Goal: Answer question/provide support

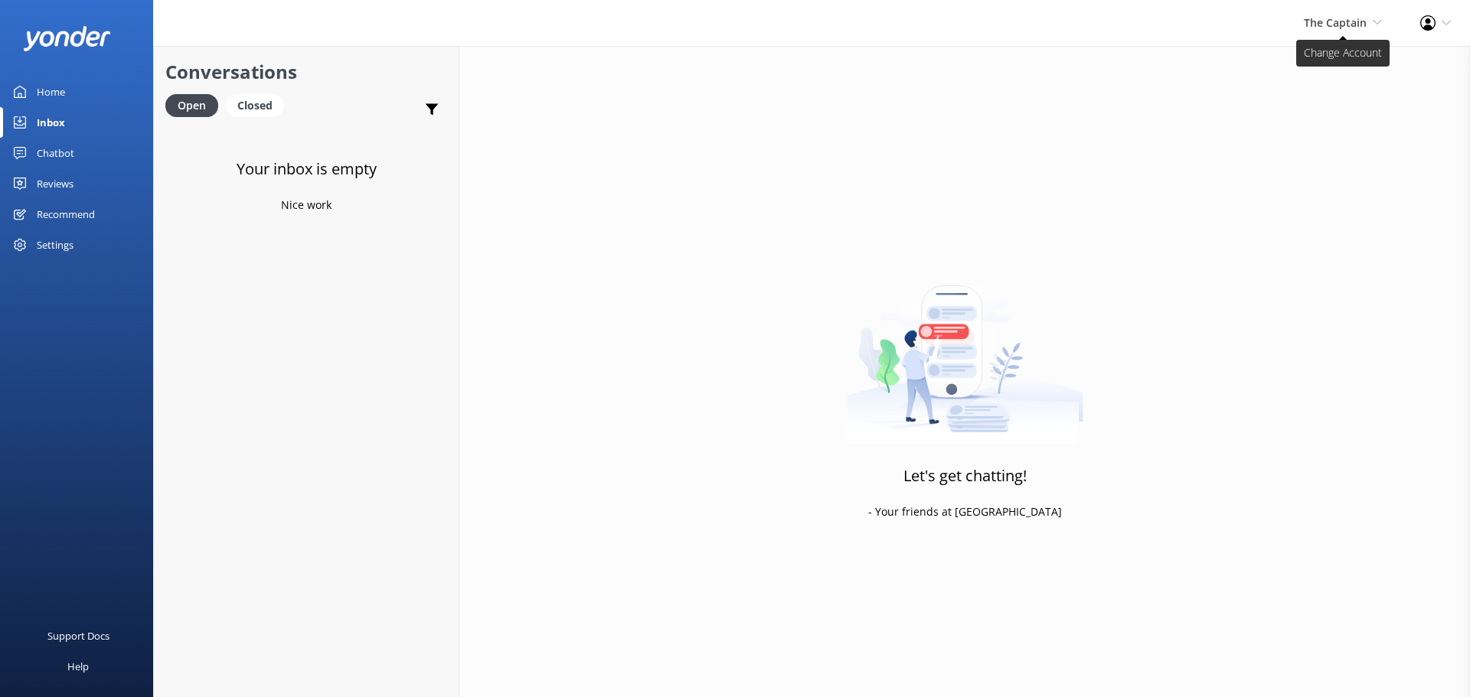
click at [1341, 31] on span "The Captain De Palm Island Aruba's Activities Expert The Captain" at bounding box center [1343, 23] width 78 height 17
click at [1316, 73] on link "De [GEOGRAPHIC_DATA]" at bounding box center [1325, 65] width 153 height 37
click at [361, 168] on p "Bot: ⚡ Oh no, my knowledge well just ran dry! Could you reshuffle your question…" at bounding box center [310, 166] width 224 height 14
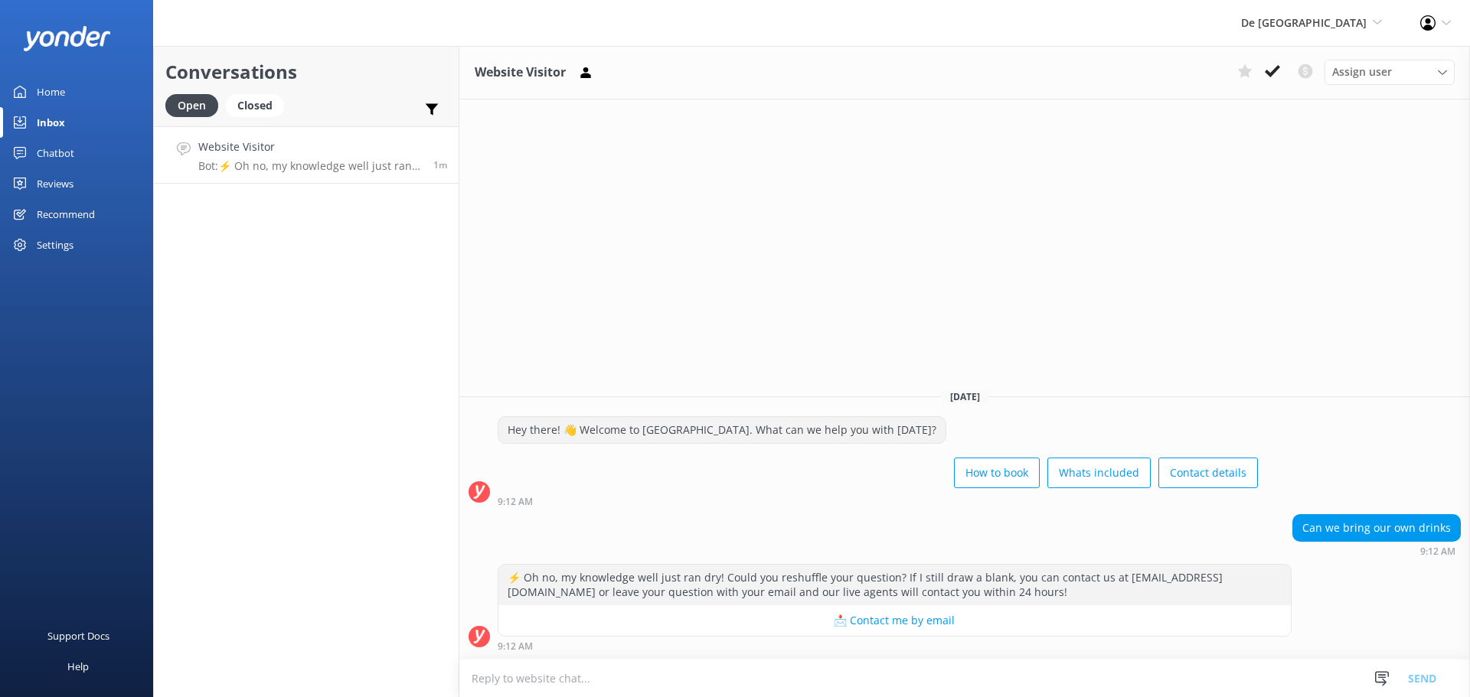
click at [513, 675] on textarea at bounding box center [964, 679] width 1011 height 38
type textarea "yes you can"
click at [1433, 680] on button "Send" at bounding box center [1421, 678] width 57 height 38
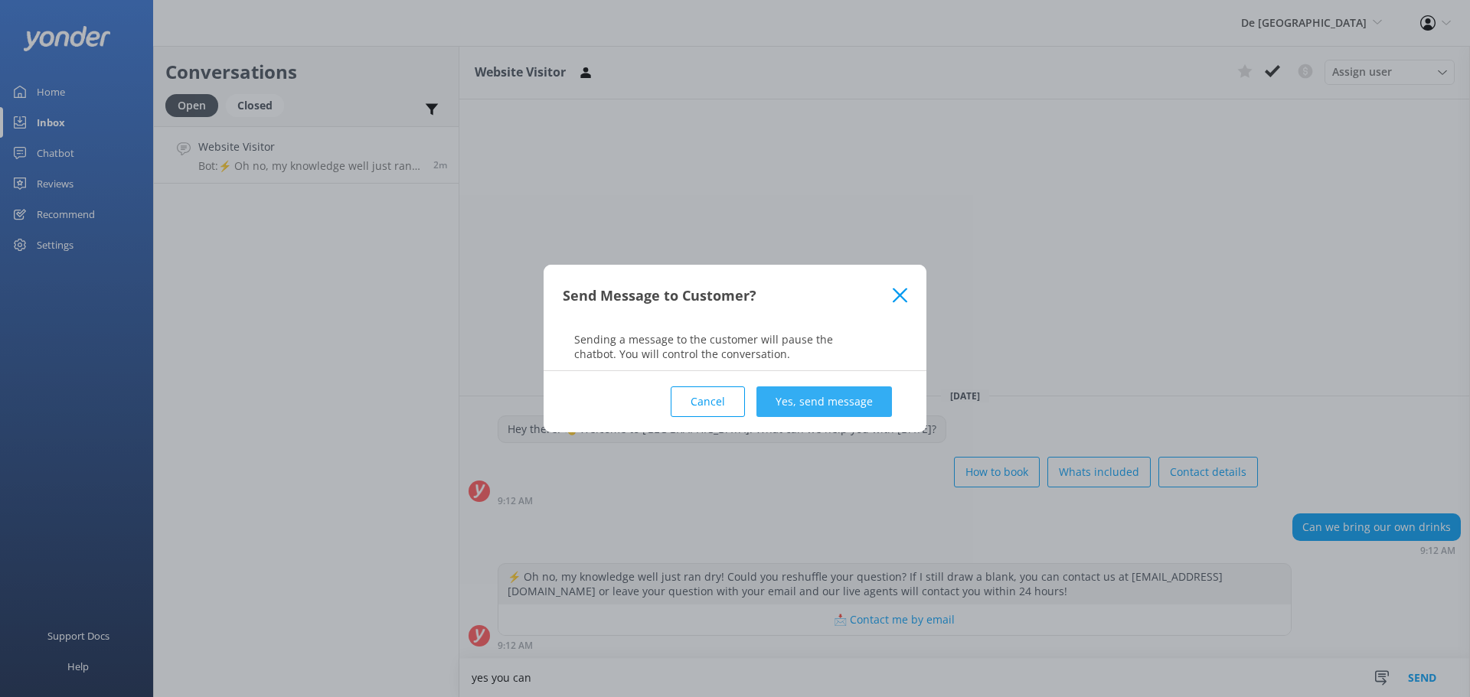
click at [844, 413] on button "Yes, send message" at bounding box center [824, 402] width 136 height 31
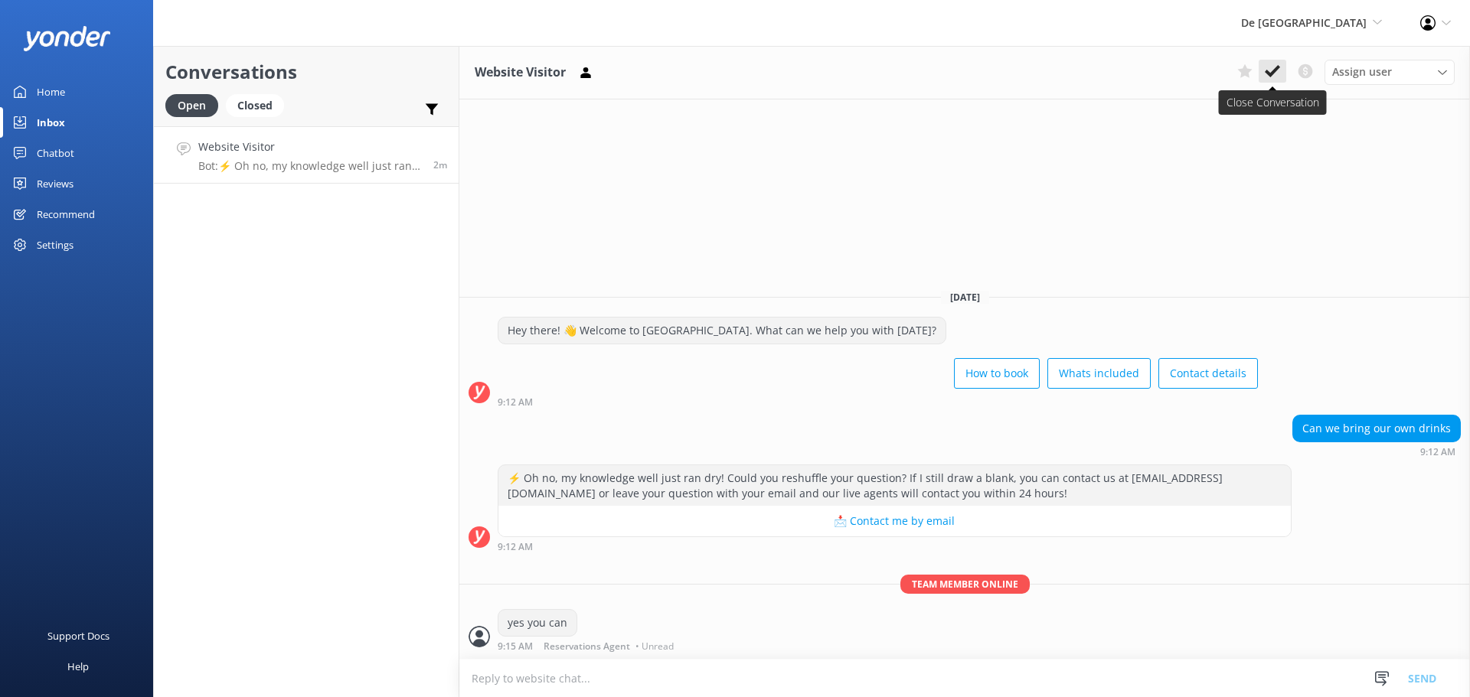
click at [1276, 70] on use at bounding box center [1272, 71] width 15 height 12
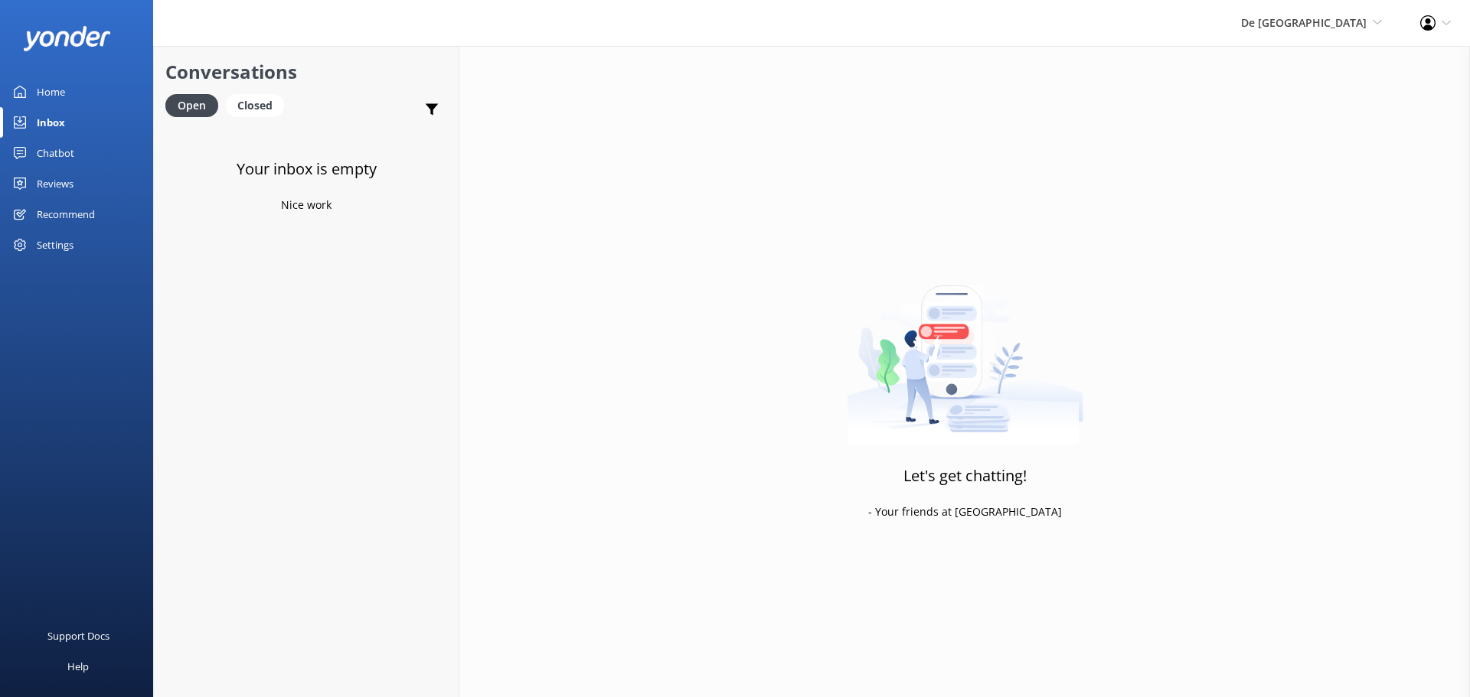
click at [1334, 36] on div "De Palm Island De Palm Island Aruba's Activities Expert The Captain" at bounding box center [1311, 23] width 179 height 46
click at [1331, 103] on link "Aruba's Activities Expert" at bounding box center [1325, 102] width 153 height 37
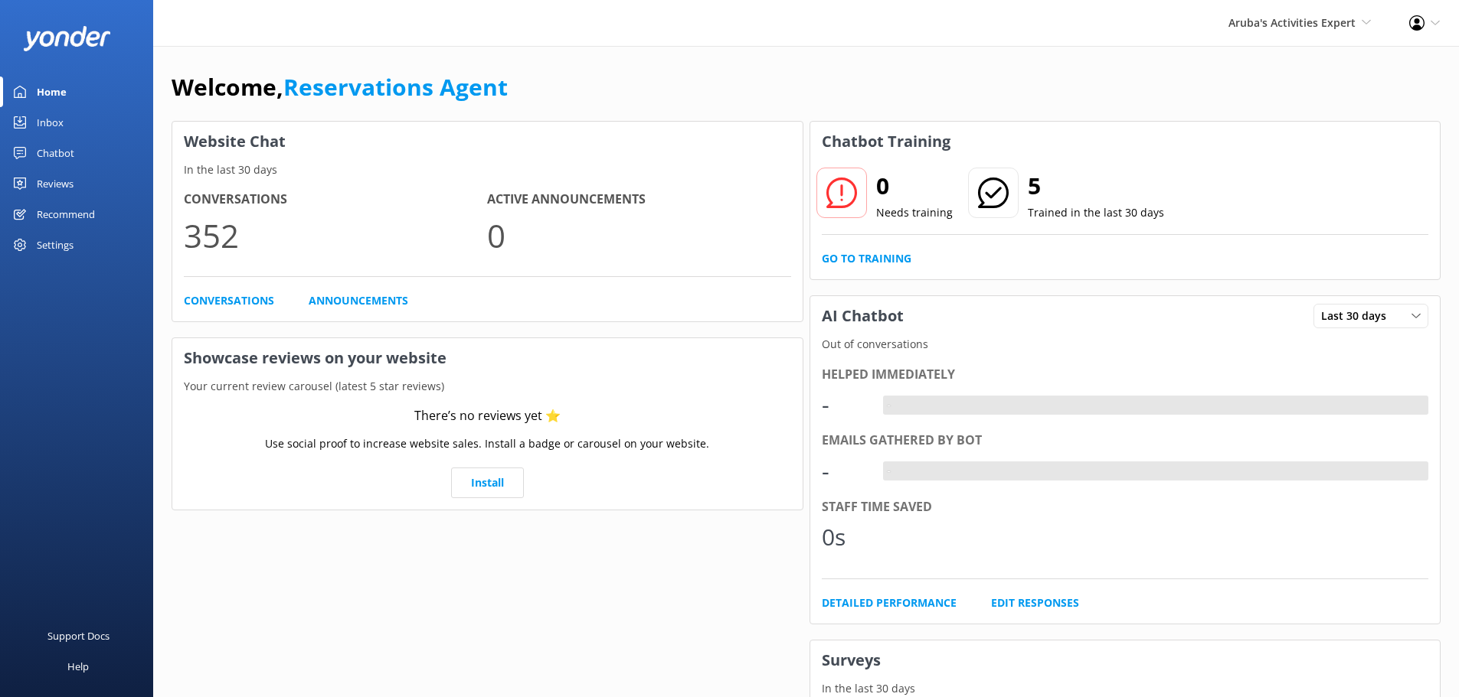
click at [57, 124] on div "Inbox" at bounding box center [50, 122] width 27 height 31
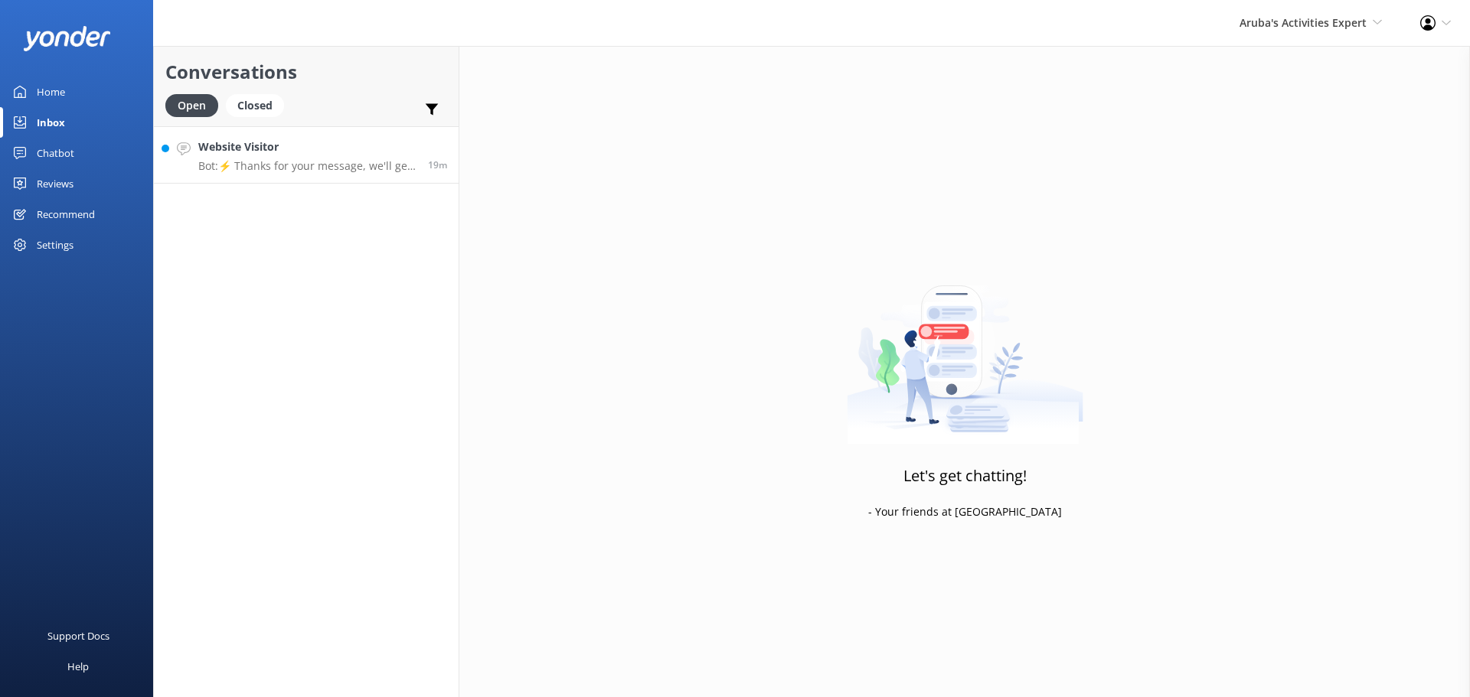
click at [307, 140] on h4 "Website Visitor" at bounding box center [307, 147] width 218 height 17
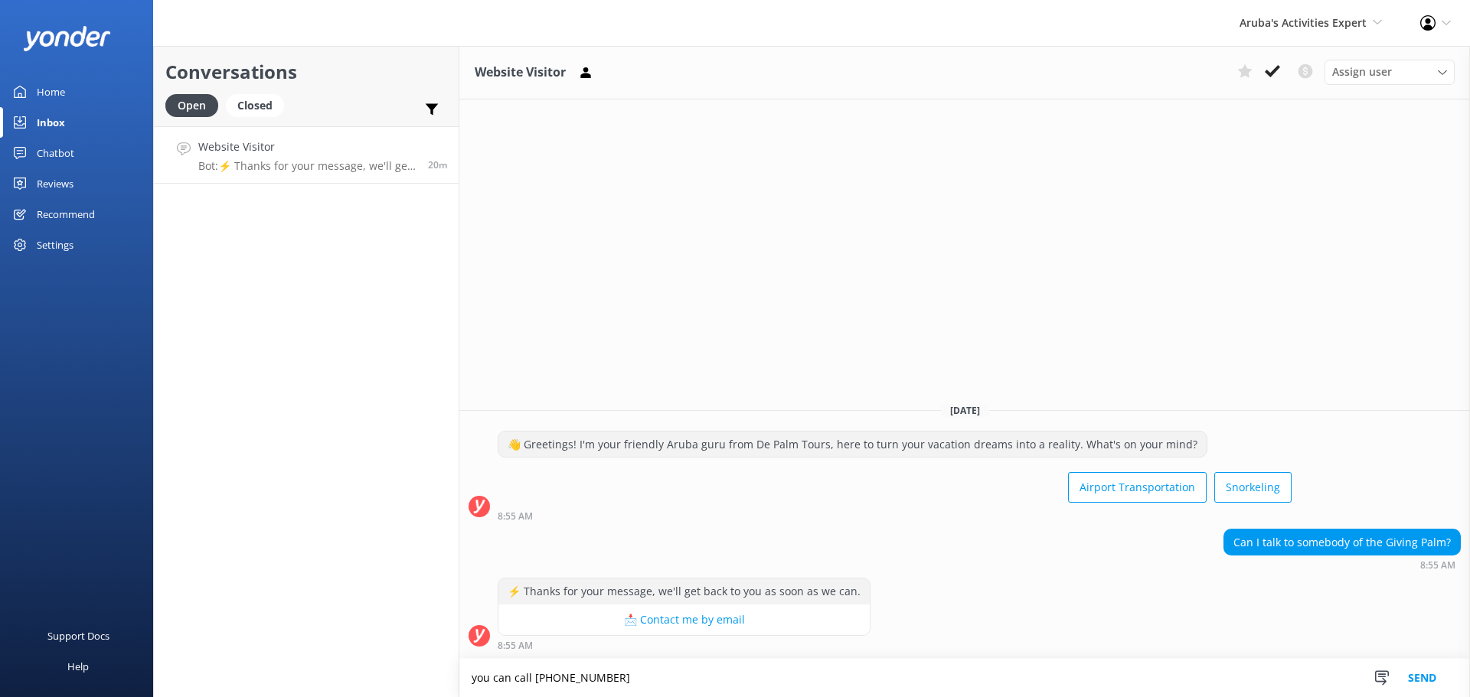
type textarea "you can call 522-4500"
click at [1430, 678] on button "Send" at bounding box center [1421, 678] width 57 height 38
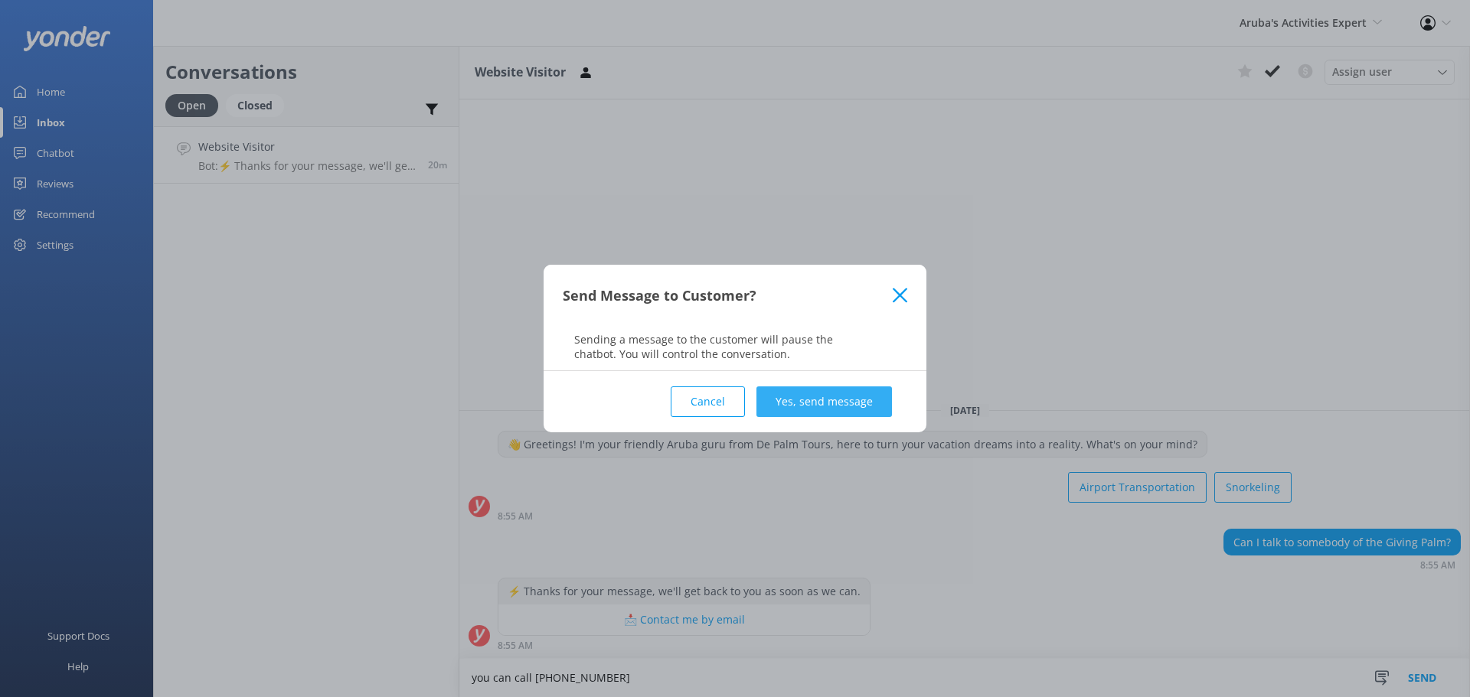
click at [835, 392] on button "Yes, send message" at bounding box center [824, 402] width 136 height 31
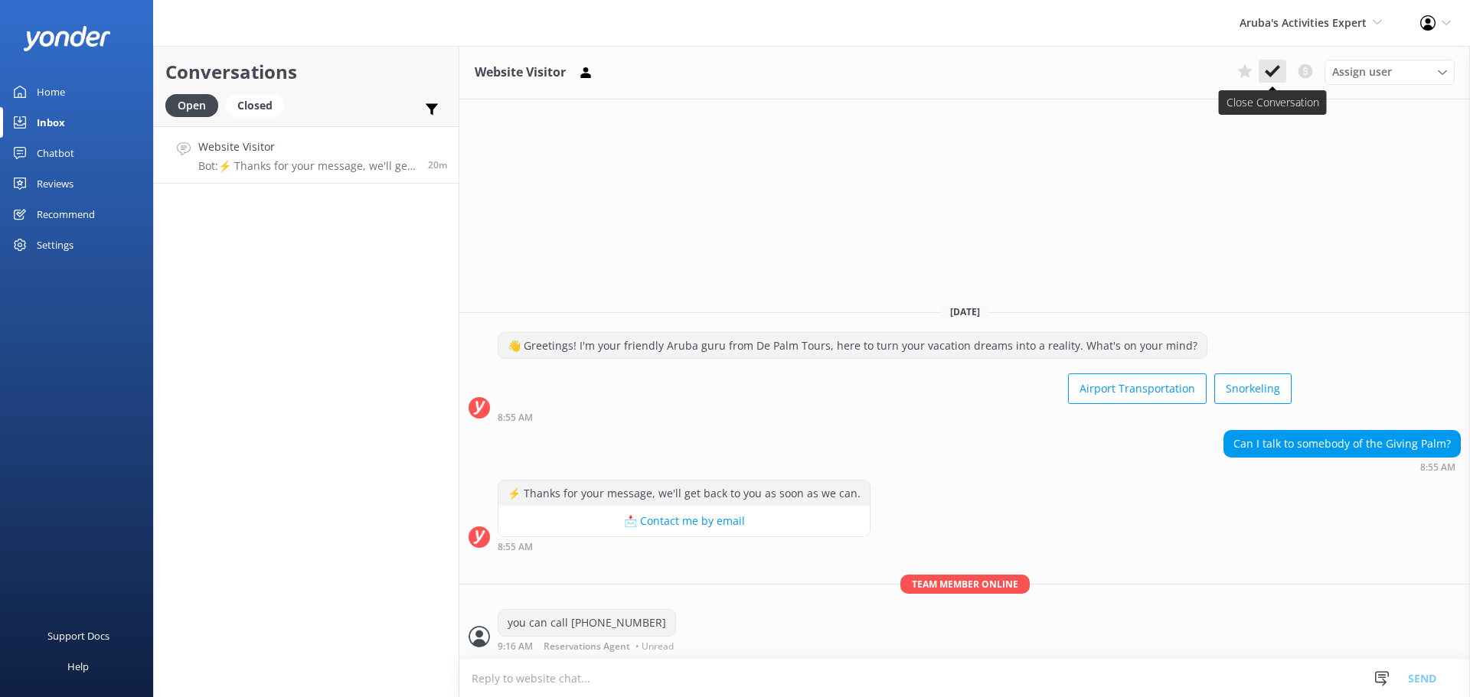
click at [1280, 67] on button at bounding box center [1273, 71] width 28 height 23
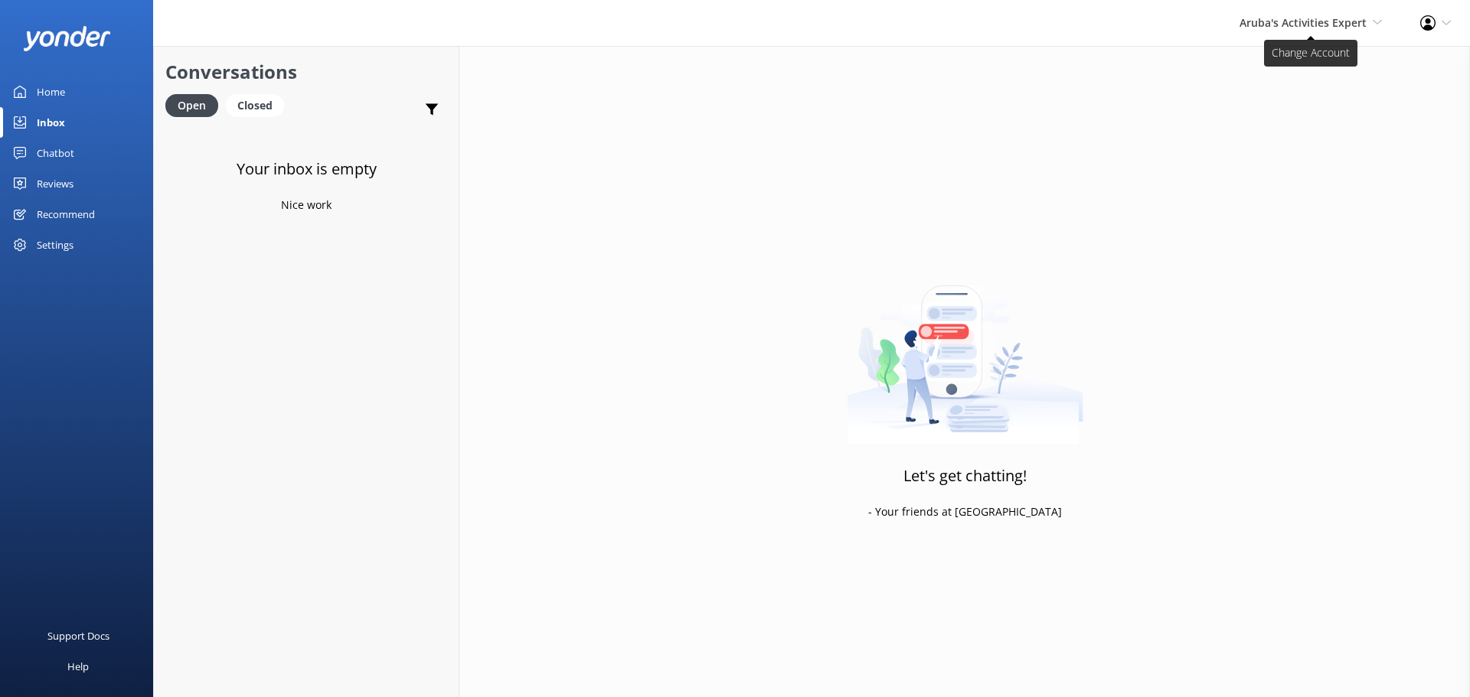
click at [1313, 25] on span "Aruba's Activities Expert" at bounding box center [1303, 22] width 127 height 15
click at [1338, 144] on link "The Captain" at bounding box center [1325, 139] width 153 height 37
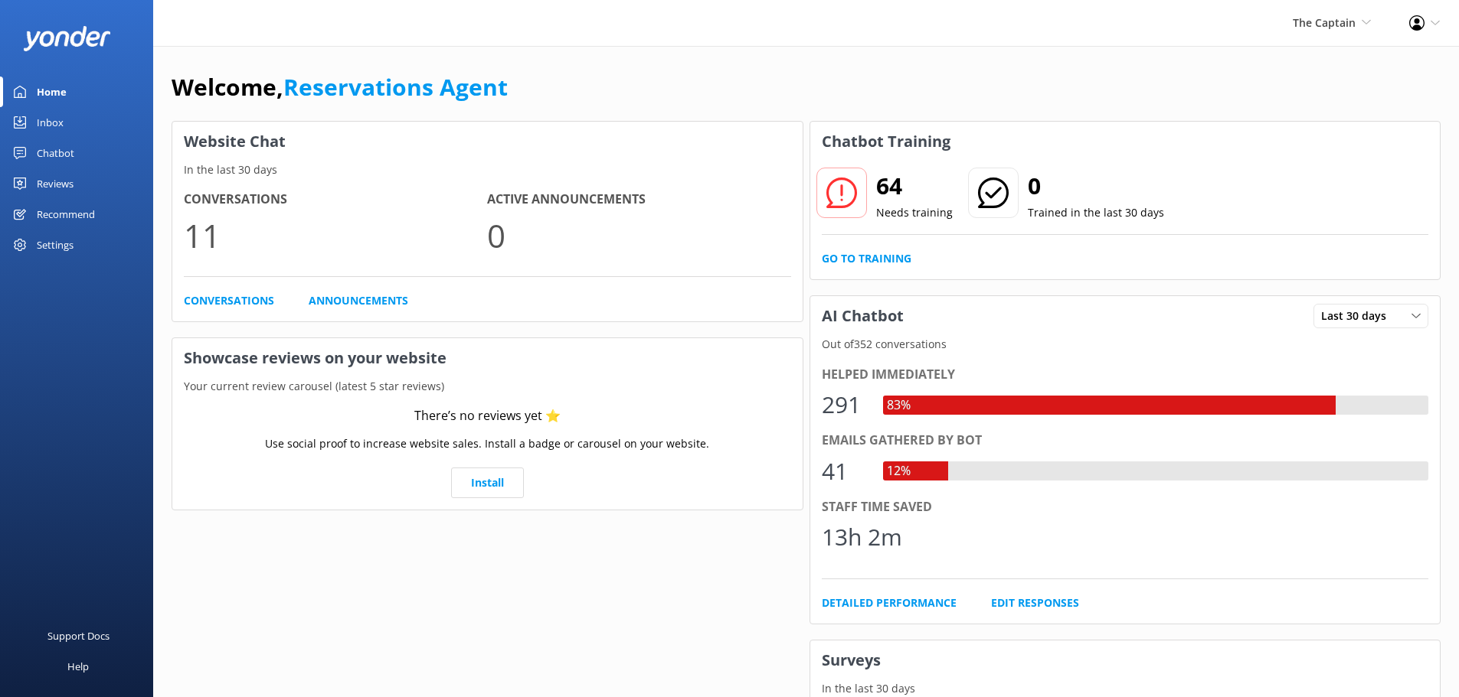
click at [58, 123] on div "Inbox" at bounding box center [50, 122] width 27 height 31
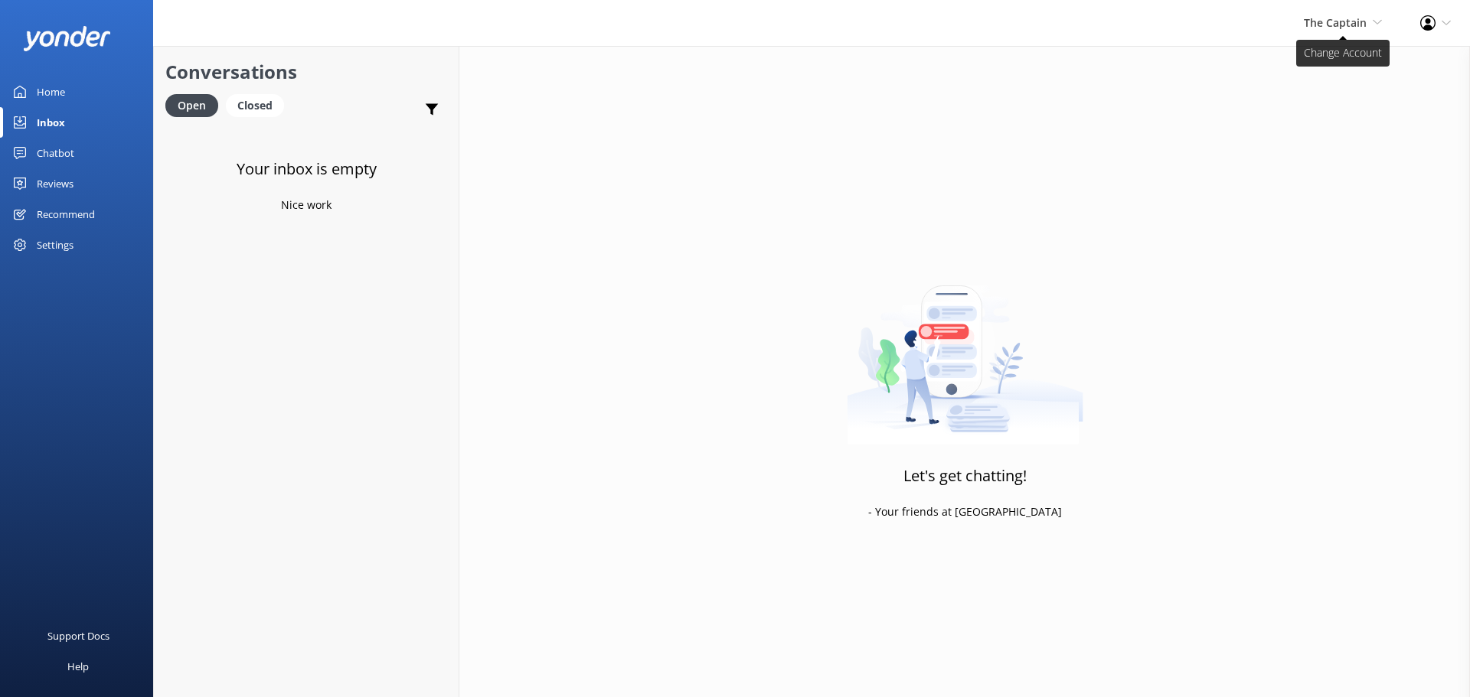
click at [1320, 15] on span "The Captain" at bounding box center [1335, 22] width 63 height 15
click at [1364, 60] on link "De [GEOGRAPHIC_DATA]" at bounding box center [1325, 65] width 153 height 37
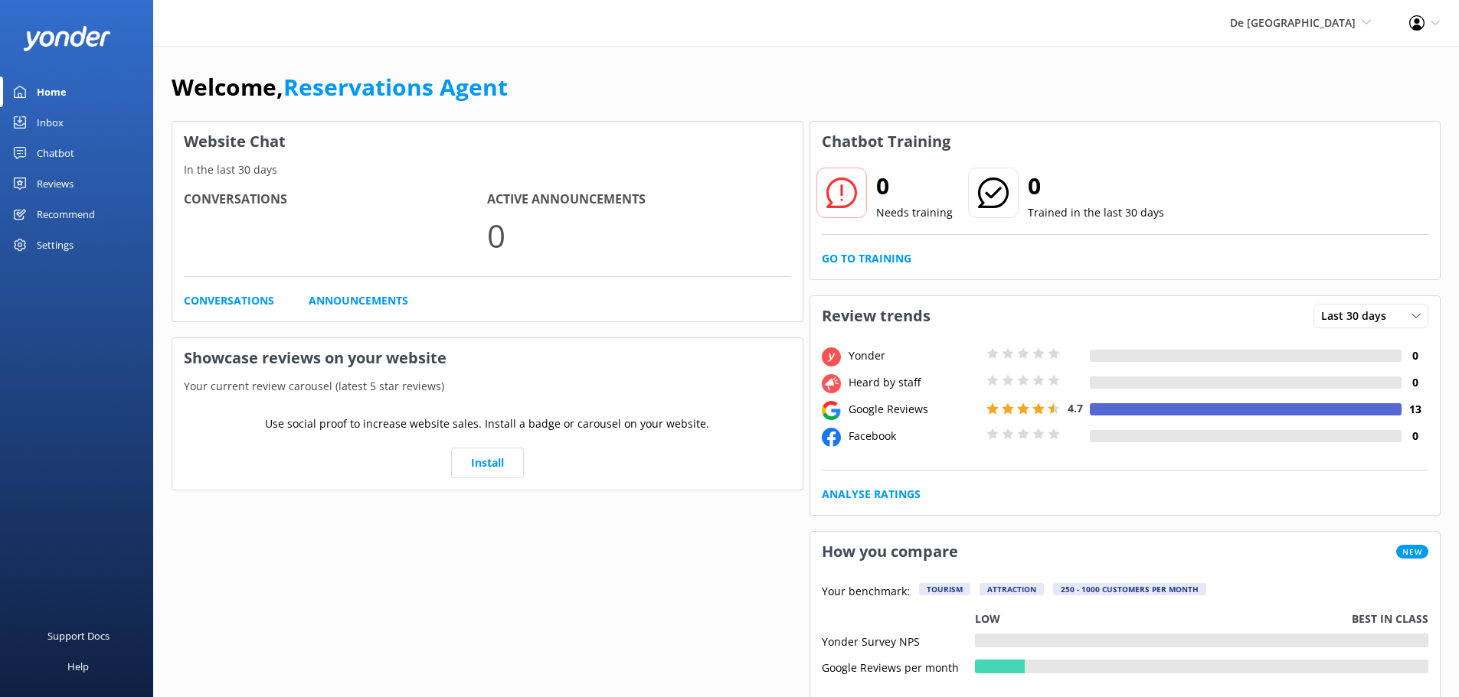
click at [46, 122] on div "Inbox" at bounding box center [50, 122] width 27 height 31
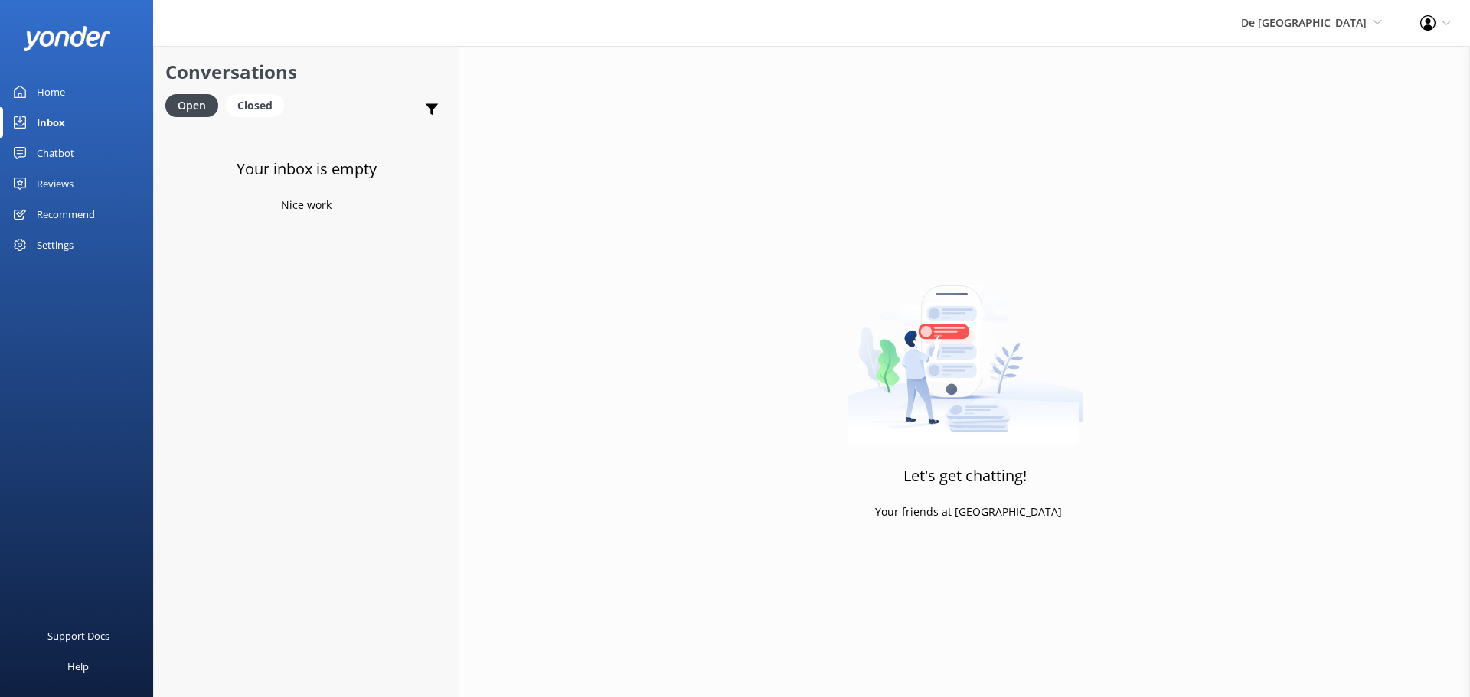
click at [1304, 30] on span "De [GEOGRAPHIC_DATA] [GEOGRAPHIC_DATA] [GEOGRAPHIC_DATA]'s Activities Expert Th…" at bounding box center [1311, 23] width 141 height 17
click at [1300, 98] on link "Aruba's Activities Expert" at bounding box center [1325, 102] width 153 height 37
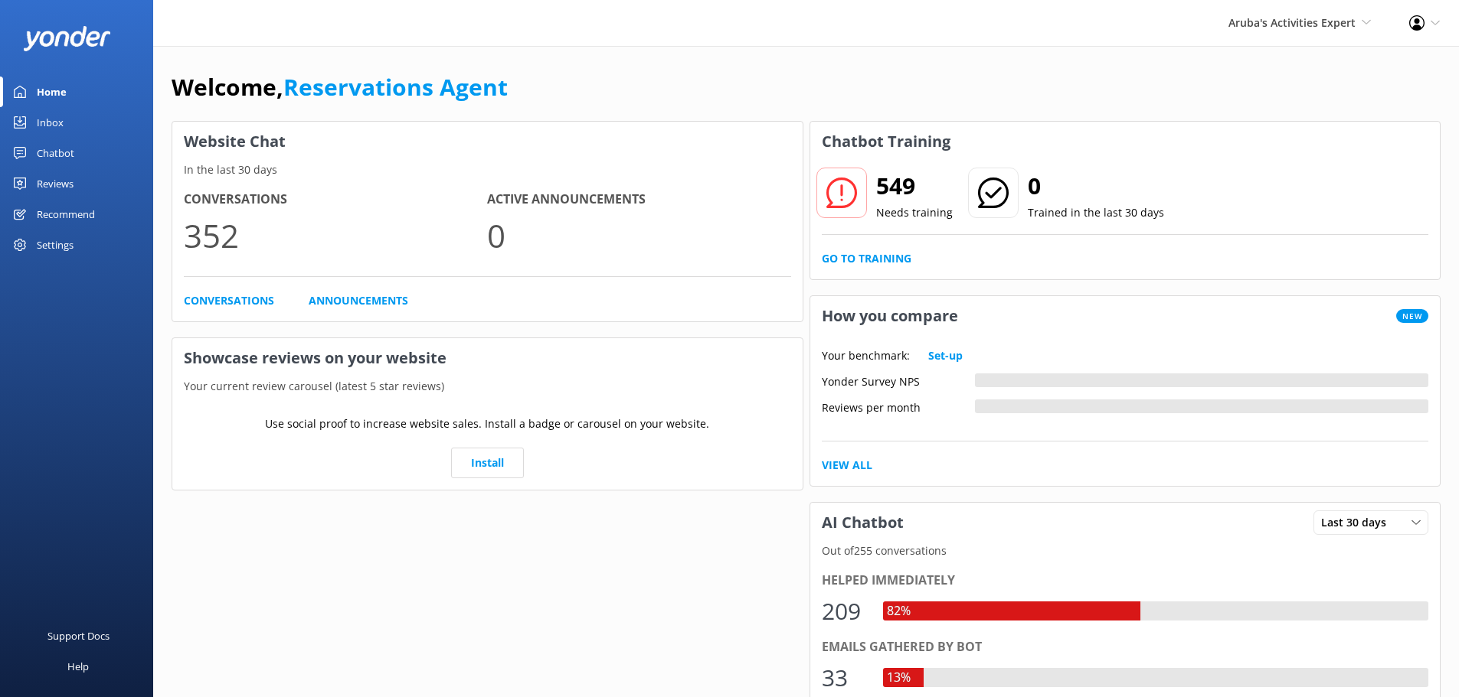
click at [65, 117] on link "Inbox" at bounding box center [76, 122] width 153 height 31
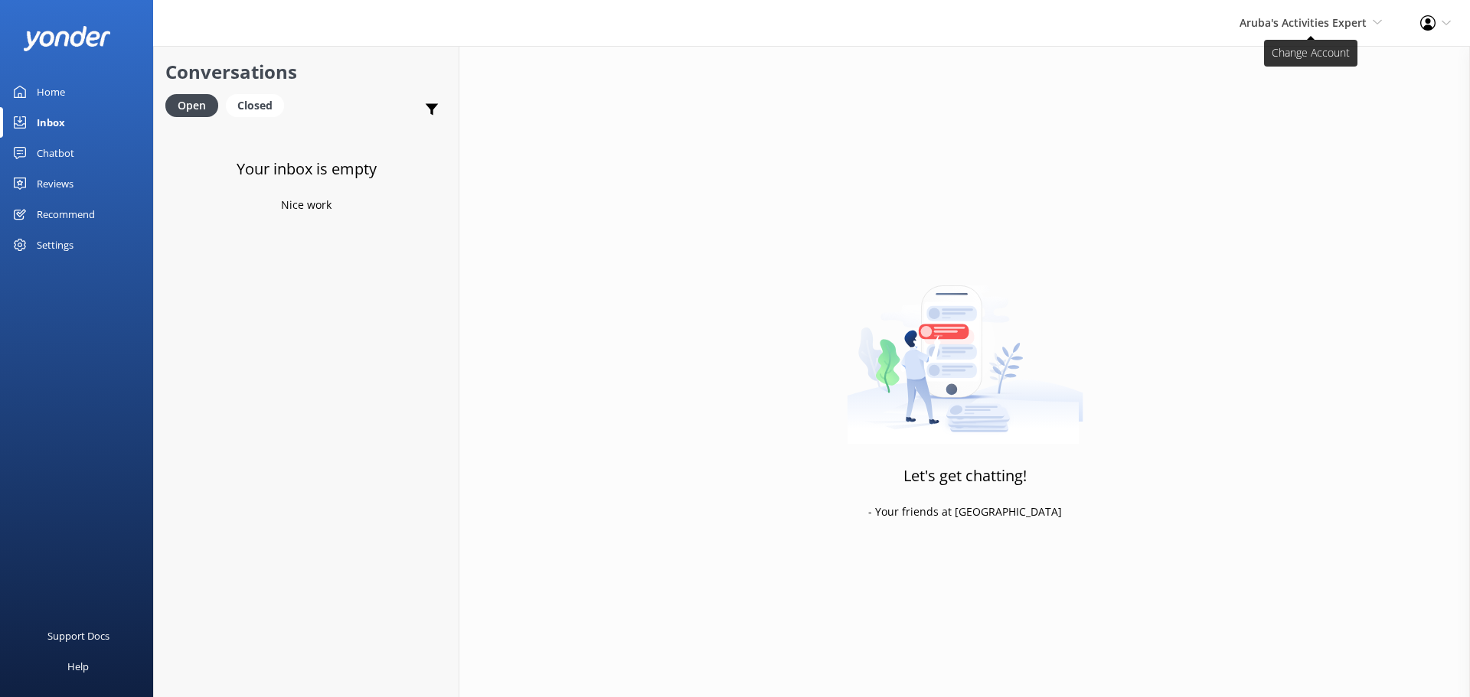
click at [1264, 17] on span "Aruba's Activities Expert" at bounding box center [1303, 22] width 127 height 15
click at [1278, 138] on link "The Captain" at bounding box center [1325, 139] width 153 height 37
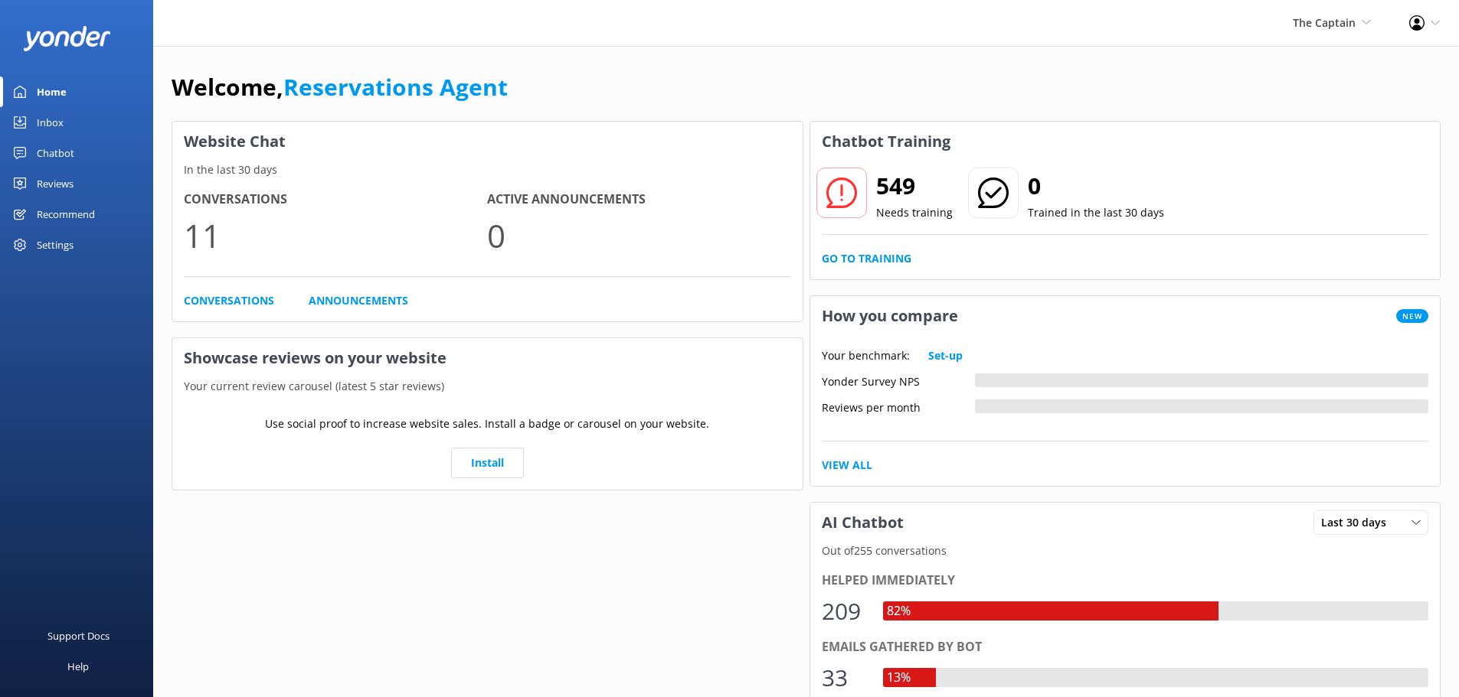
click at [58, 125] on div "Inbox" at bounding box center [50, 122] width 27 height 31
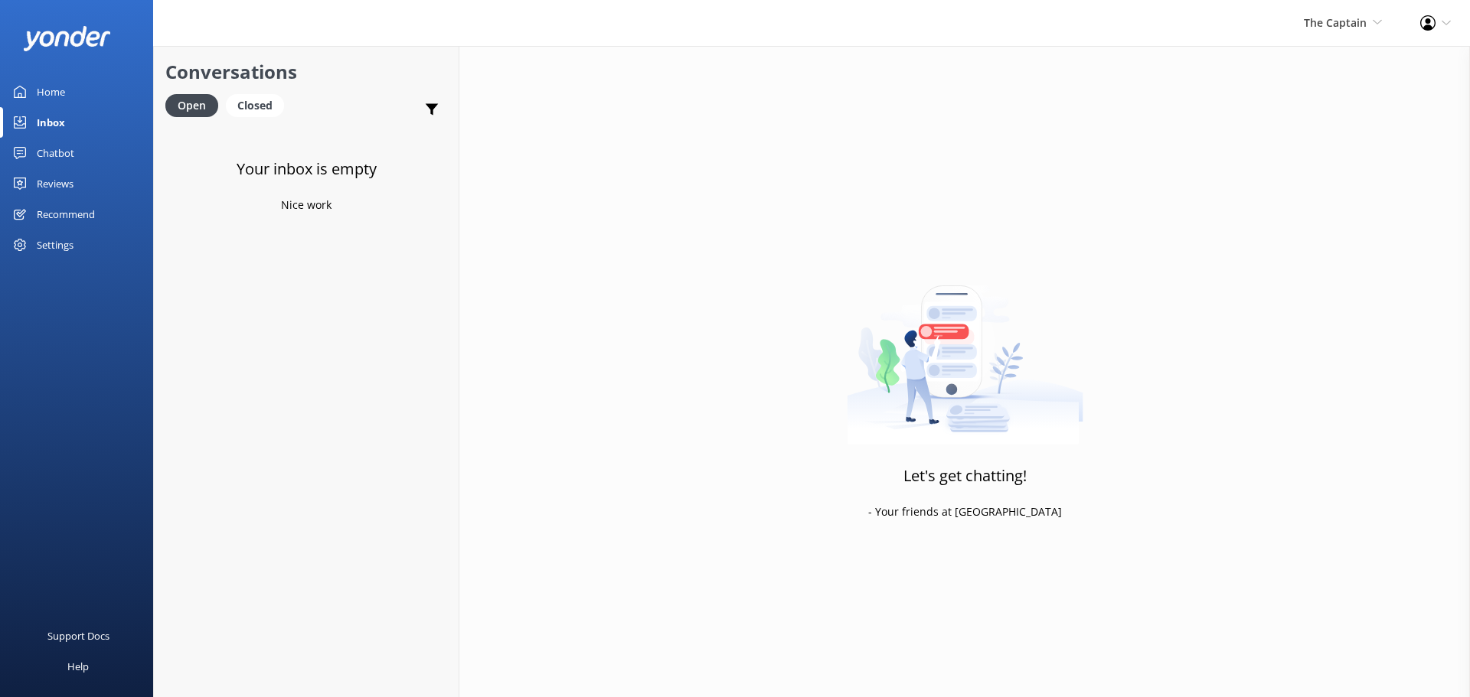
click at [1325, 37] on div "The Captain De Palm Island Aruba's Activities Expert The Captain" at bounding box center [1343, 23] width 116 height 46
click at [1313, 62] on link "De [GEOGRAPHIC_DATA]" at bounding box center [1325, 65] width 153 height 37
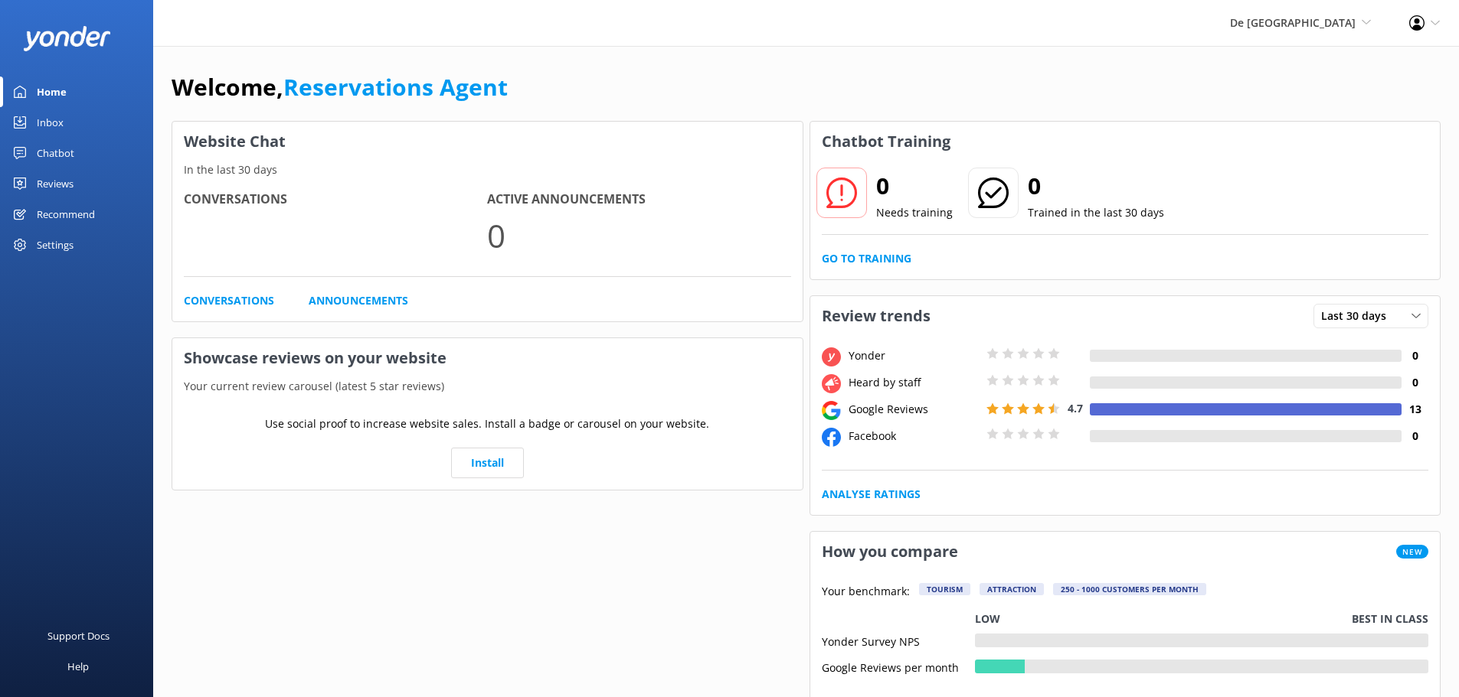
click at [63, 115] on div "Inbox" at bounding box center [50, 122] width 27 height 31
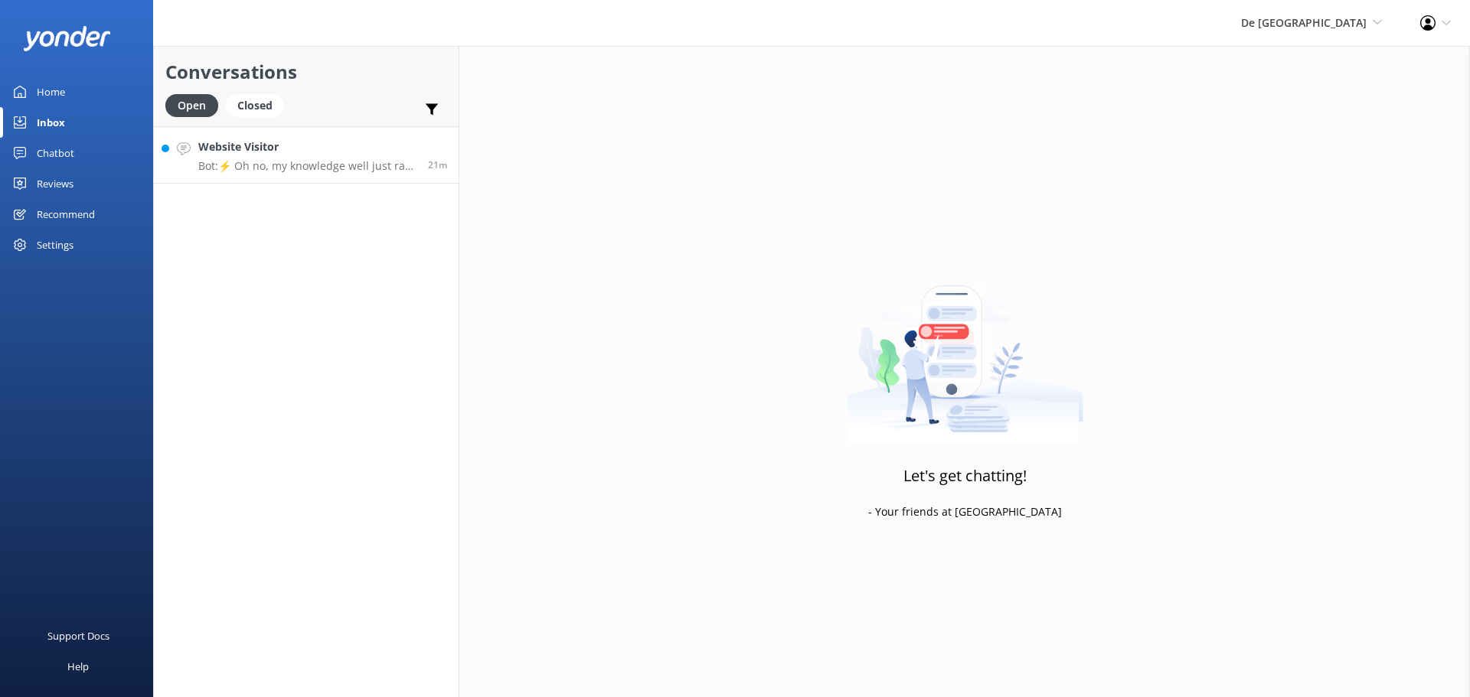
click at [349, 160] on p "Bot: ⚡ Oh no, my knowledge well just ran dry! Could you reshuffle your question…" at bounding box center [307, 166] width 218 height 14
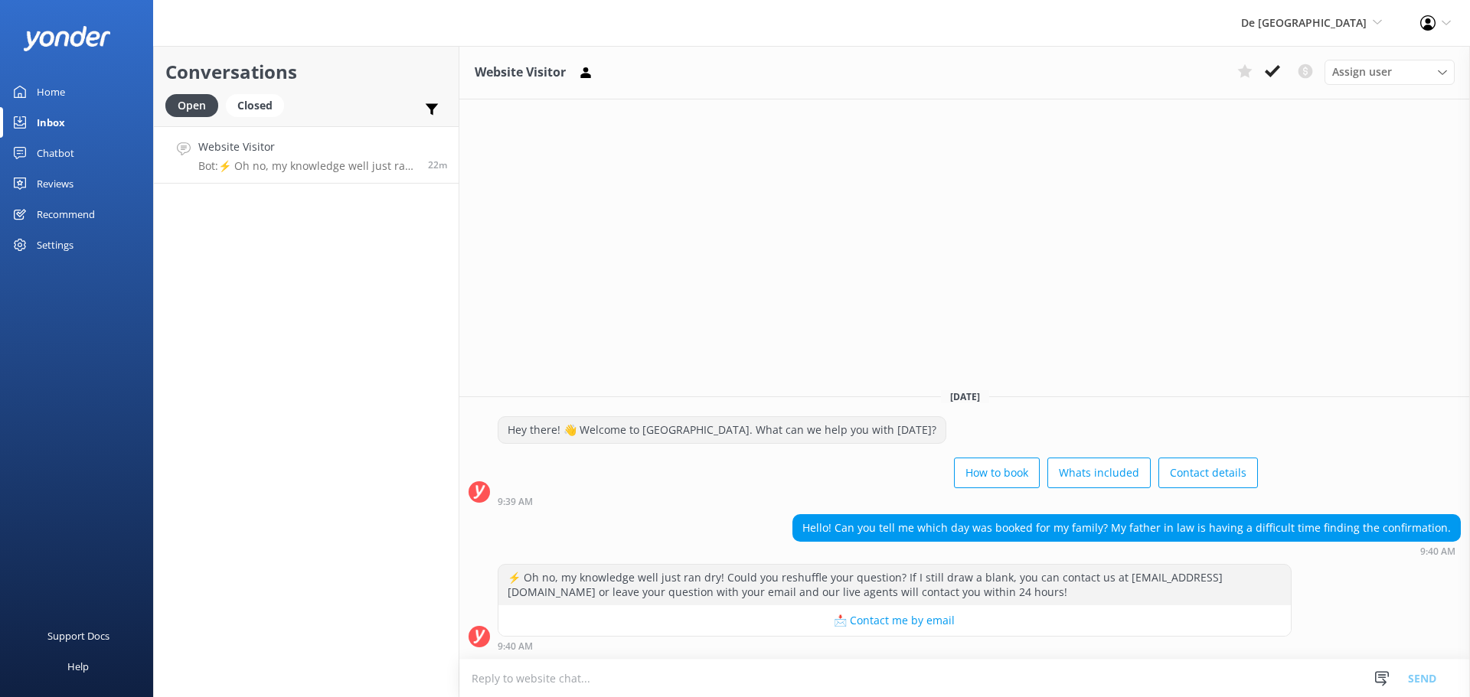
click at [681, 673] on textarea at bounding box center [964, 679] width 1011 height 38
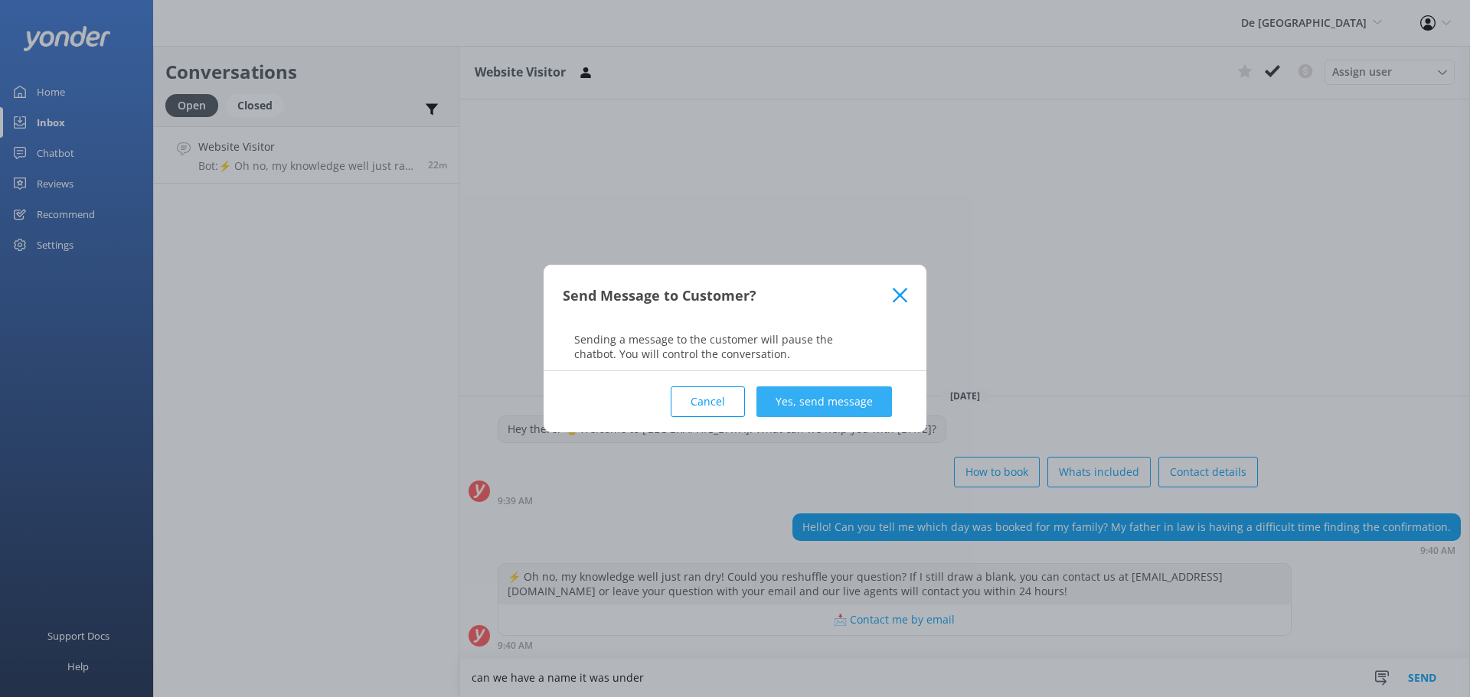
type textarea "can we have a name it was under"
click at [808, 391] on button "Yes, send message" at bounding box center [824, 402] width 136 height 31
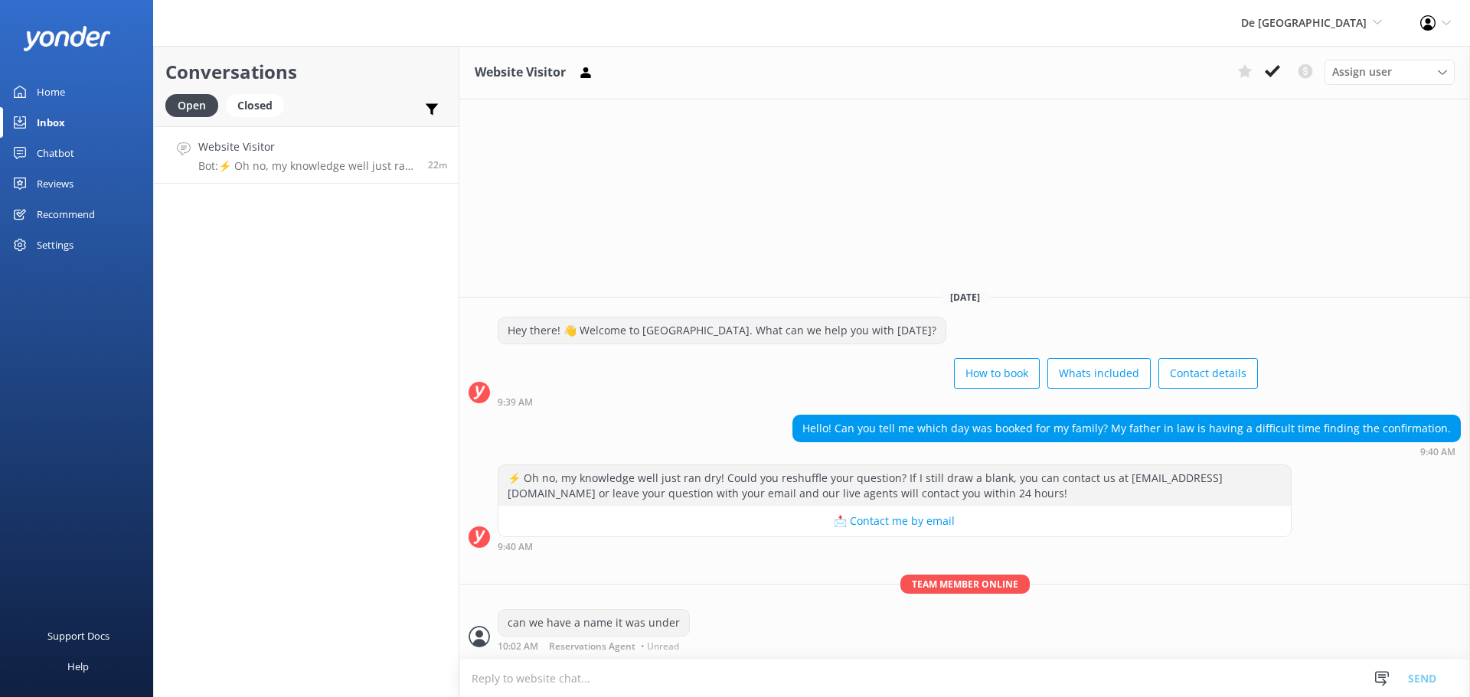
click at [1272, 80] on button at bounding box center [1273, 71] width 28 height 23
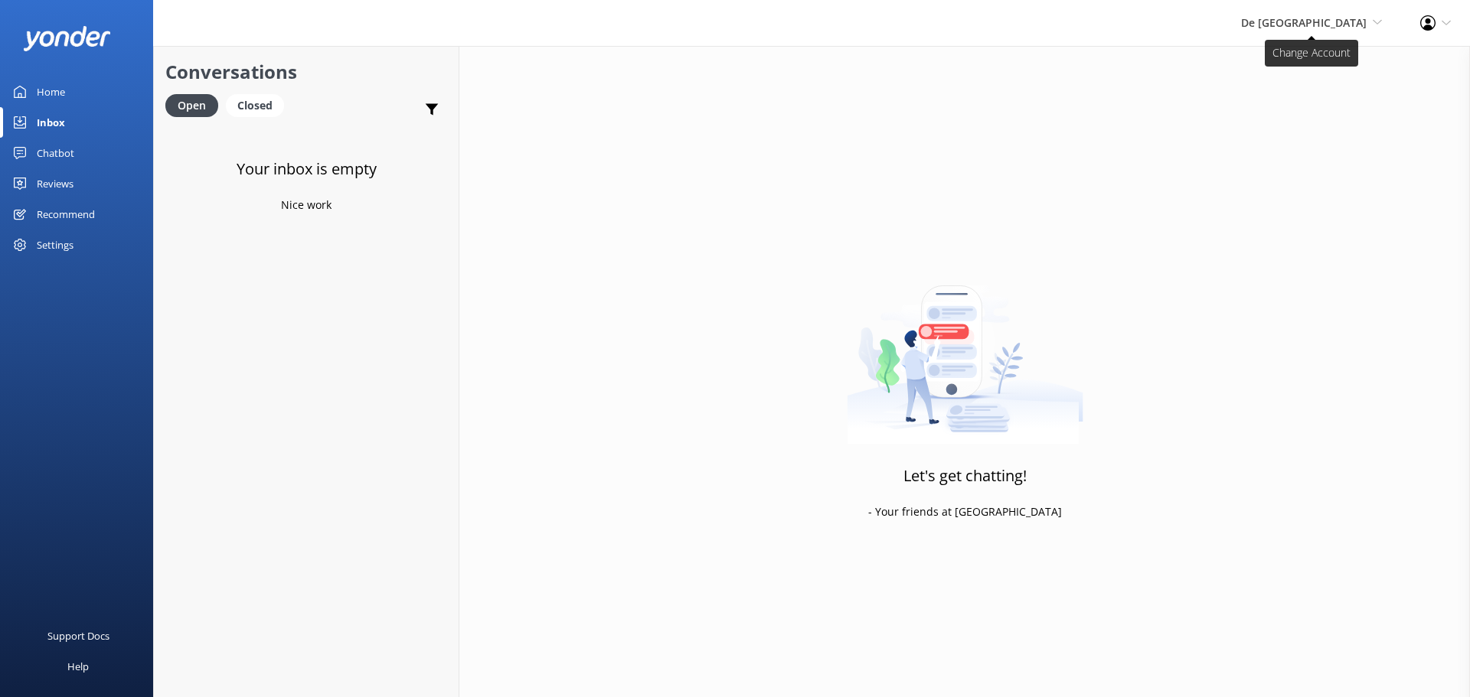
click at [1364, 24] on span "De [GEOGRAPHIC_DATA]" at bounding box center [1304, 22] width 126 height 15
click at [1314, 103] on link "Aruba's Activities Expert" at bounding box center [1325, 102] width 153 height 37
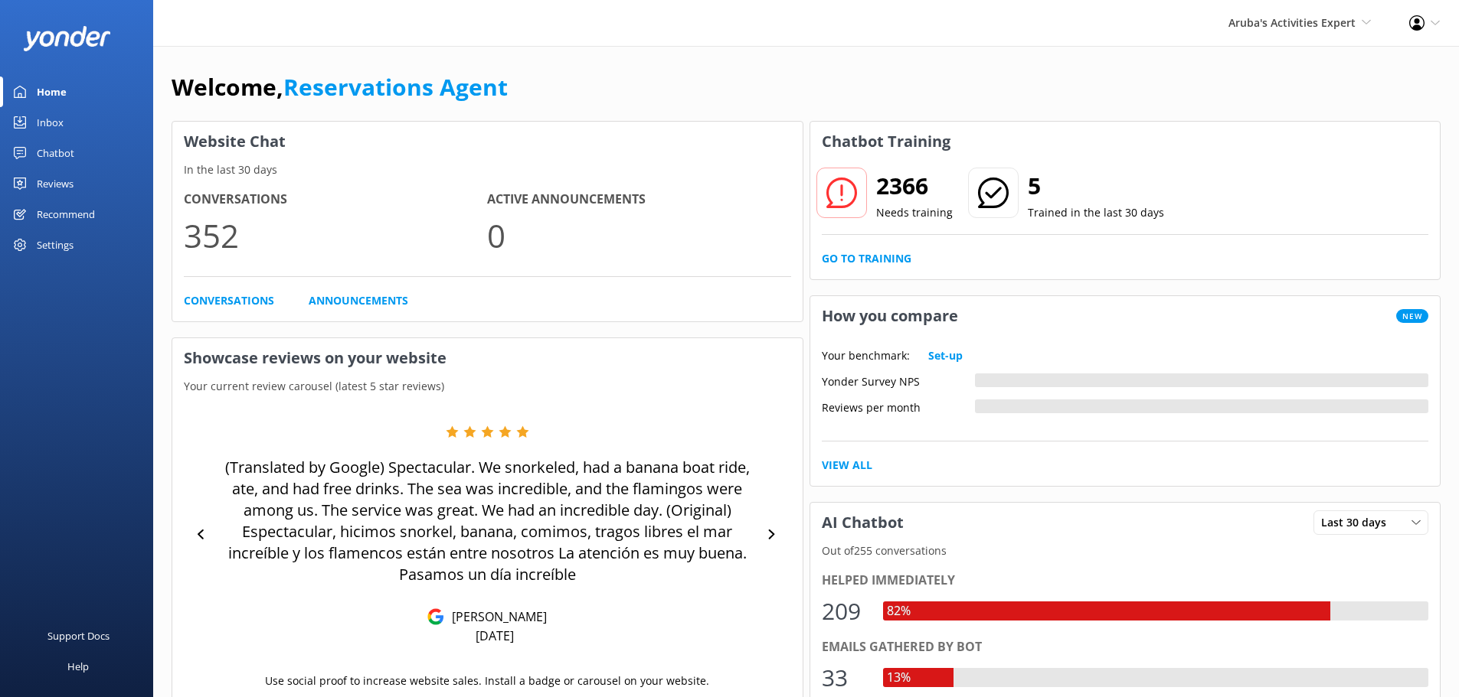
click at [72, 113] on link "Inbox" at bounding box center [76, 122] width 153 height 31
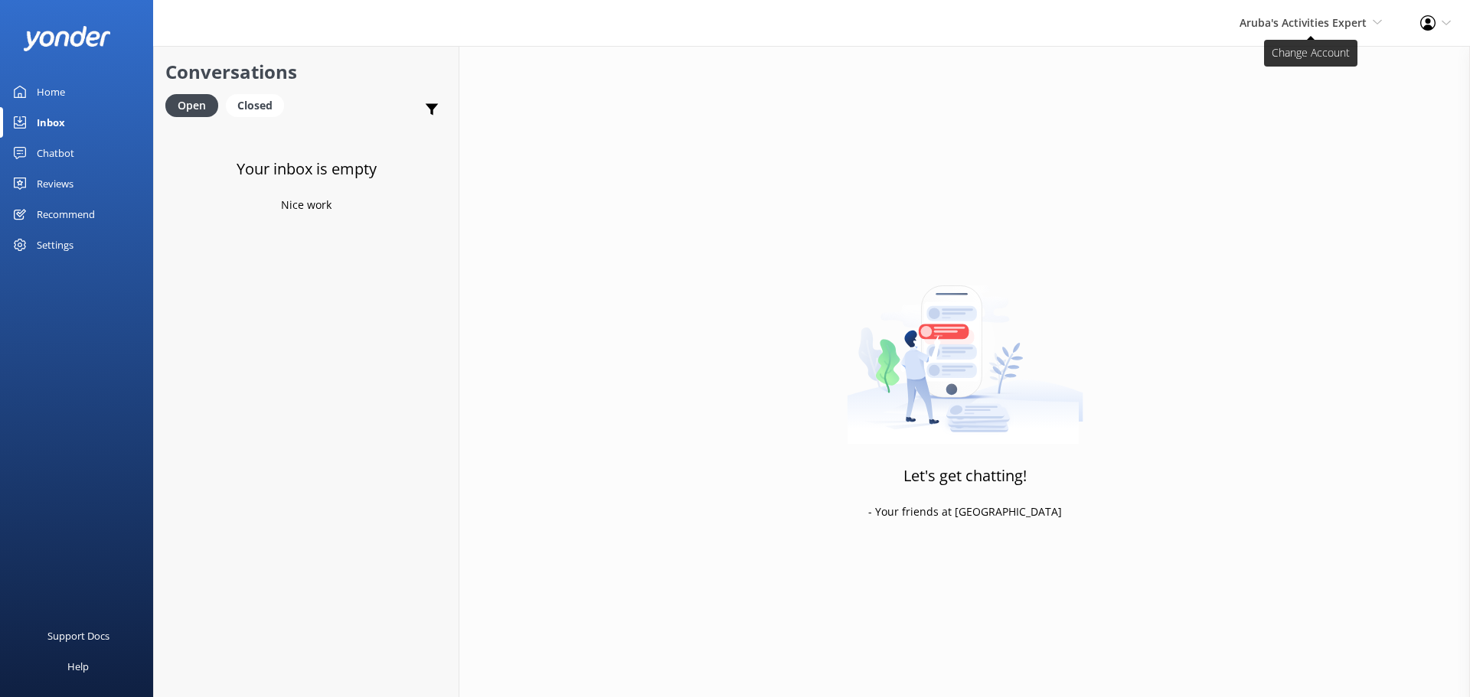
click at [1331, 30] on span "Aruba's Activities Expert [GEOGRAPHIC_DATA] [GEOGRAPHIC_DATA]'s Activities Expe…" at bounding box center [1311, 23] width 142 height 17
click at [1287, 60] on link "De [GEOGRAPHIC_DATA]" at bounding box center [1325, 65] width 153 height 37
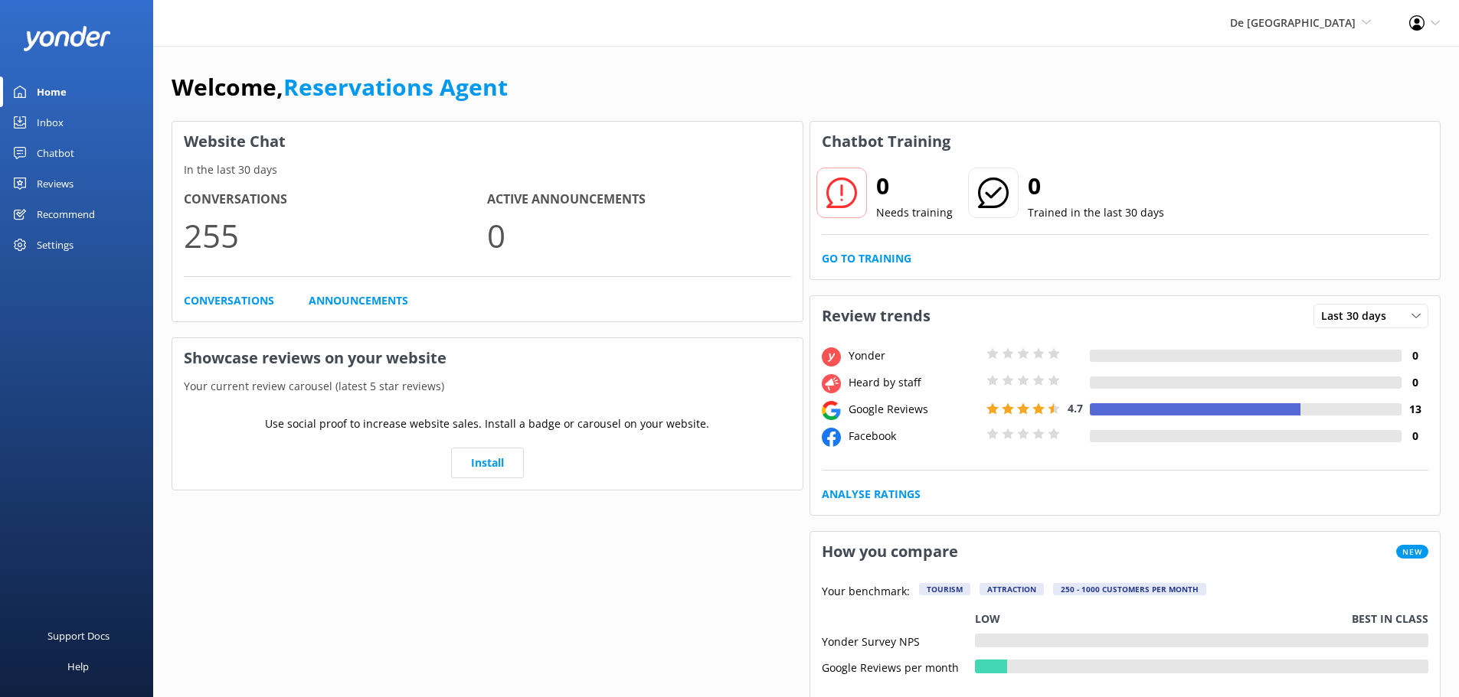
click at [59, 127] on div "Inbox" at bounding box center [50, 122] width 27 height 31
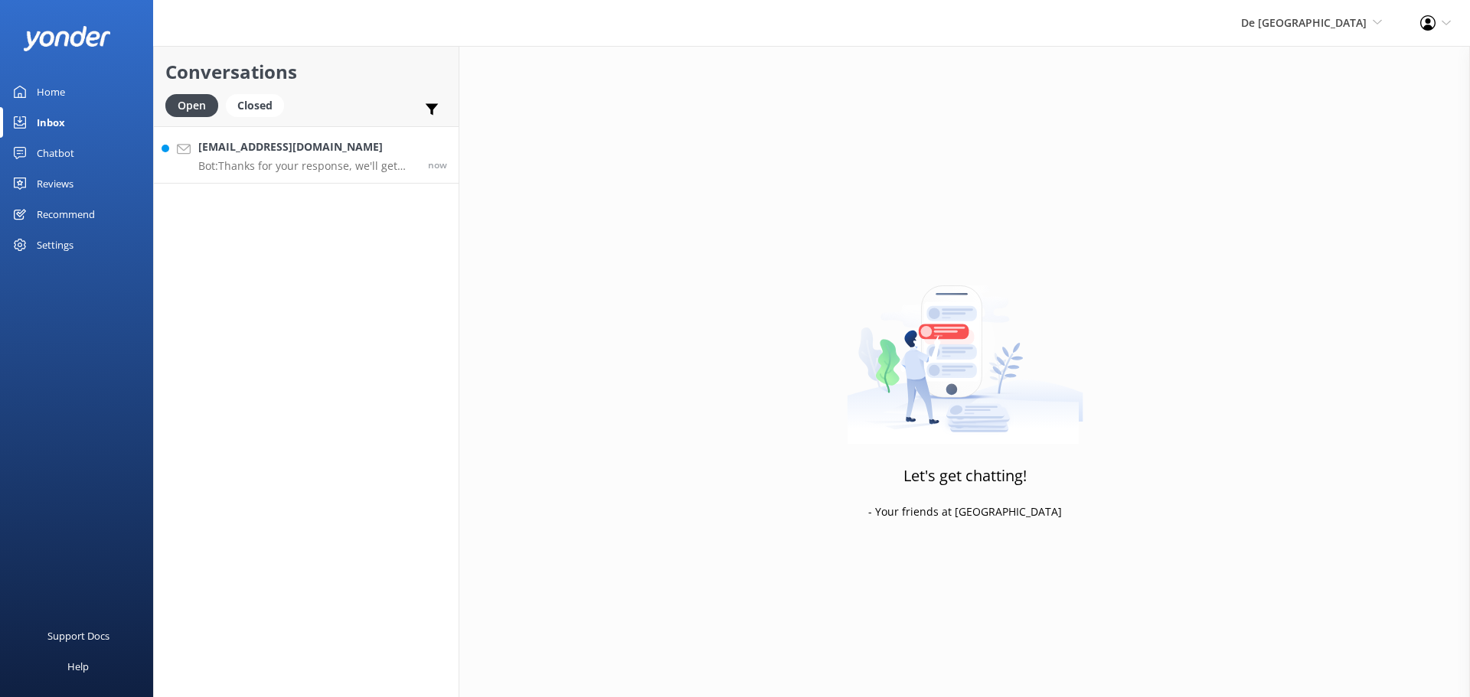
click at [353, 183] on link "[EMAIL_ADDRESS][DOMAIN_NAME] Bot: Thanks for your response, we'll get back to y…" at bounding box center [306, 154] width 305 height 57
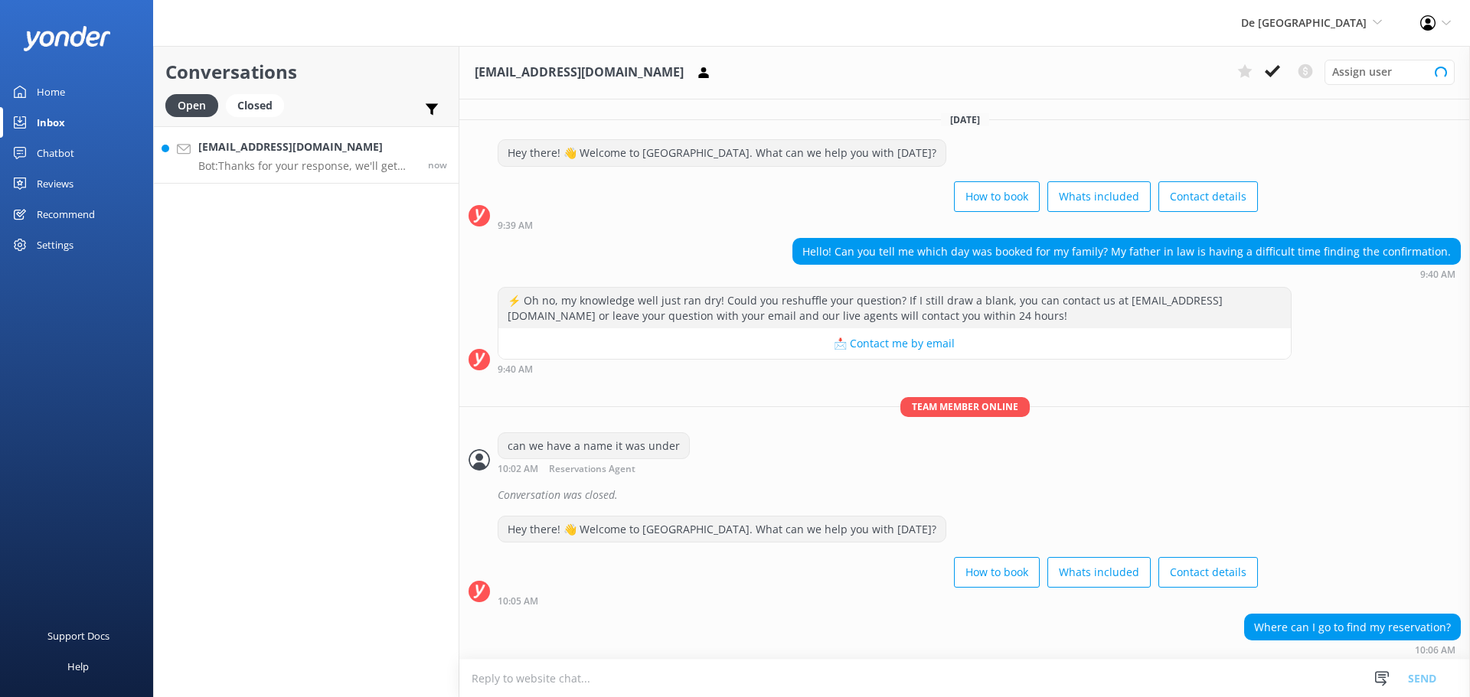
scroll to position [198, 0]
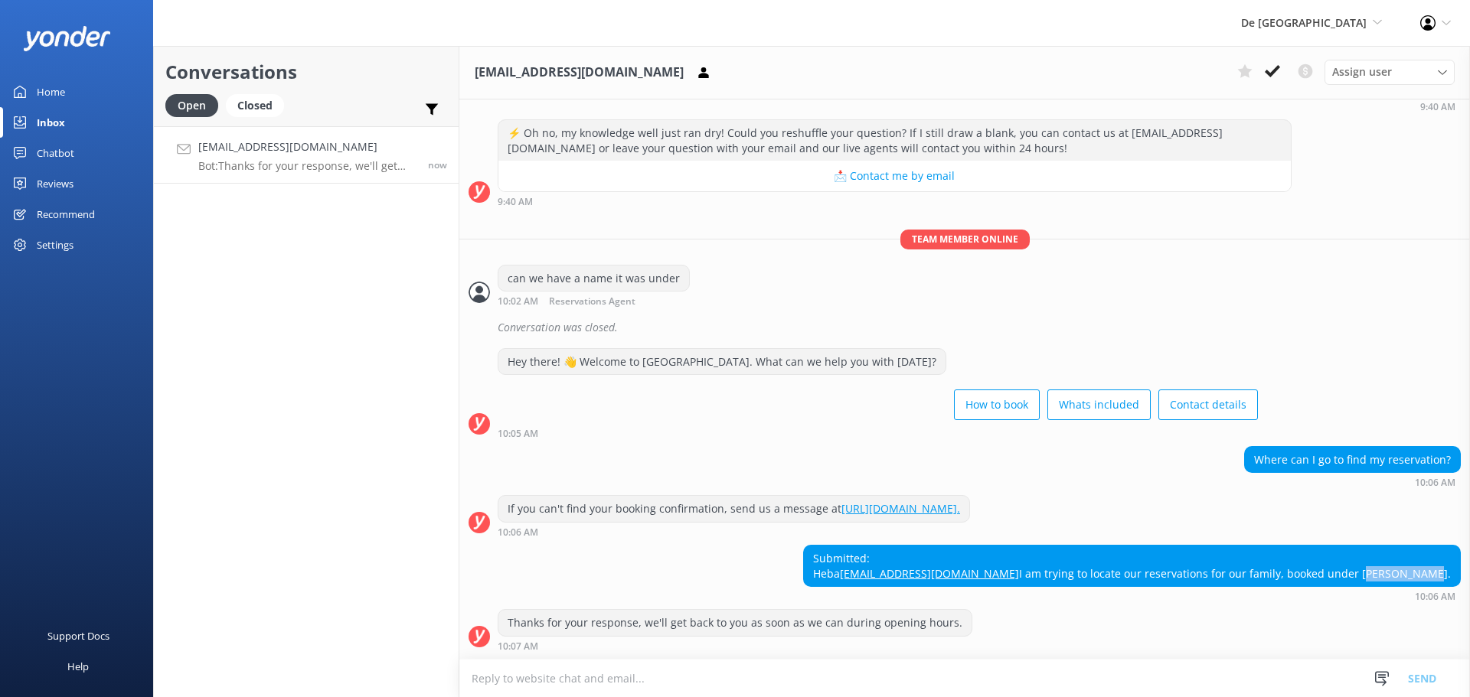
drag, startPoint x: 1436, startPoint y: 568, endPoint x: 1383, endPoint y: 569, distance: 52.8
click at [1383, 569] on div "Submitted: [PERSON_NAME] [PERSON_NAME][EMAIL_ADDRESS][DOMAIN_NAME] I am trying …" at bounding box center [1132, 566] width 656 height 41
copy div "Scott Oneil"
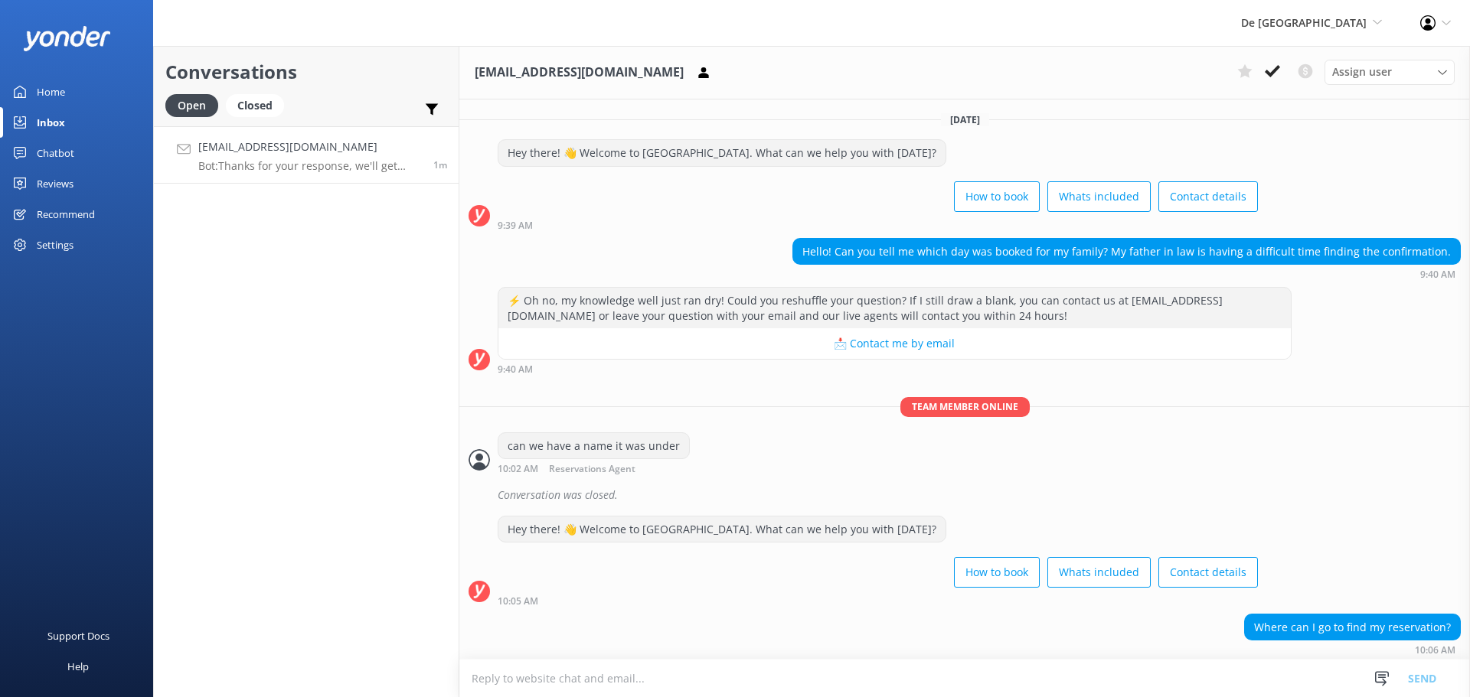
scroll to position [198, 0]
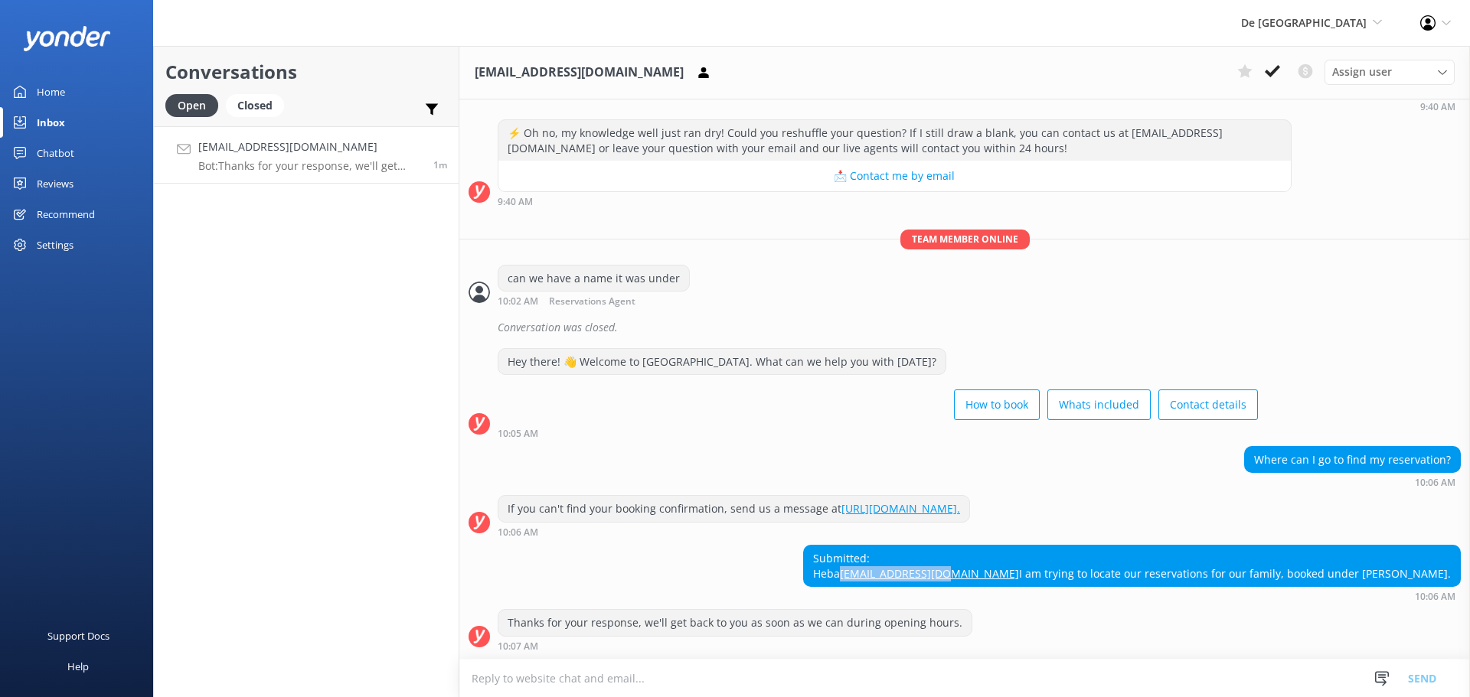
drag, startPoint x: 1179, startPoint y: 557, endPoint x: 1038, endPoint y: 554, distance: 140.9
click at [1038, 554] on div "Submitted: Heba Hebkmadi@yahoo.com I am trying to locate our reservations for o…" at bounding box center [964, 573] width 1011 height 57
copy link "Hebkmadi@yahoo.com"
click at [1429, 572] on div "Submitted: Heba Hebkmadi@yahoo.com I am trying to locate our reservations for o…" at bounding box center [1132, 566] width 656 height 41
click at [1439, 572] on div "Submitted: Heba Hebkmadi@yahoo.com I am trying to locate our reservations for o…" at bounding box center [1132, 566] width 656 height 41
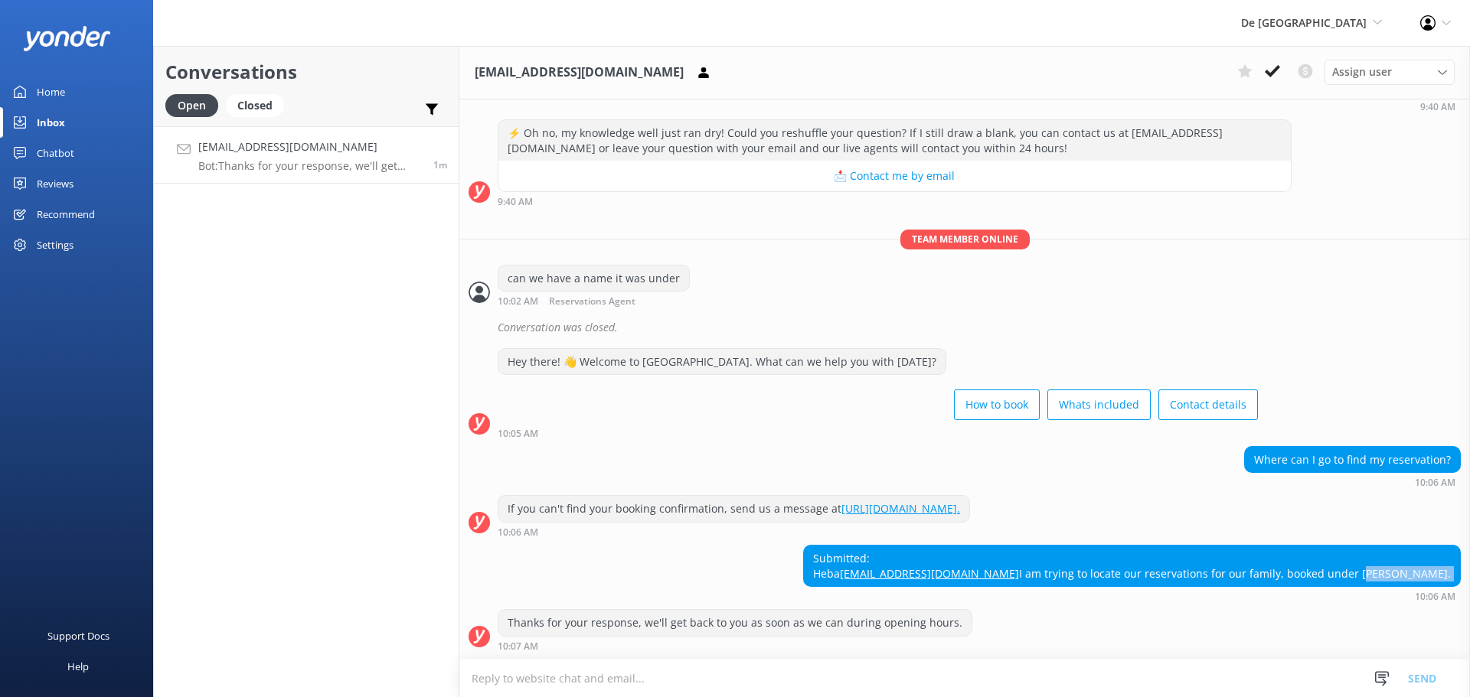
drag, startPoint x: 1439, startPoint y: 572, endPoint x: 1385, endPoint y: 575, distance: 54.4
click at [1385, 575] on div "Submitted: Heba Hebkmadi@yahoo.com I am trying to locate our reservations for o…" at bounding box center [1132, 566] width 656 height 41
copy div "Scott Oneil."
click at [546, 684] on textarea at bounding box center [964, 679] width 1011 height 38
click at [517, 679] on textarea at bounding box center [964, 679] width 1011 height 38
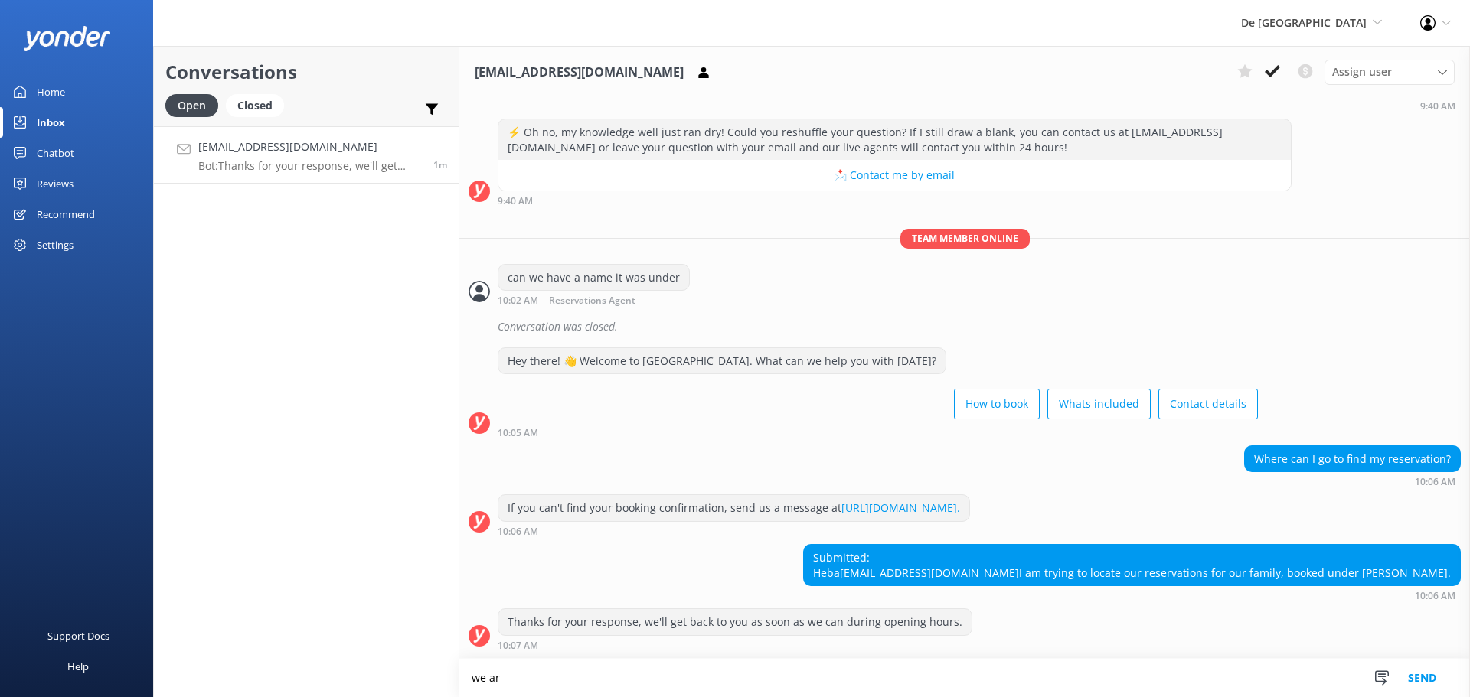
scroll to position [198, 0]
paste textarea "Scott Oneil."
click at [815, 675] on textarea "we are not finding any reservation under the name of Scott Oneil." at bounding box center [964, 678] width 1011 height 38
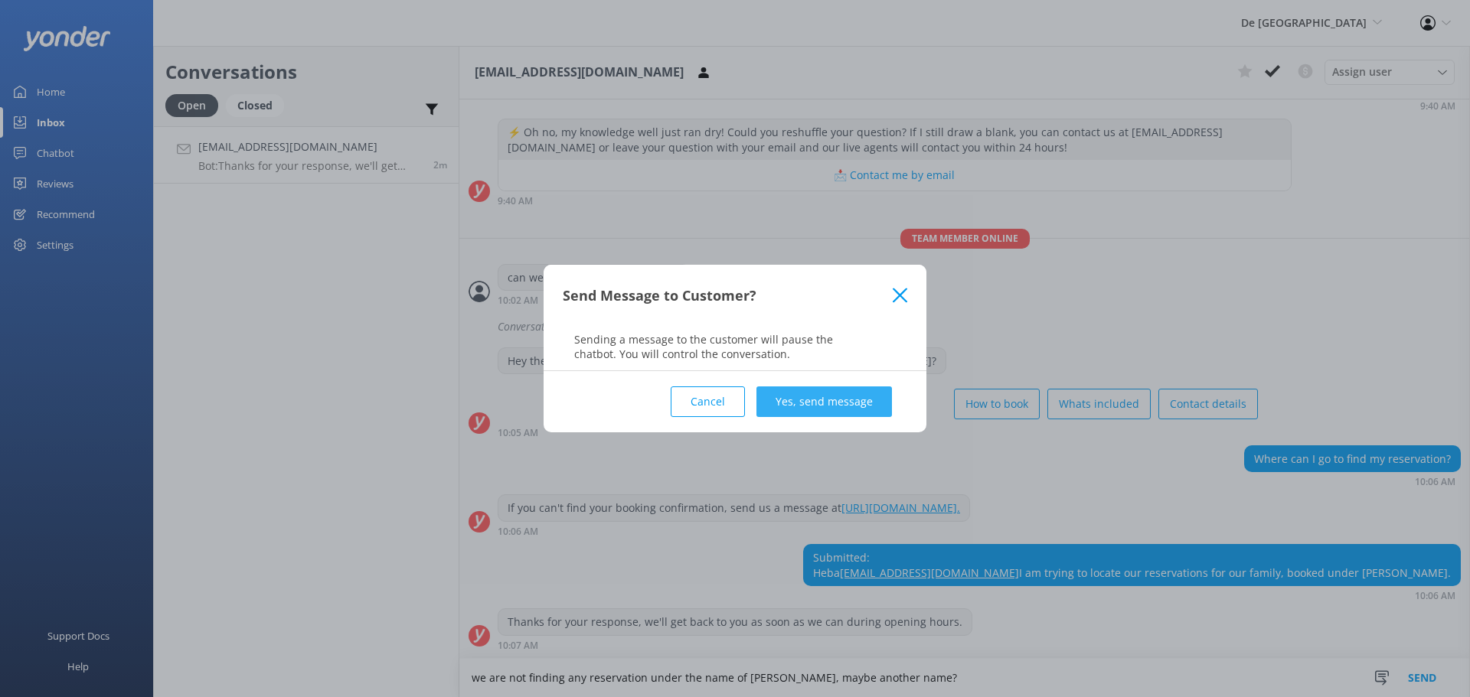
type textarea "we are not finding any reservation under the name of Scott Oneil, maybe another…"
click at [786, 395] on button "Yes, send message" at bounding box center [824, 402] width 136 height 31
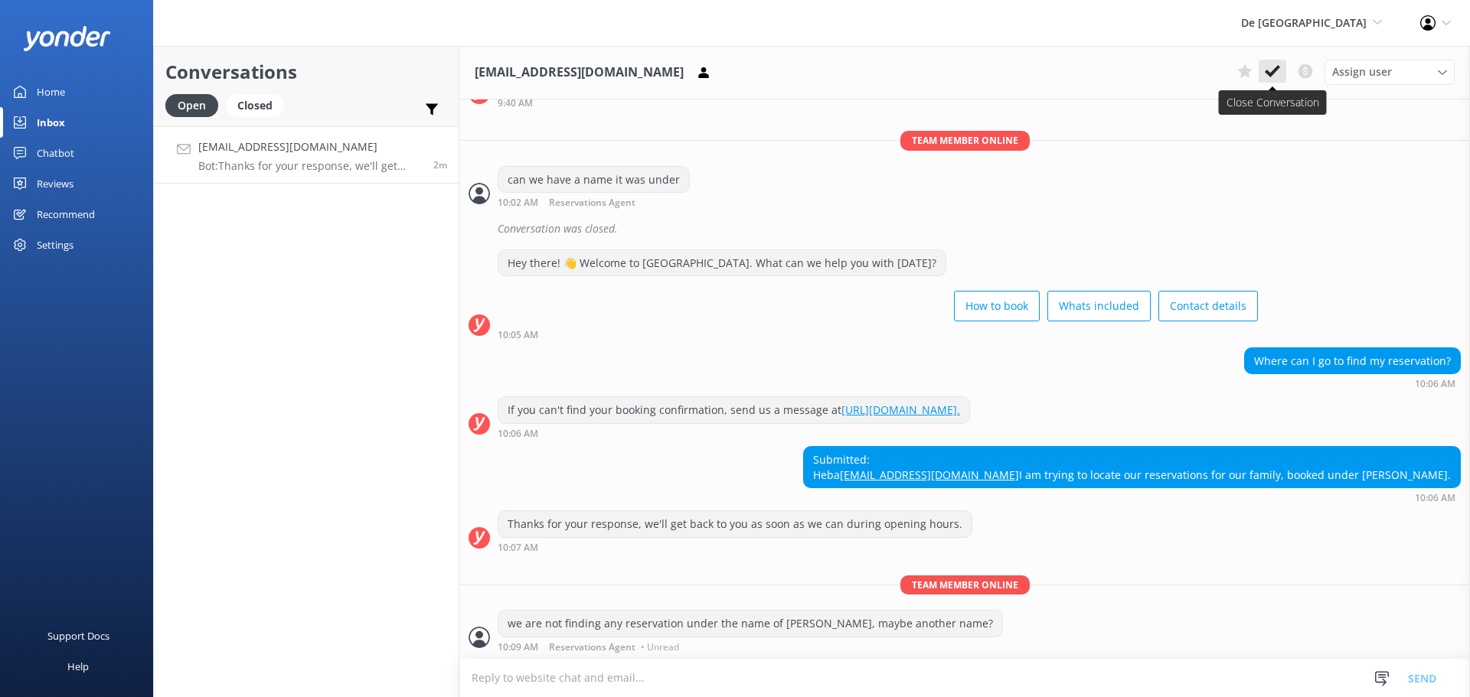
scroll to position [297, 0]
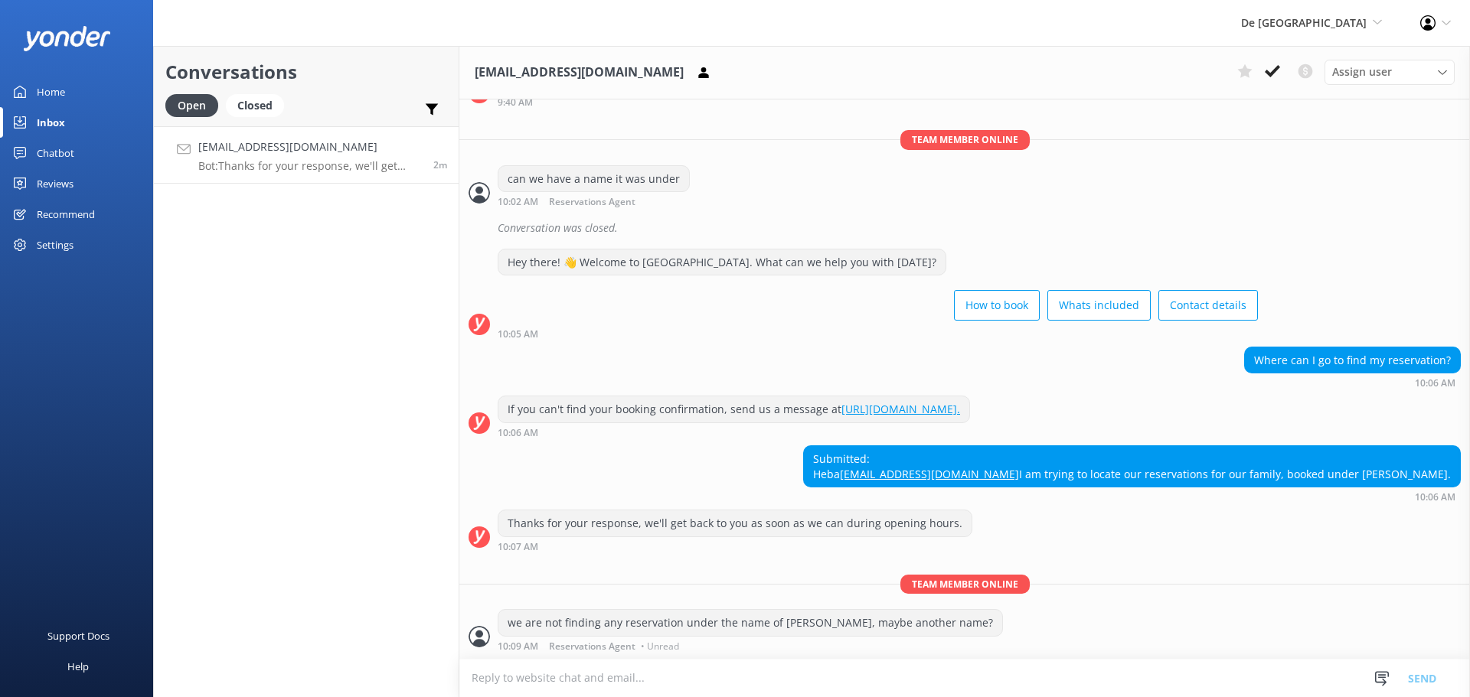
click at [1277, 71] on icon at bounding box center [1272, 71] width 15 height 15
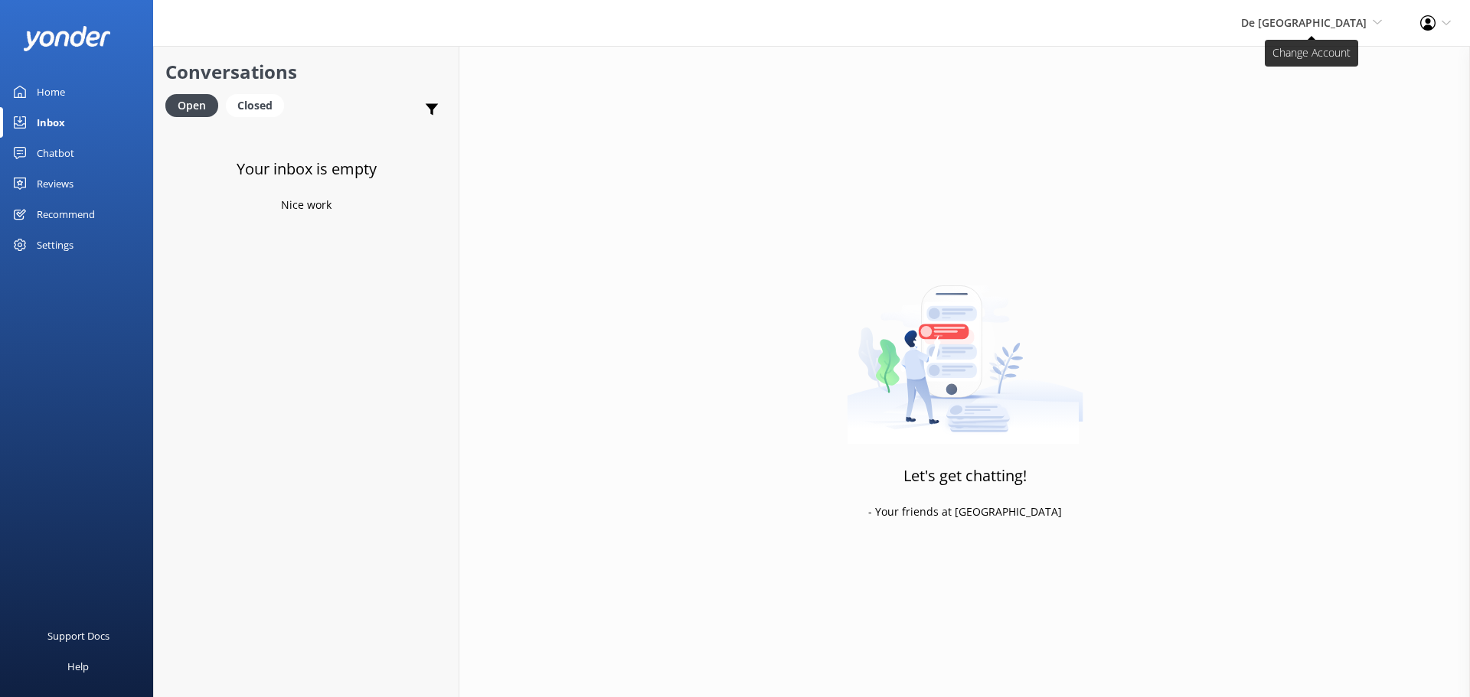
click at [1330, 23] on span "De [GEOGRAPHIC_DATA]" at bounding box center [1304, 22] width 126 height 15
click at [1328, 105] on link "Aruba's Activities Expert" at bounding box center [1325, 102] width 153 height 37
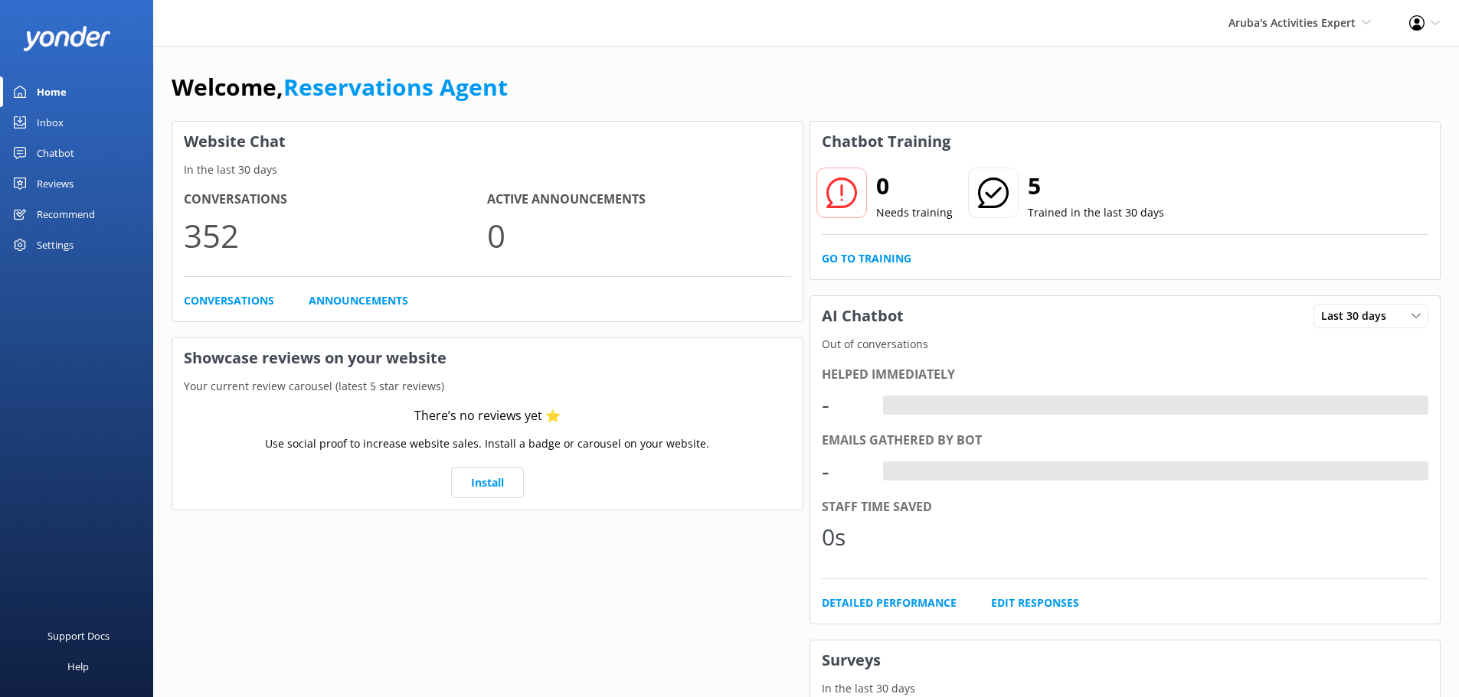
click at [46, 126] on div "Inbox" at bounding box center [50, 122] width 27 height 31
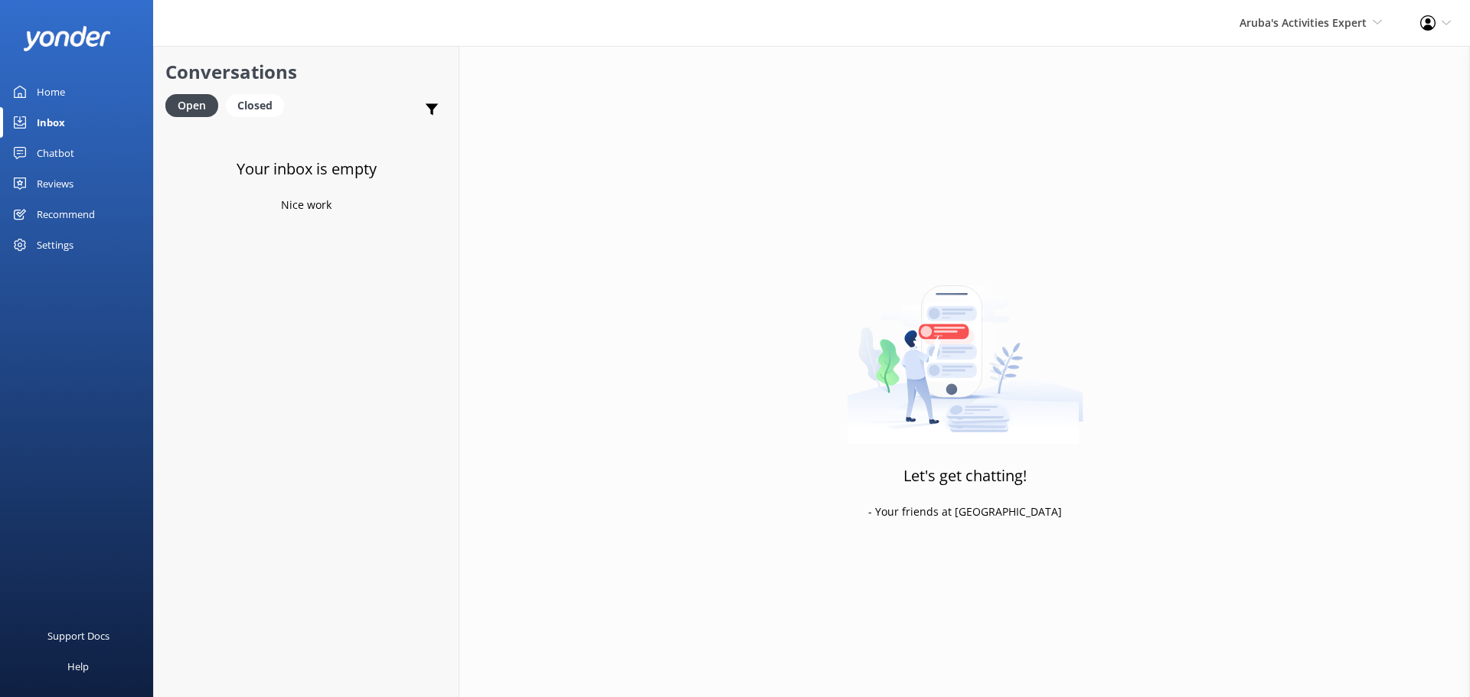
click at [1313, 38] on div "Aruba's Activities Expert De Palm Island Aruba's Activities Expert The Captain" at bounding box center [1310, 23] width 181 height 46
click at [1305, 134] on link "The Captain" at bounding box center [1325, 139] width 153 height 37
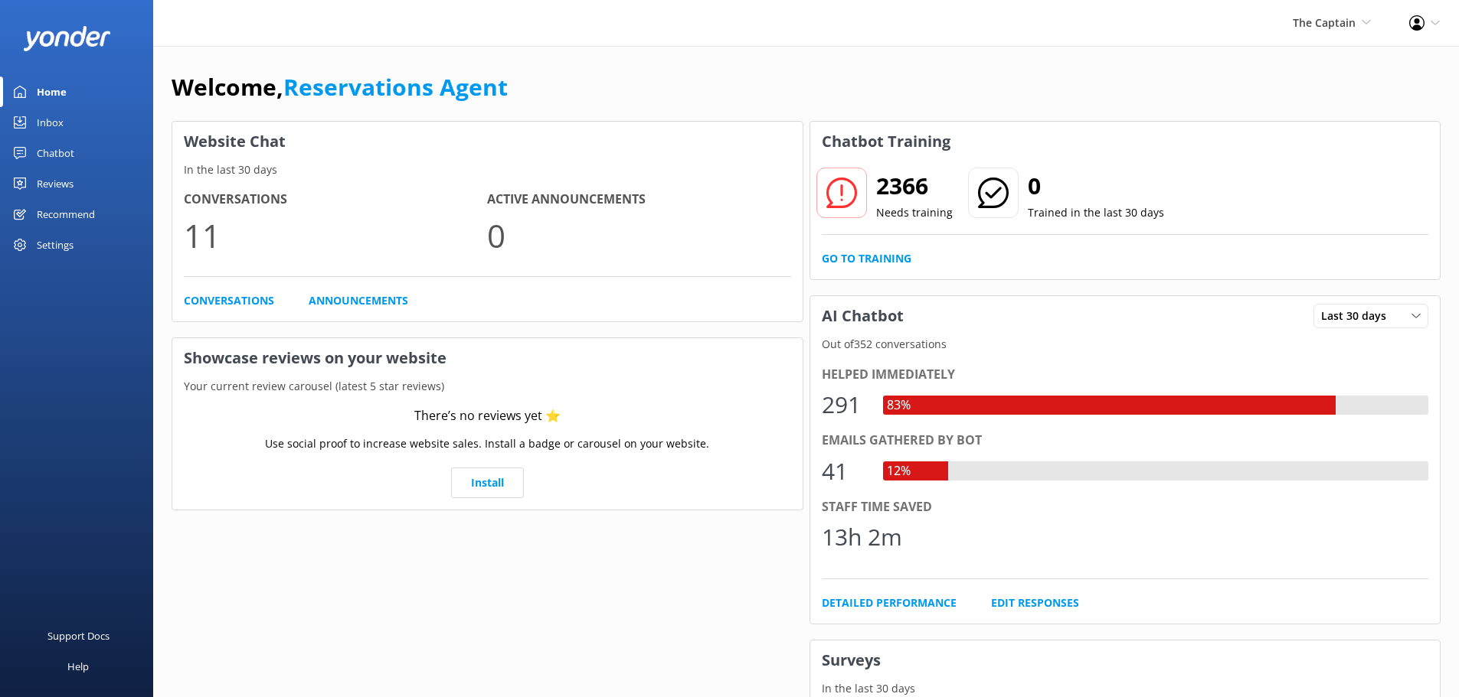
click at [41, 117] on div "Inbox" at bounding box center [50, 122] width 27 height 31
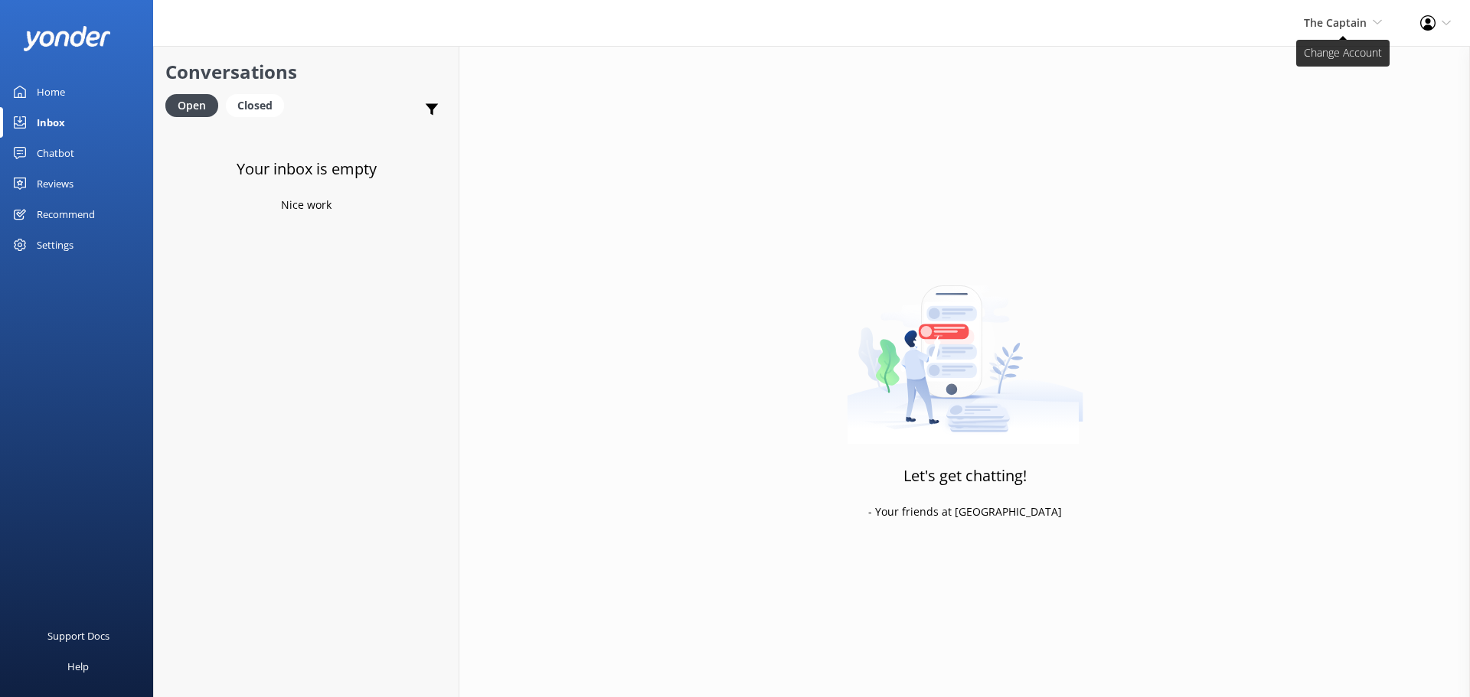
click at [1330, 19] on span "The Captain" at bounding box center [1335, 22] width 63 height 15
click at [1313, 57] on link "De [GEOGRAPHIC_DATA]" at bounding box center [1325, 65] width 153 height 37
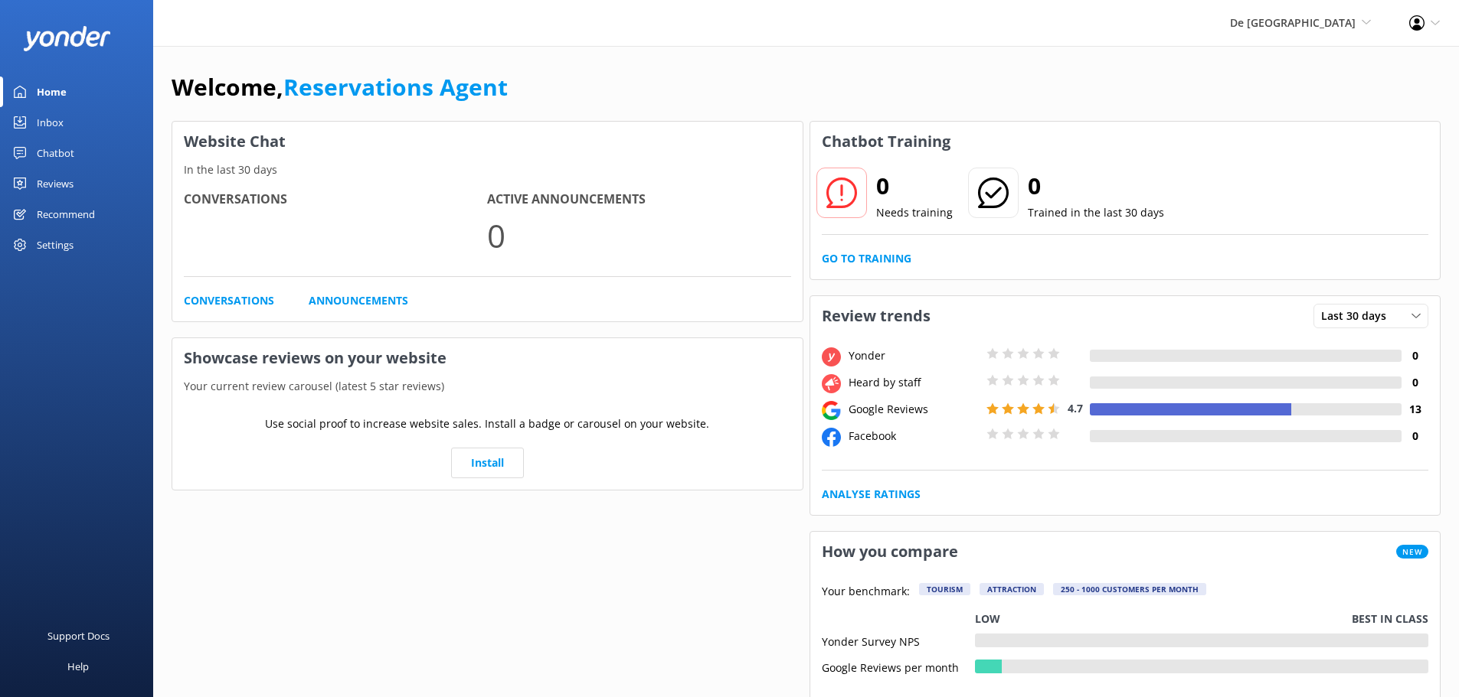
click at [50, 115] on div "Inbox" at bounding box center [50, 122] width 27 height 31
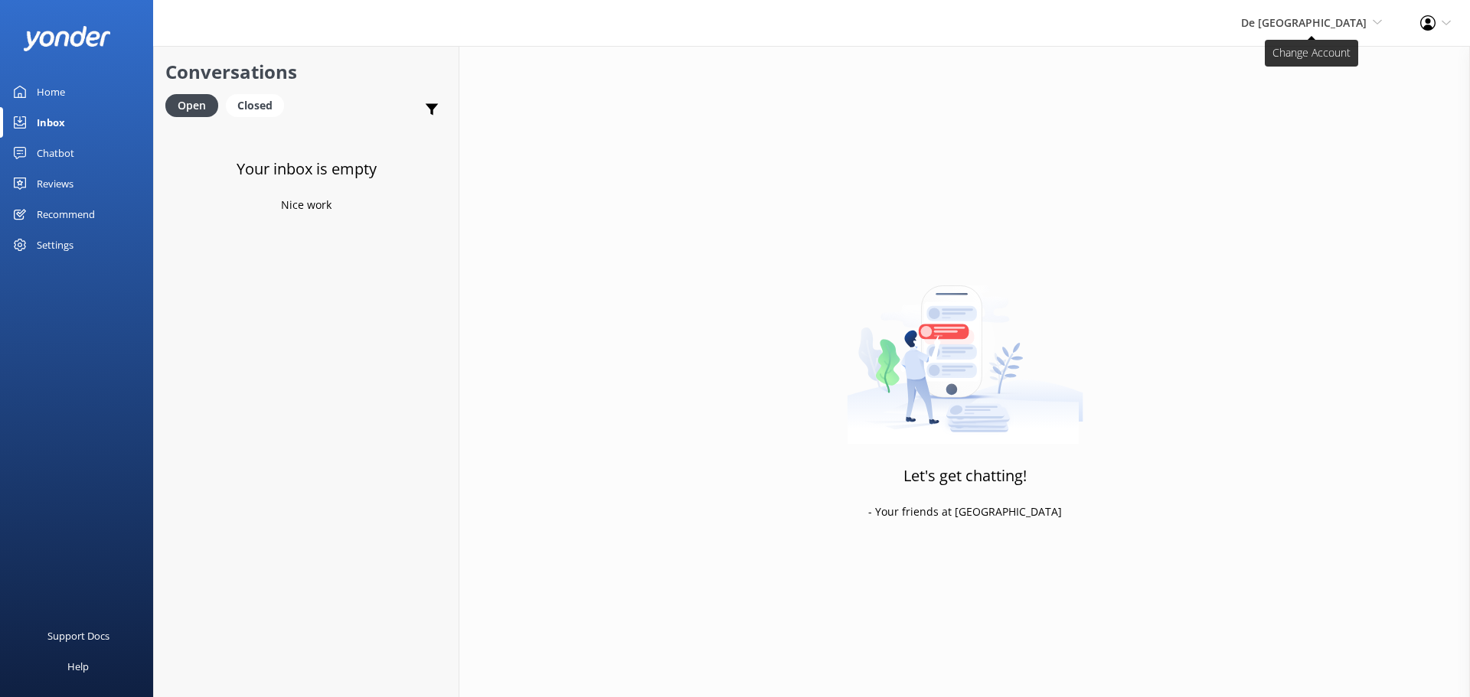
click at [1321, 27] on span "De [GEOGRAPHIC_DATA]" at bounding box center [1304, 22] width 126 height 15
click at [1318, 91] on link "Aruba's Activities Expert" at bounding box center [1325, 102] width 153 height 37
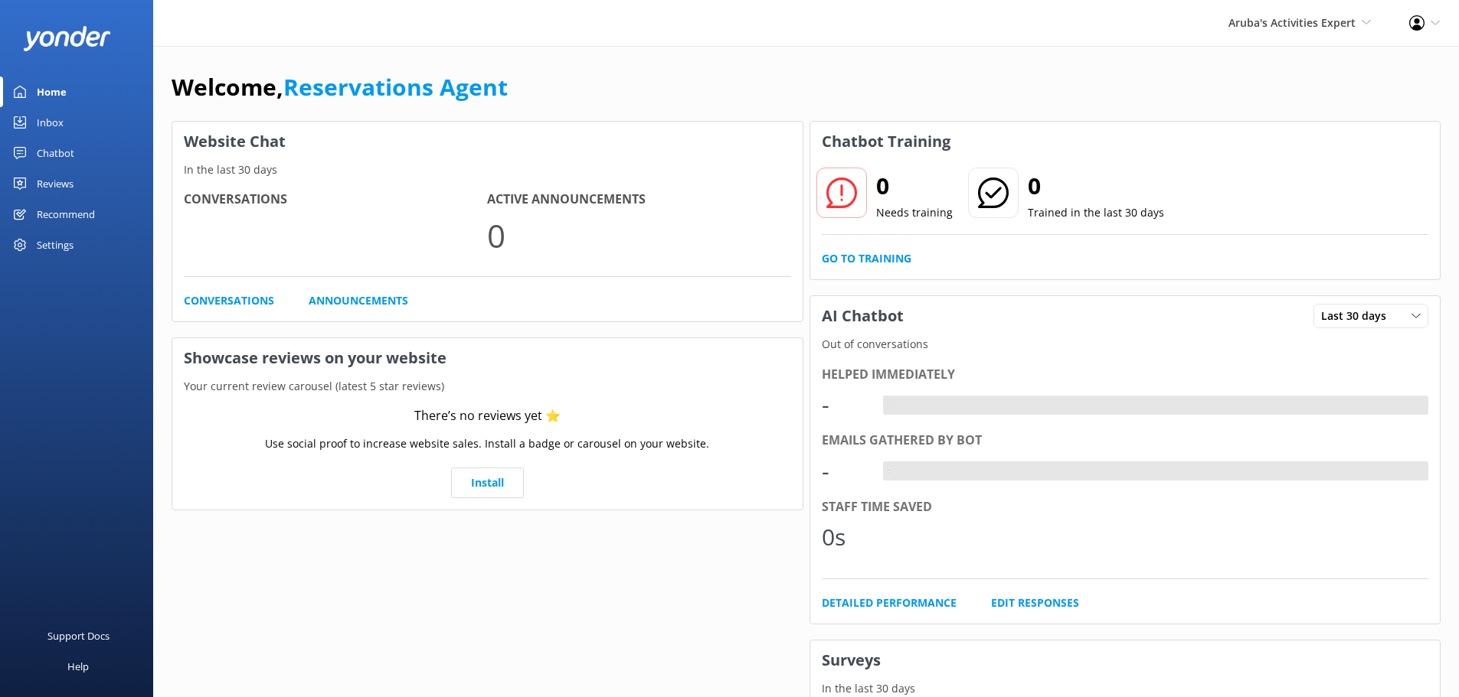
click at [60, 124] on div "Inbox" at bounding box center [50, 122] width 27 height 31
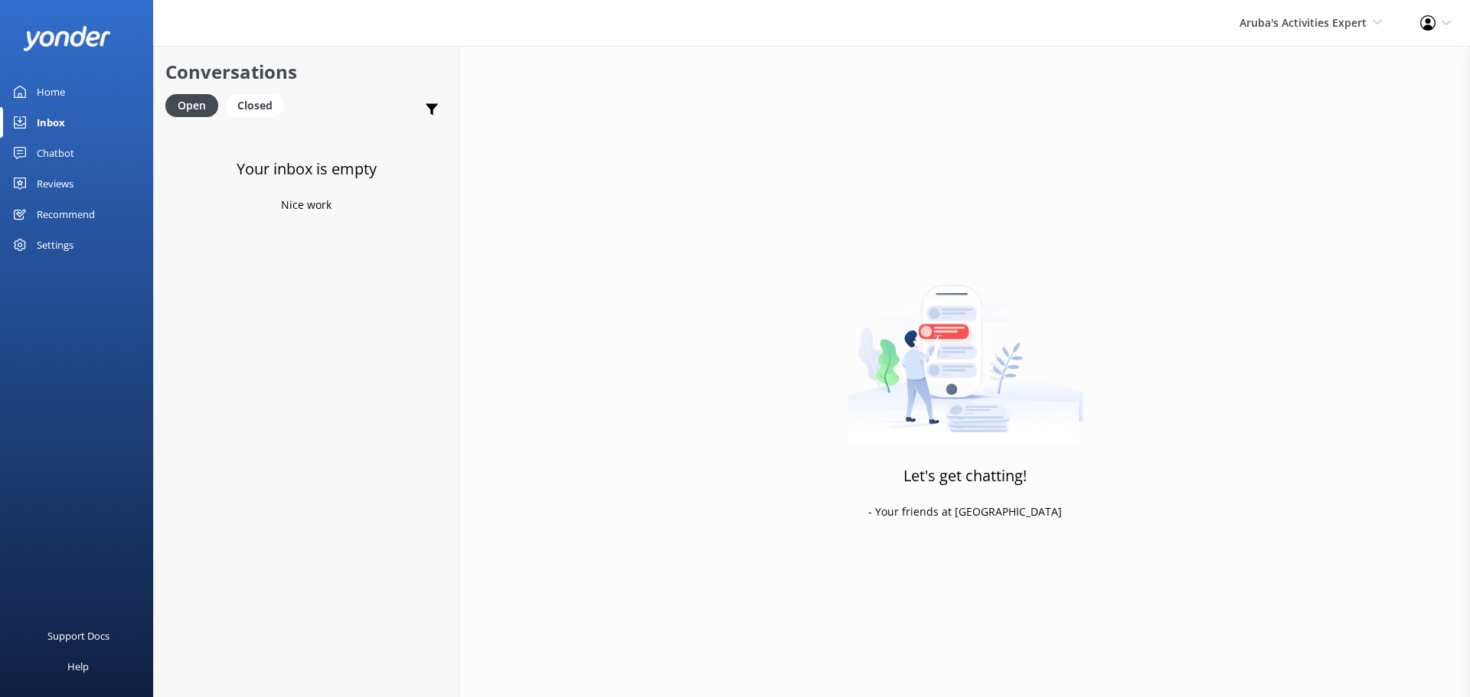
click at [1299, 40] on div "Aruba's Activities Expert [GEOGRAPHIC_DATA] [GEOGRAPHIC_DATA]'s Activities Expe…" at bounding box center [1310, 23] width 181 height 46
click at [1299, 64] on link "De [GEOGRAPHIC_DATA]" at bounding box center [1325, 65] width 153 height 37
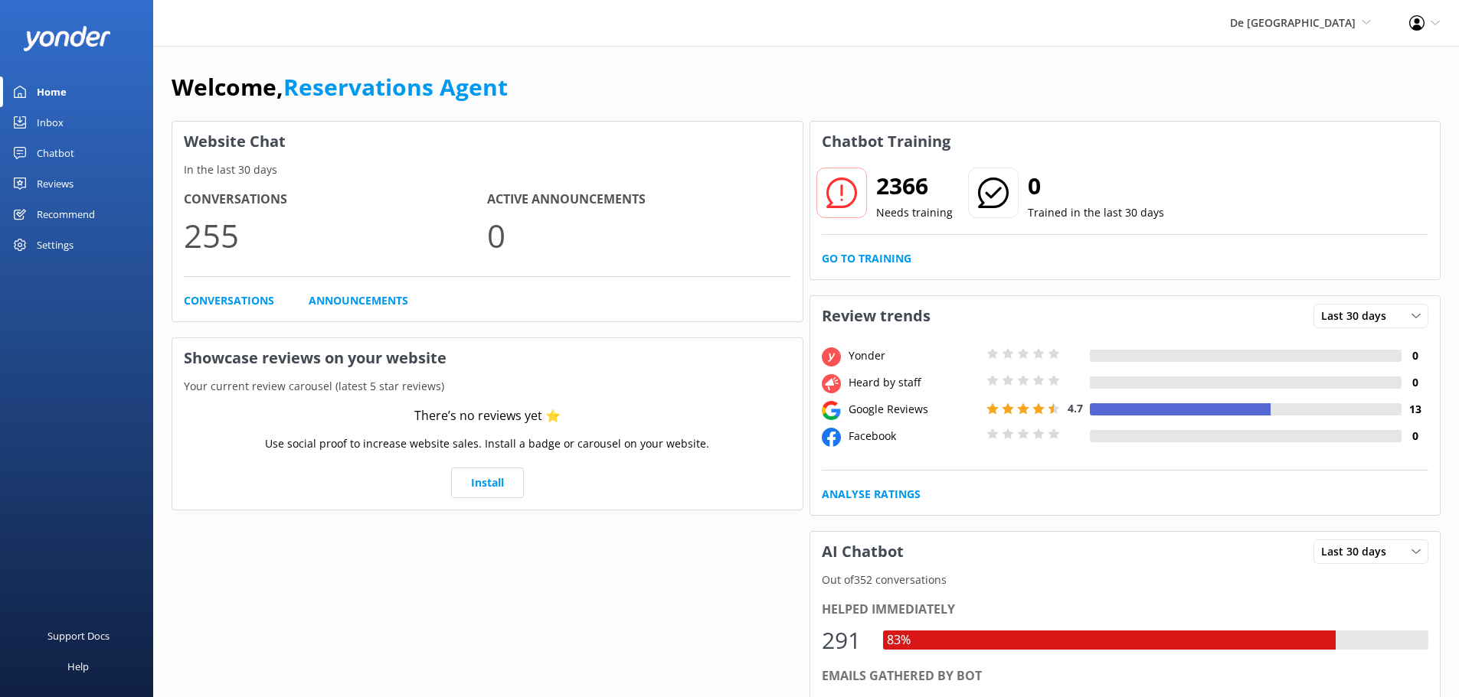
click at [60, 106] on div "Home" at bounding box center [52, 92] width 30 height 31
click at [67, 121] on link "Inbox" at bounding box center [76, 122] width 153 height 31
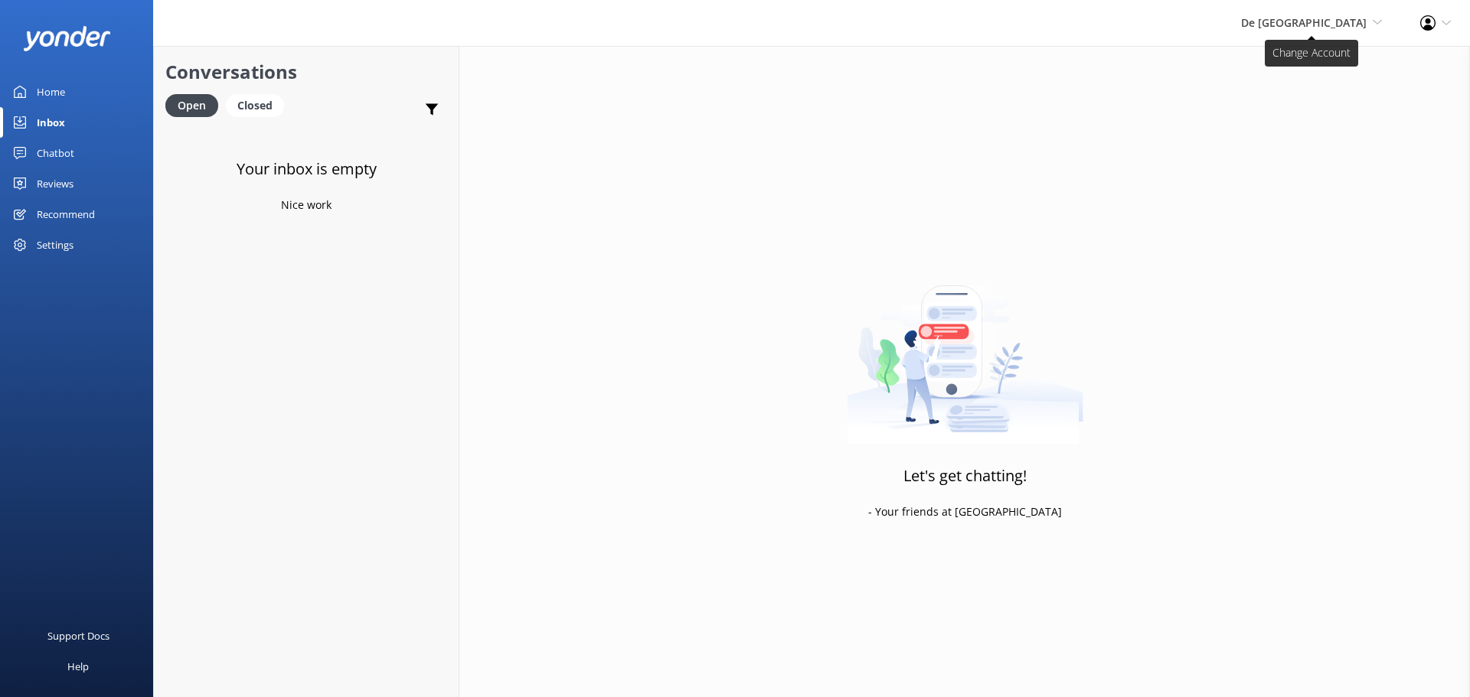
click at [1323, 24] on span "De [GEOGRAPHIC_DATA]" at bounding box center [1304, 22] width 126 height 15
click at [1308, 108] on link "Aruba's Activities Expert" at bounding box center [1325, 102] width 153 height 37
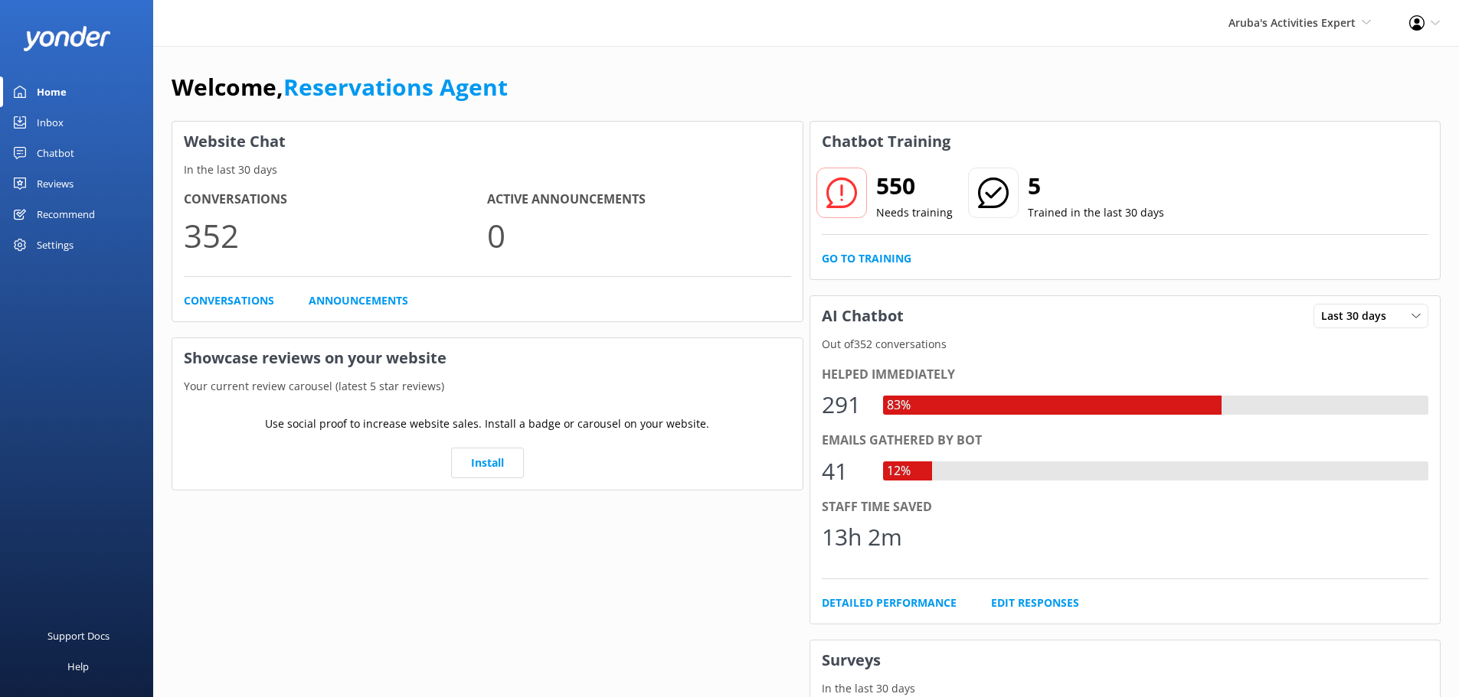
click at [58, 118] on div "Inbox" at bounding box center [50, 122] width 27 height 31
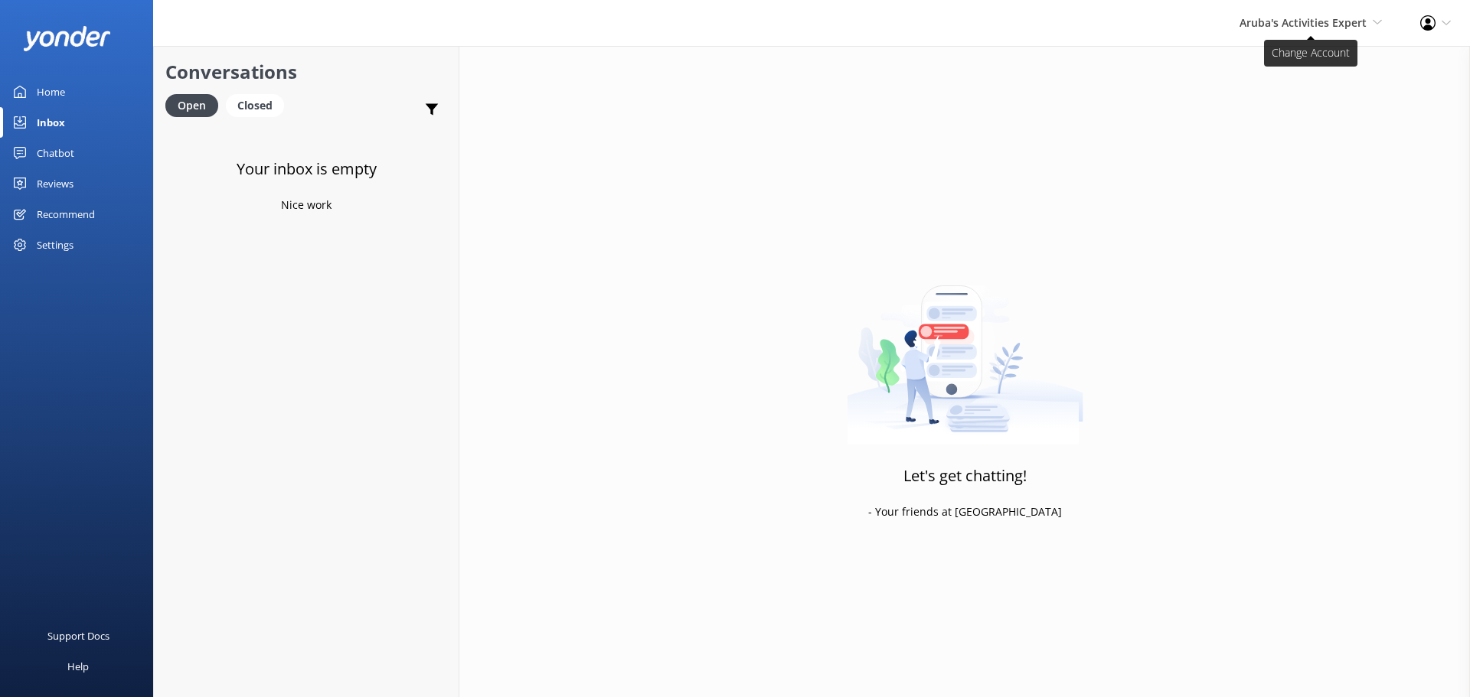
drag, startPoint x: 1252, startPoint y: 26, endPoint x: 1268, endPoint y: 30, distance: 16.5
click at [1253, 26] on span "Aruba's Activities Expert" at bounding box center [1303, 22] width 127 height 15
click at [1269, 53] on link "De [GEOGRAPHIC_DATA]" at bounding box center [1325, 65] width 153 height 37
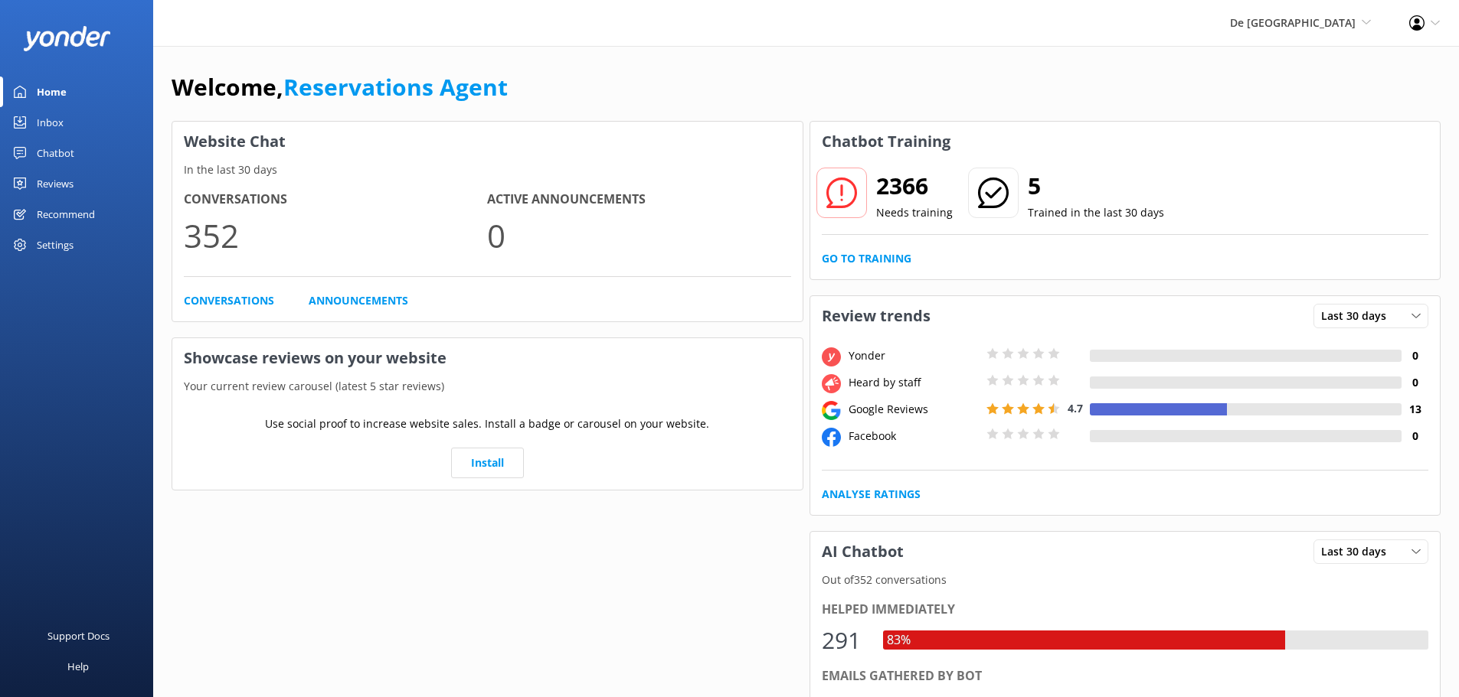
click at [70, 122] on link "Inbox" at bounding box center [76, 122] width 153 height 31
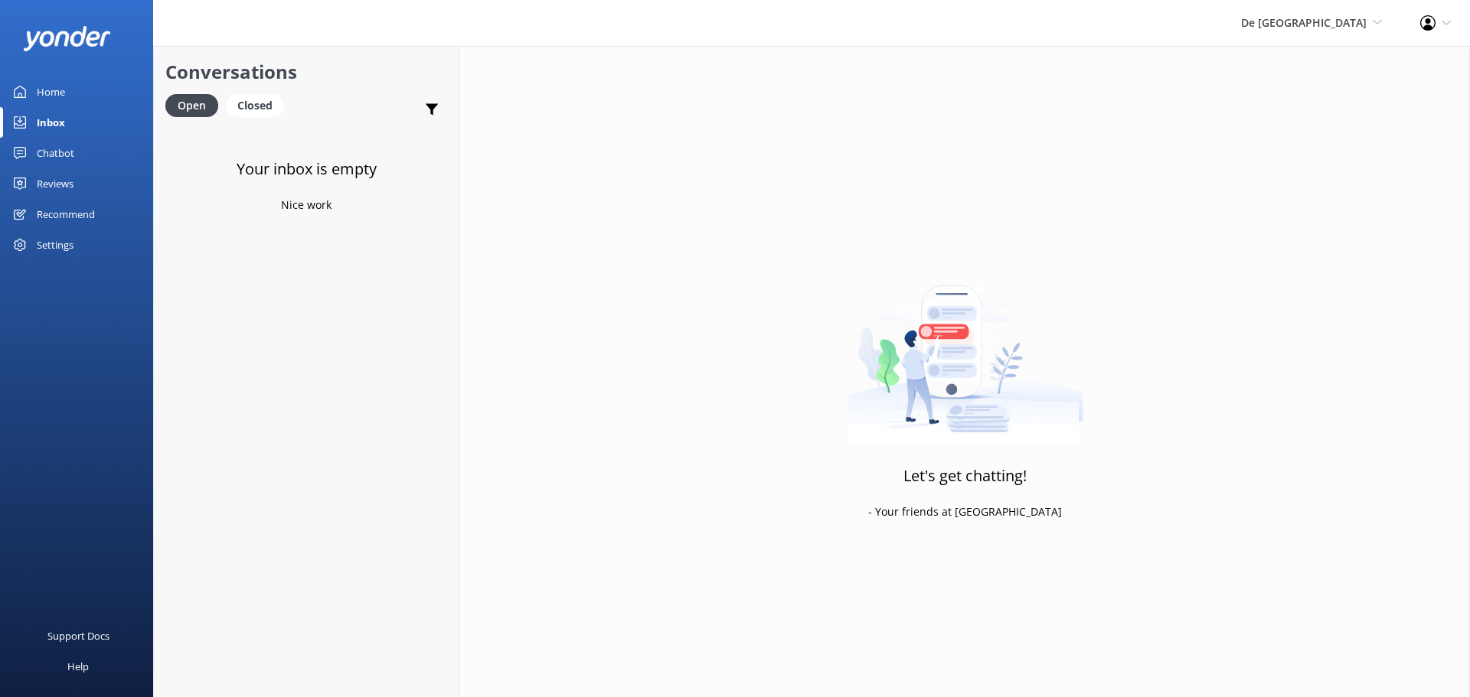
click at [1314, 32] on div "De [GEOGRAPHIC_DATA] [GEOGRAPHIC_DATA] [GEOGRAPHIC_DATA]'s Activities Expert Th…" at bounding box center [1311, 23] width 179 height 46
click at [1300, 103] on link "Aruba's Activities Expert" at bounding box center [1325, 102] width 153 height 37
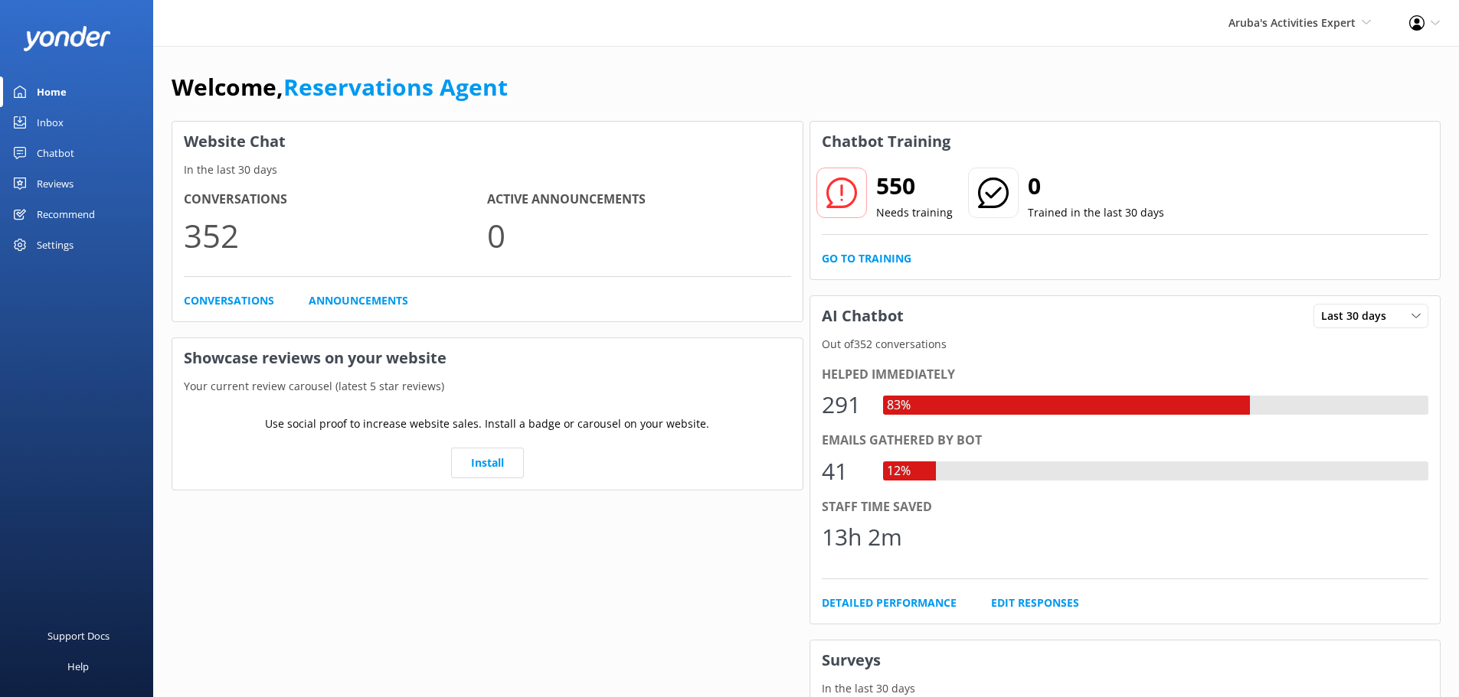
click at [59, 119] on div "Inbox" at bounding box center [50, 122] width 27 height 31
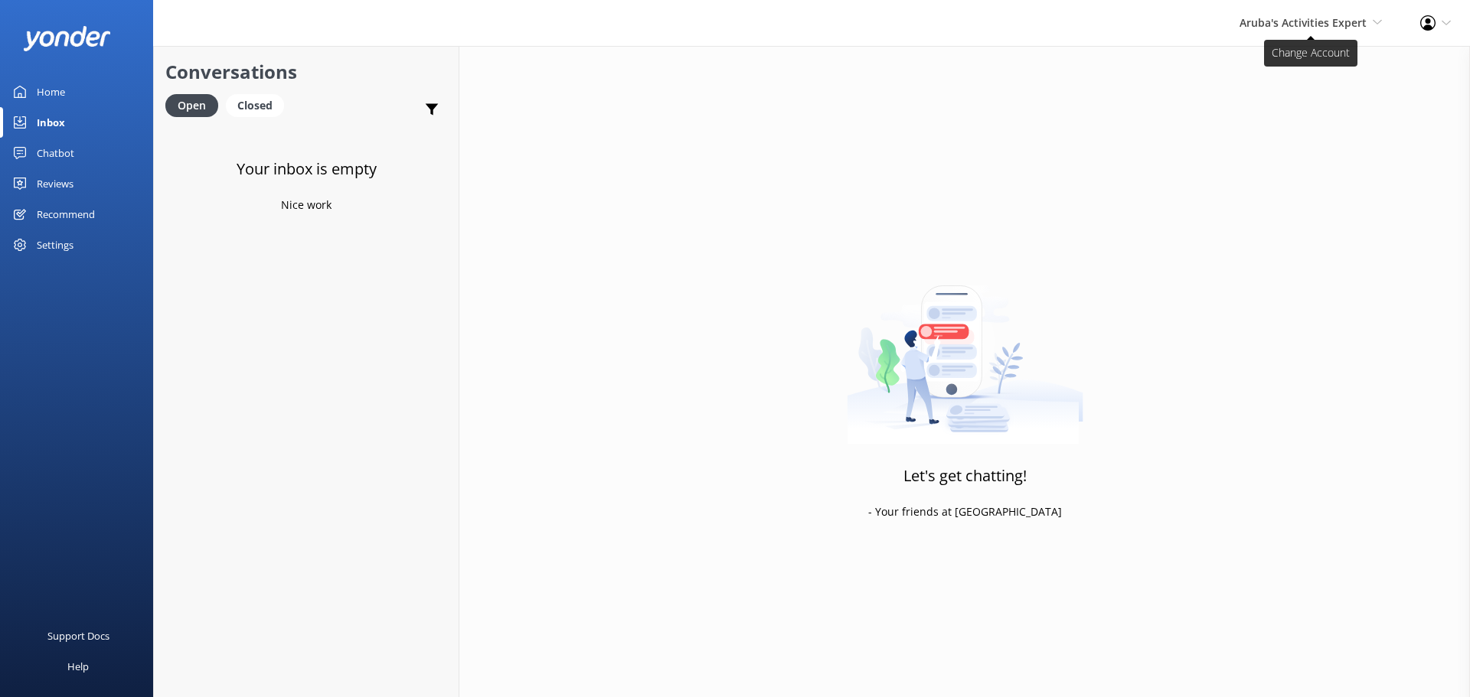
drag, startPoint x: 1301, startPoint y: 25, endPoint x: 1306, endPoint y: 31, distance: 8.1
click at [1301, 26] on span "Aruba's Activities Expert" at bounding box center [1303, 22] width 127 height 15
click at [1312, 133] on link "The Captain" at bounding box center [1325, 139] width 153 height 37
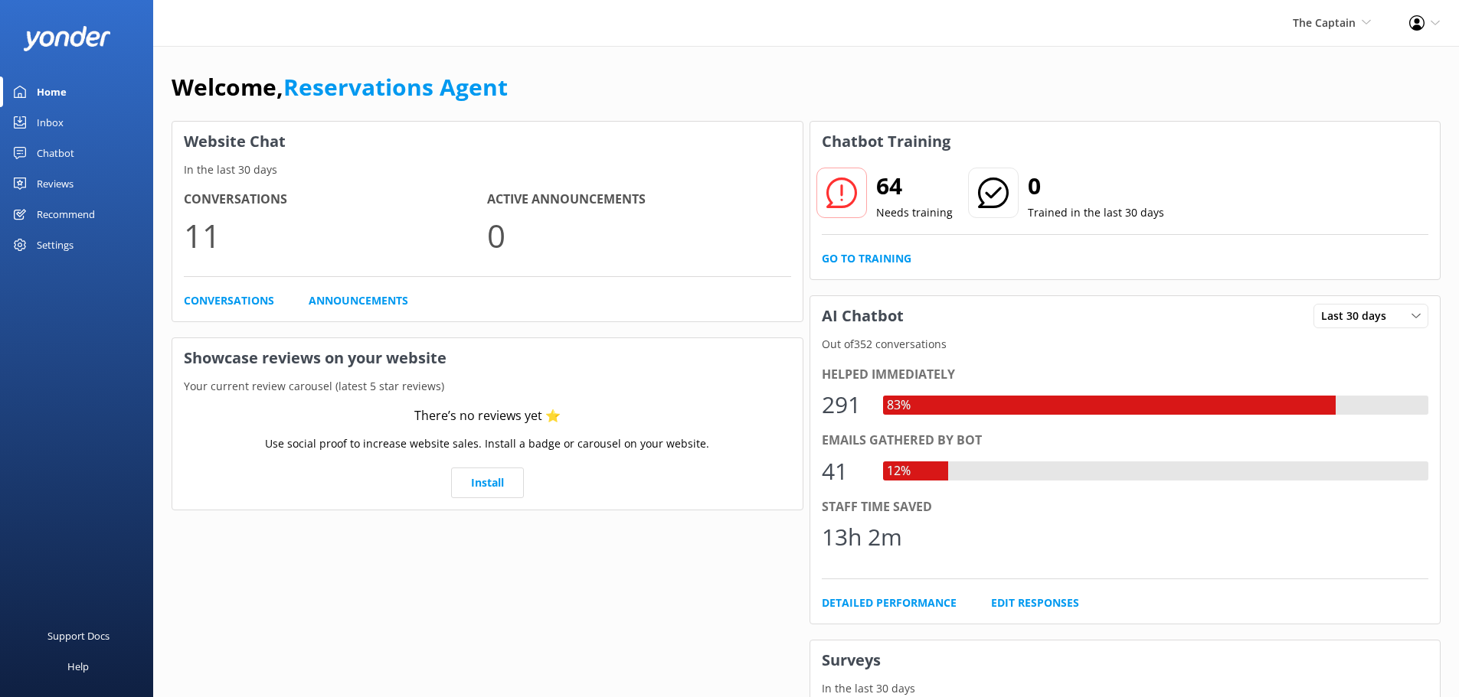
click at [47, 121] on div "Inbox" at bounding box center [50, 122] width 27 height 31
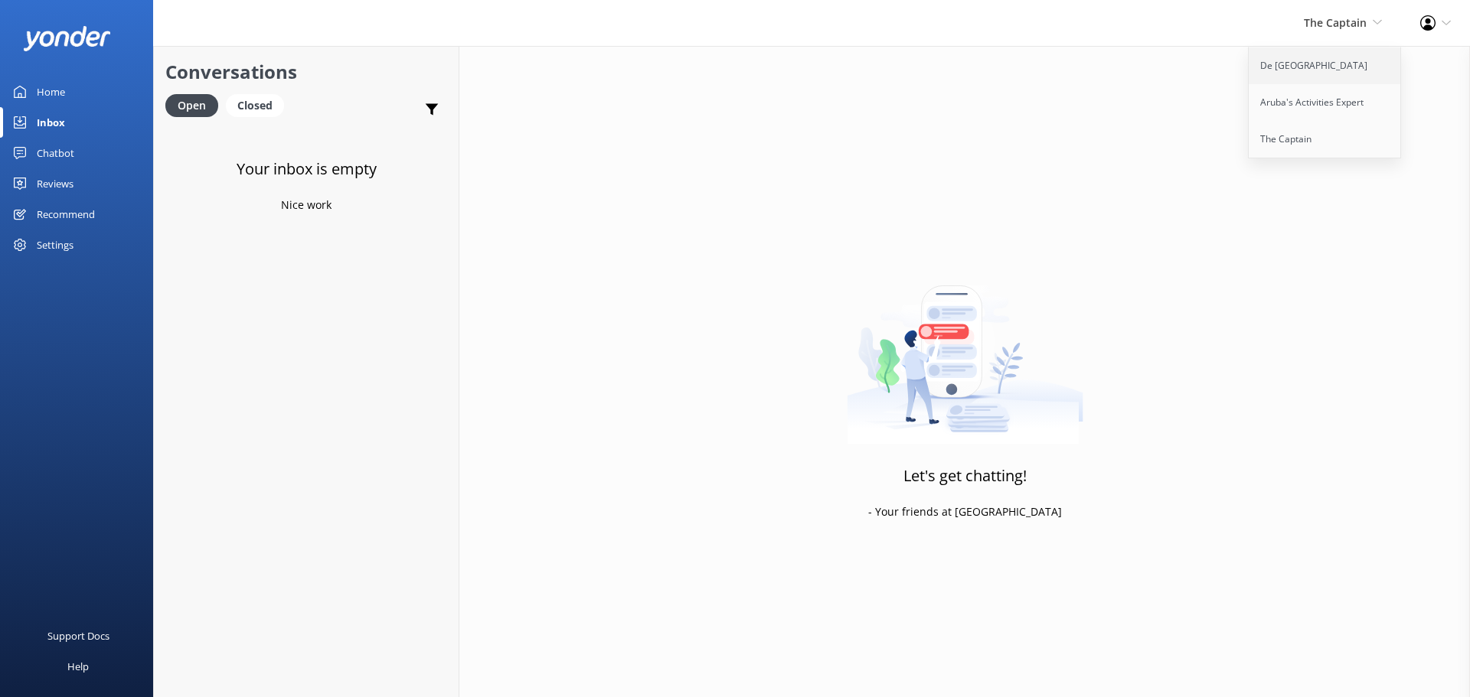
click at [1298, 55] on link "De [GEOGRAPHIC_DATA]" at bounding box center [1325, 65] width 153 height 37
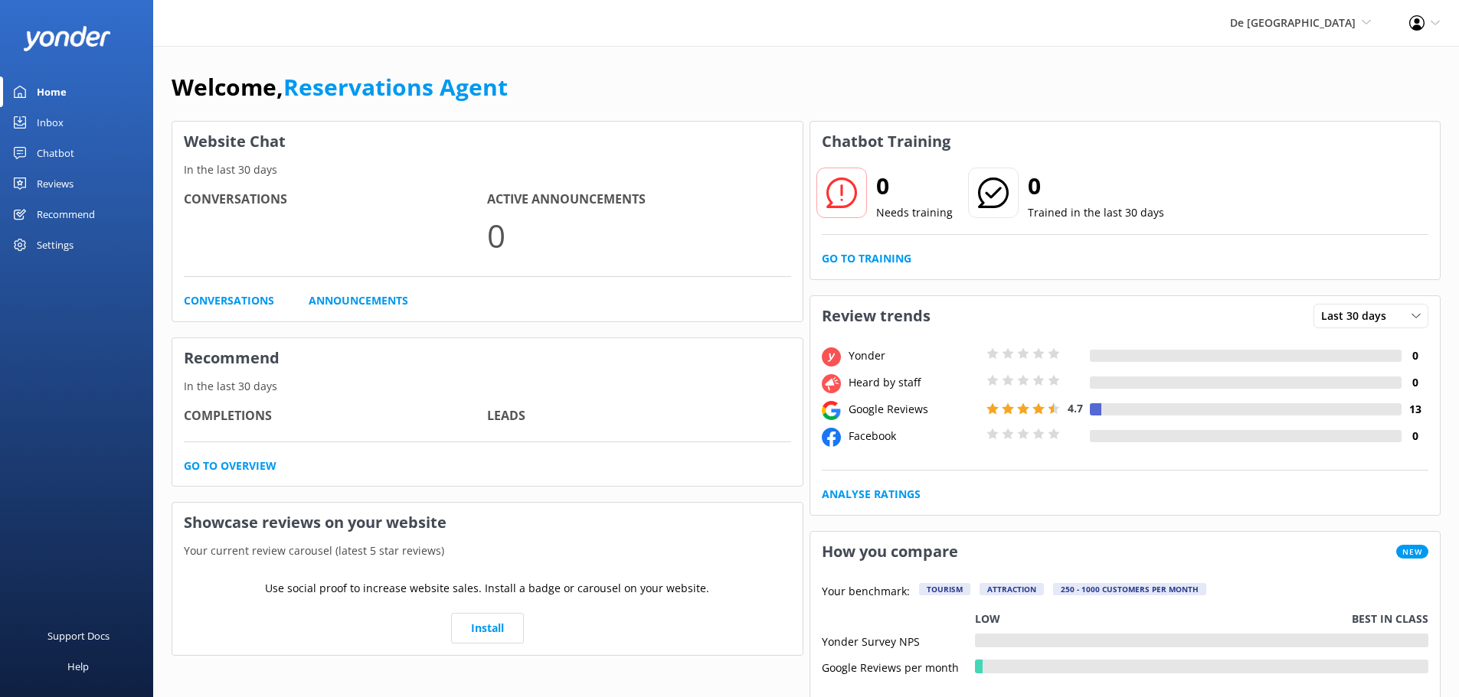
click at [40, 120] on div "Inbox" at bounding box center [50, 122] width 27 height 31
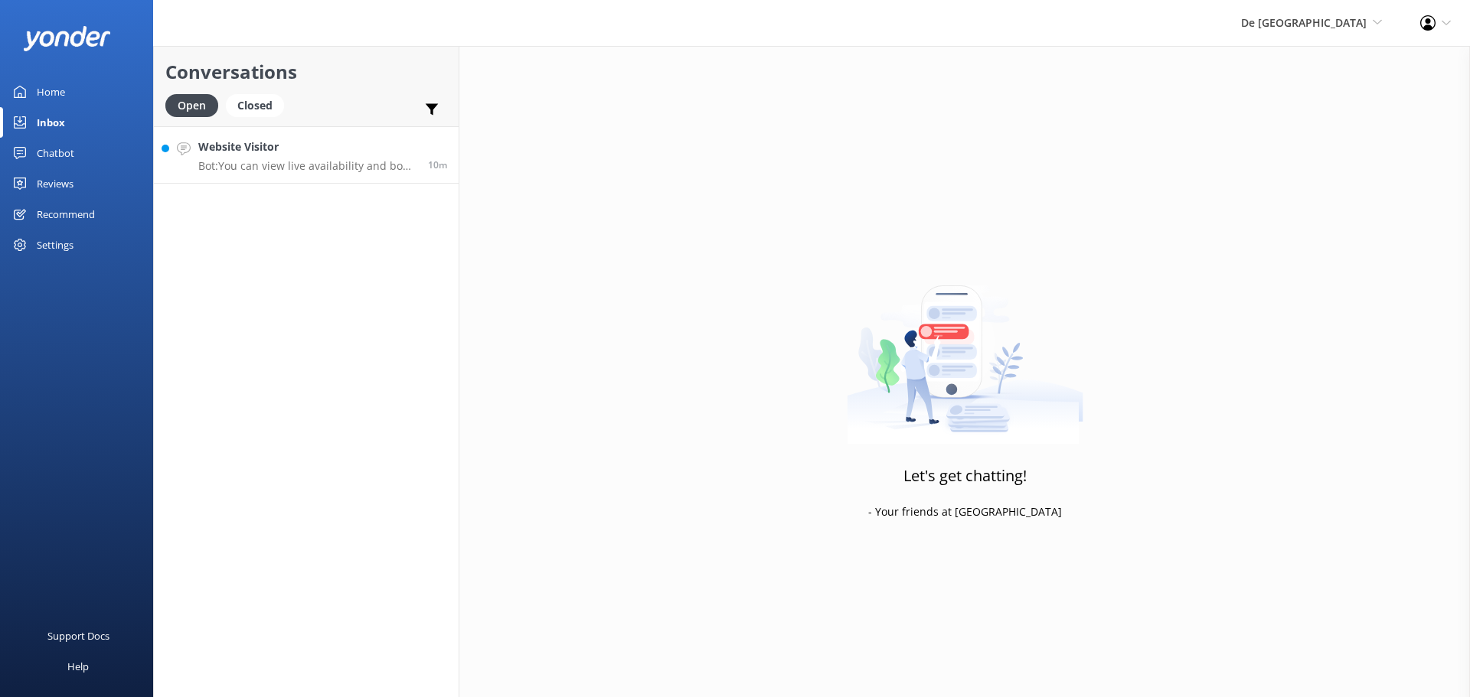
click at [349, 154] on h4 "Website Visitor" at bounding box center [307, 147] width 218 height 17
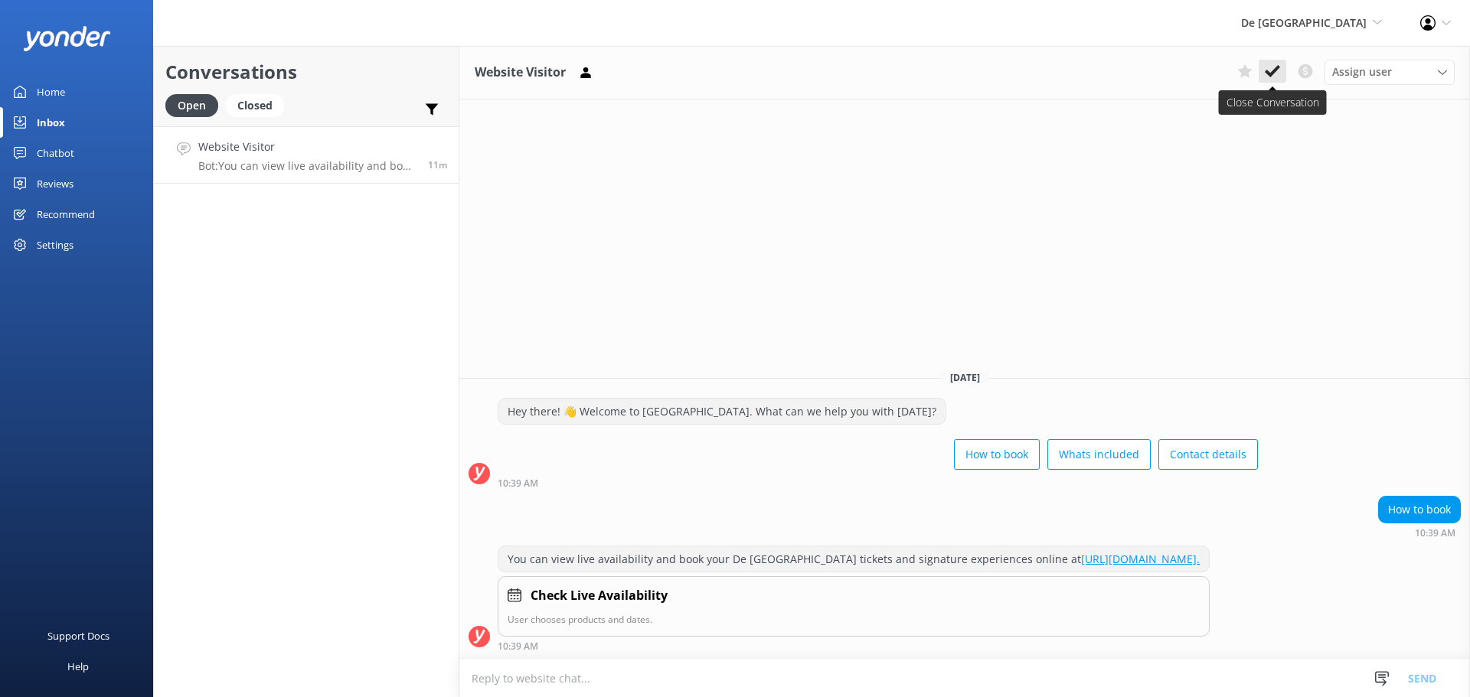
click at [1267, 62] on button at bounding box center [1273, 71] width 28 height 23
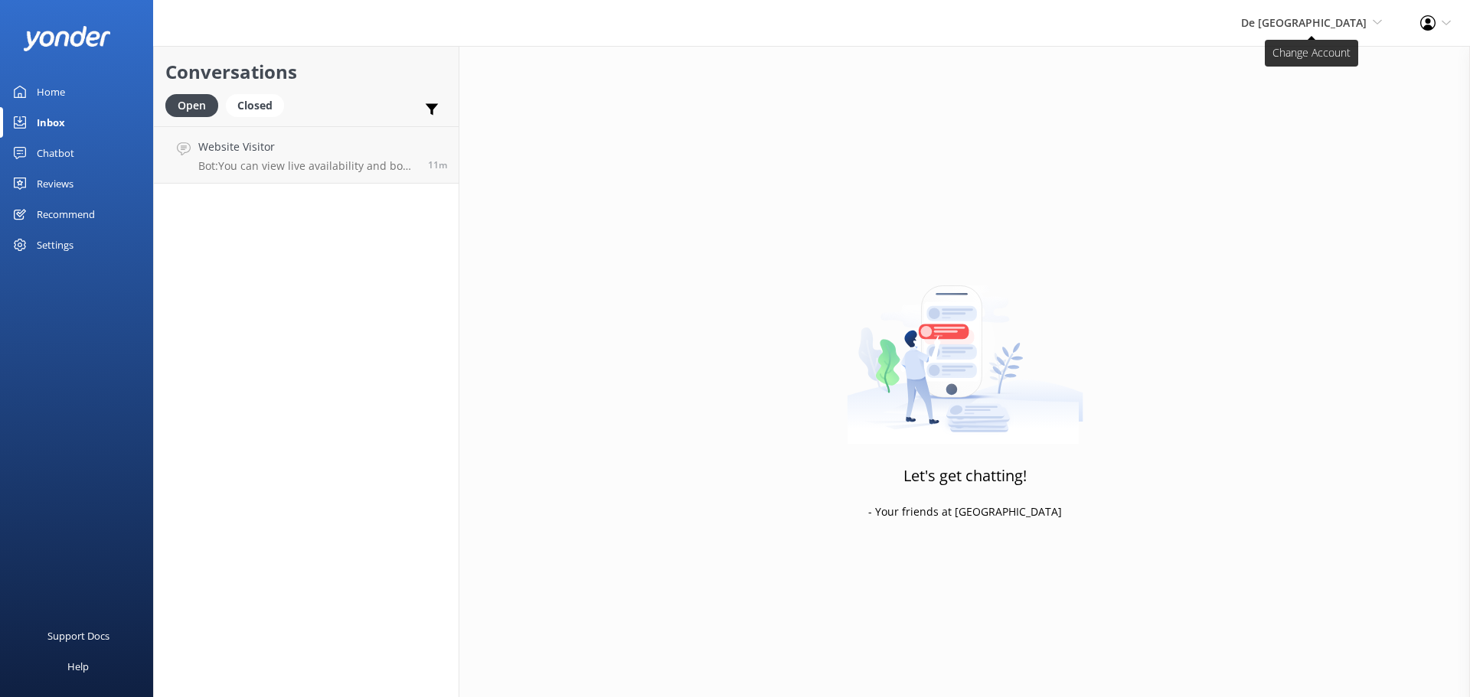
click at [1328, 25] on span "De [GEOGRAPHIC_DATA]" at bounding box center [1304, 22] width 126 height 15
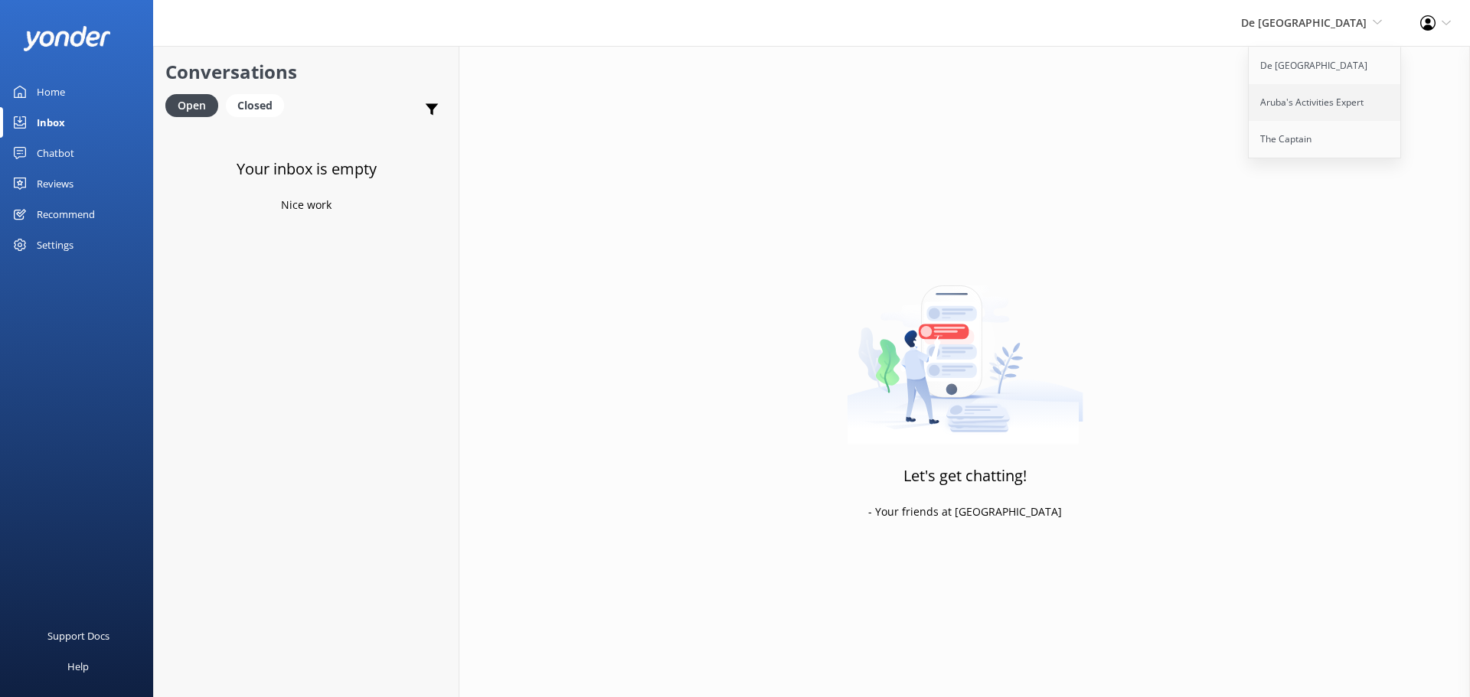
click at [1287, 92] on link "Aruba's Activities Expert" at bounding box center [1325, 102] width 153 height 37
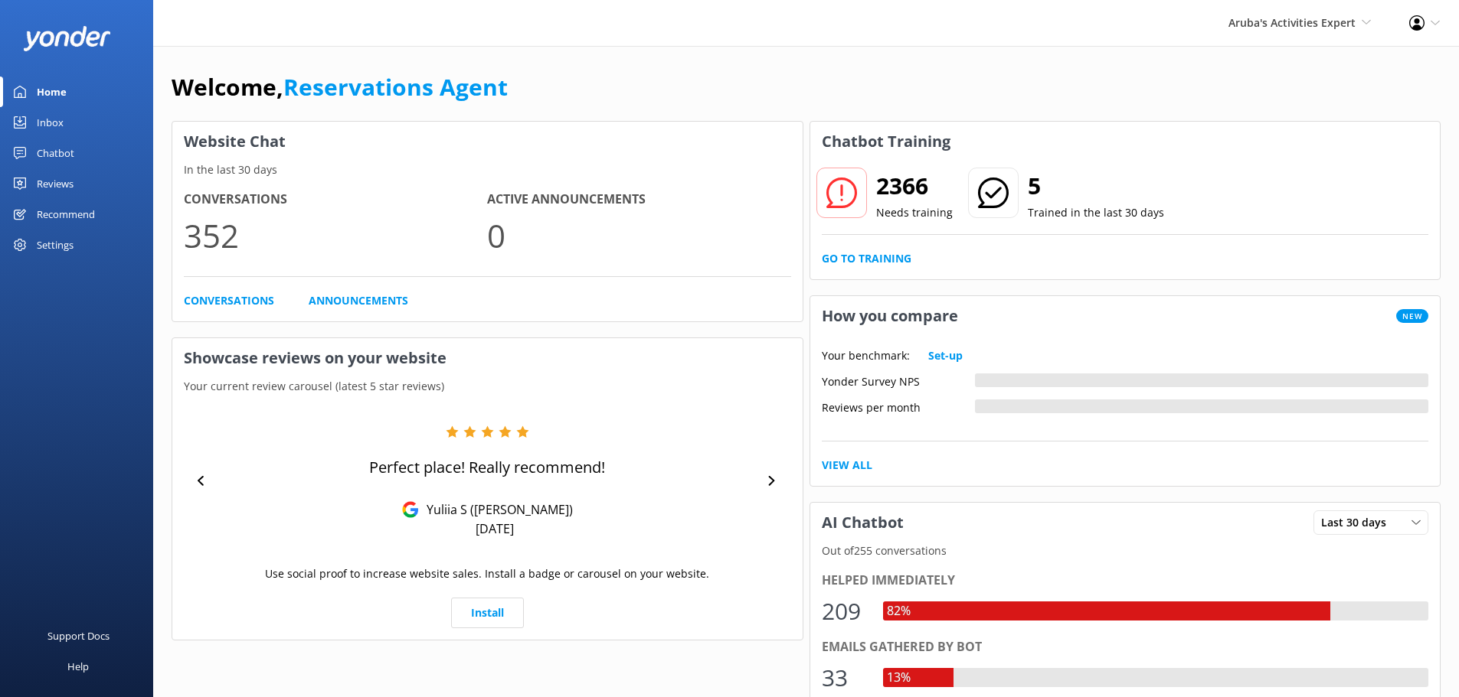
click at [41, 117] on div "Inbox" at bounding box center [50, 122] width 27 height 31
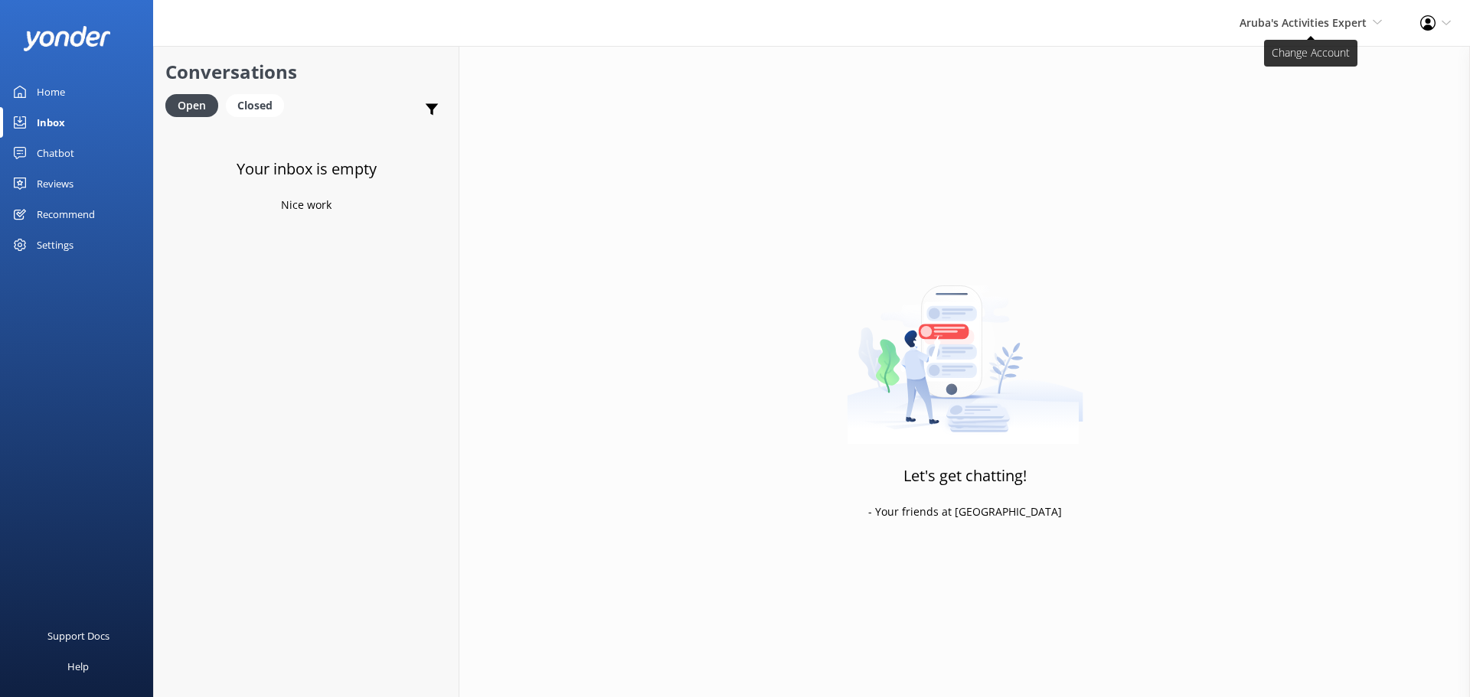
click at [1269, 29] on span "Aruba's Activities Expert" at bounding box center [1303, 22] width 127 height 15
click at [1273, 134] on link "The Captain" at bounding box center [1325, 139] width 153 height 37
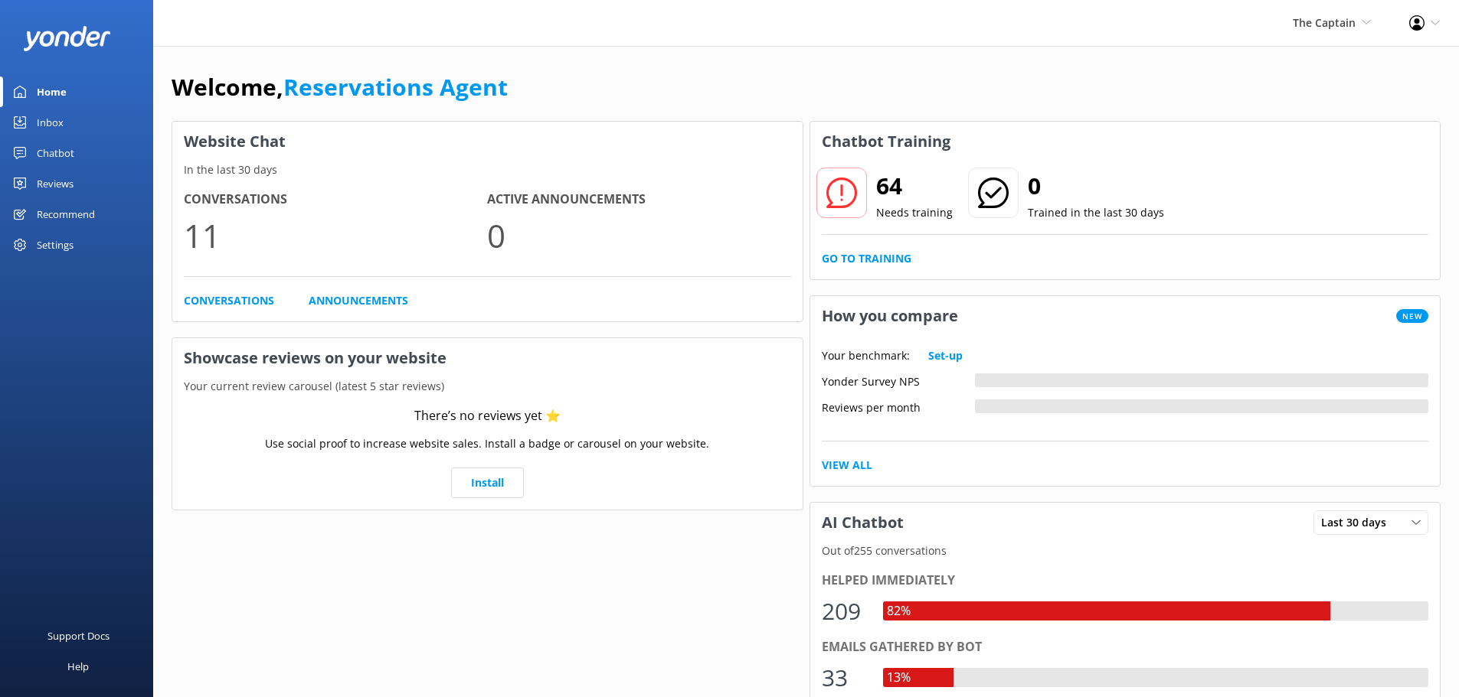
click at [70, 126] on link "Inbox" at bounding box center [76, 122] width 153 height 31
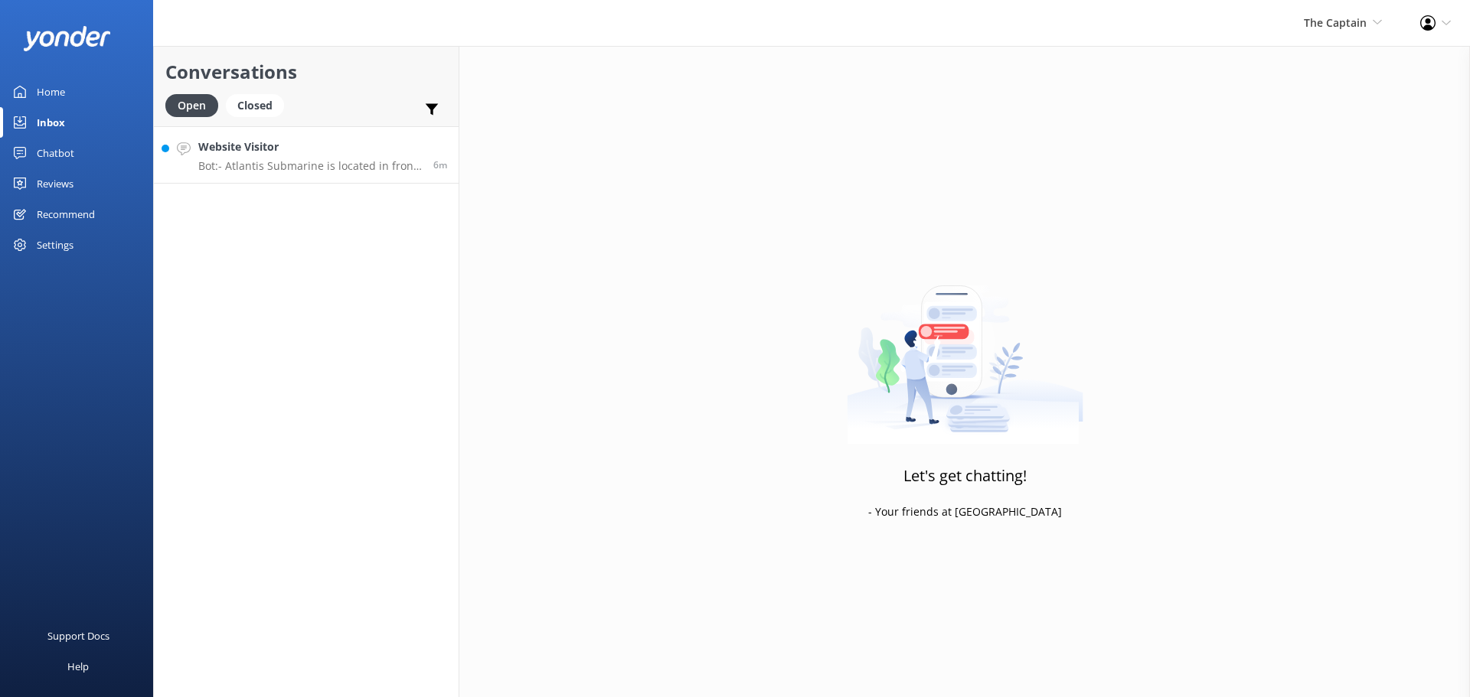
click at [263, 158] on div "Website Visitor Bot: - Atlantis Submarine is located in front of Renaissance Wi…" at bounding box center [310, 155] width 224 height 33
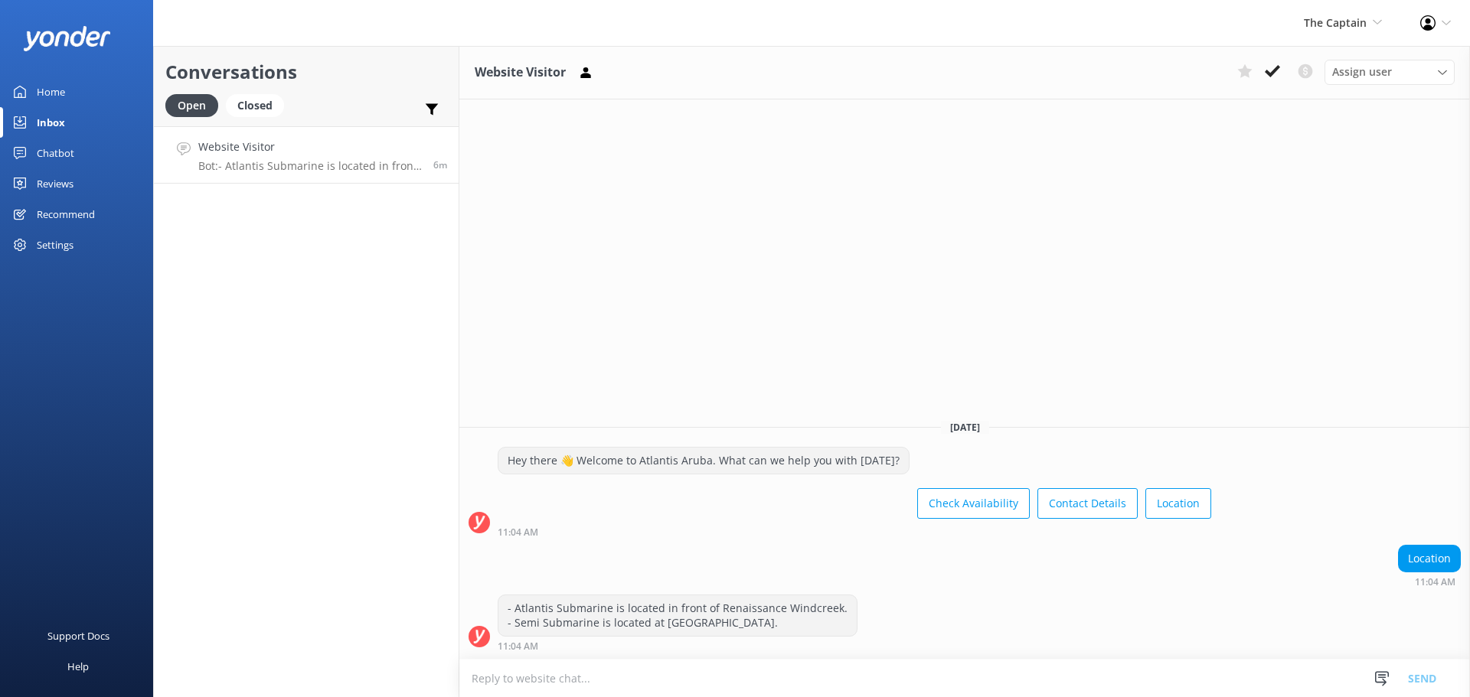
click at [1273, 72] on use at bounding box center [1272, 71] width 15 height 12
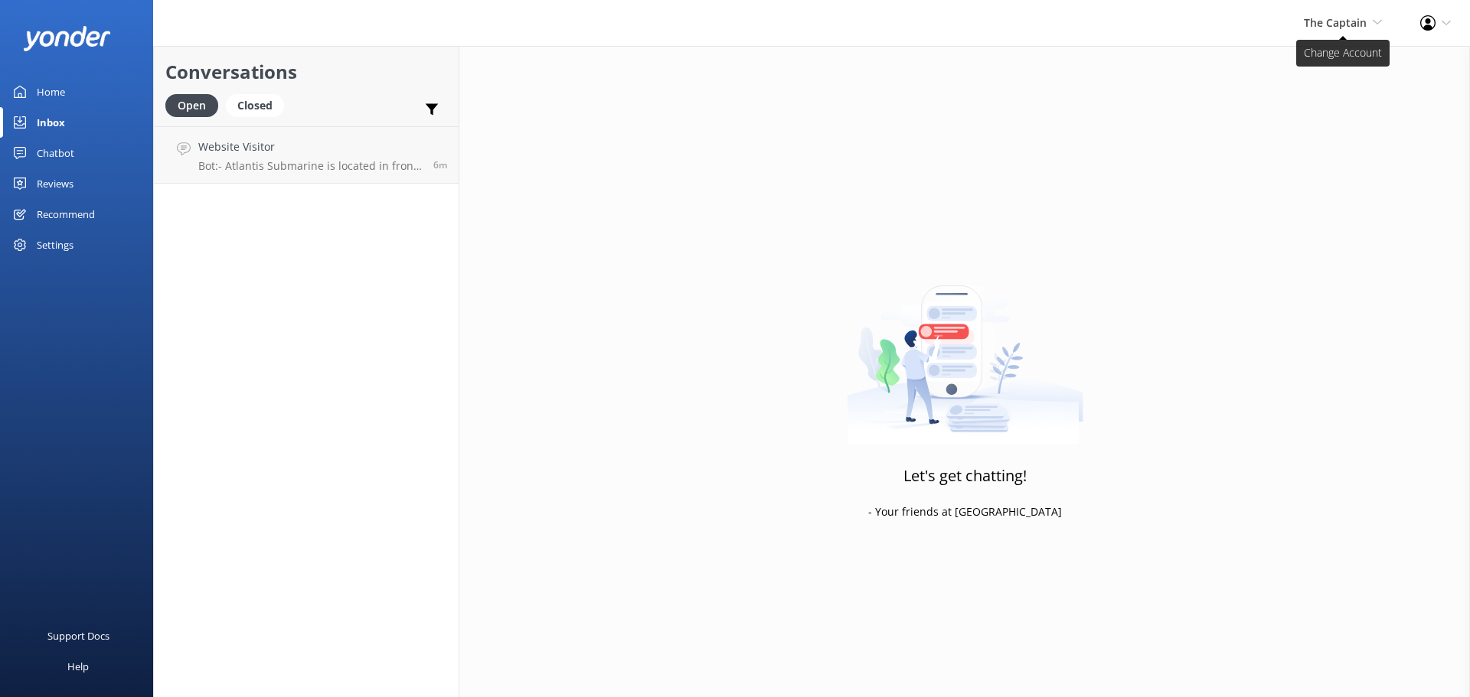
click at [1336, 19] on span "The Captain" at bounding box center [1335, 22] width 63 height 15
click at [1285, 58] on link "De [GEOGRAPHIC_DATA]" at bounding box center [1325, 65] width 153 height 37
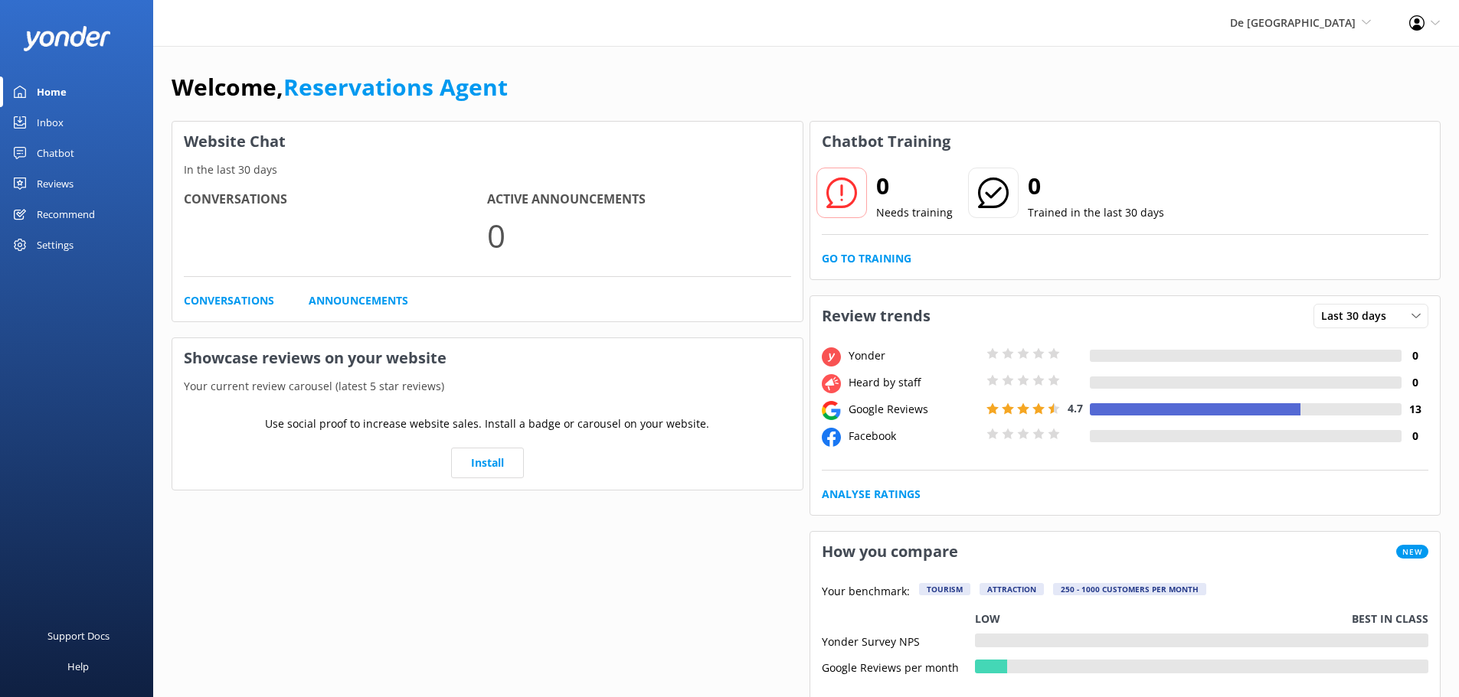
click at [68, 122] on link "Inbox" at bounding box center [76, 122] width 153 height 31
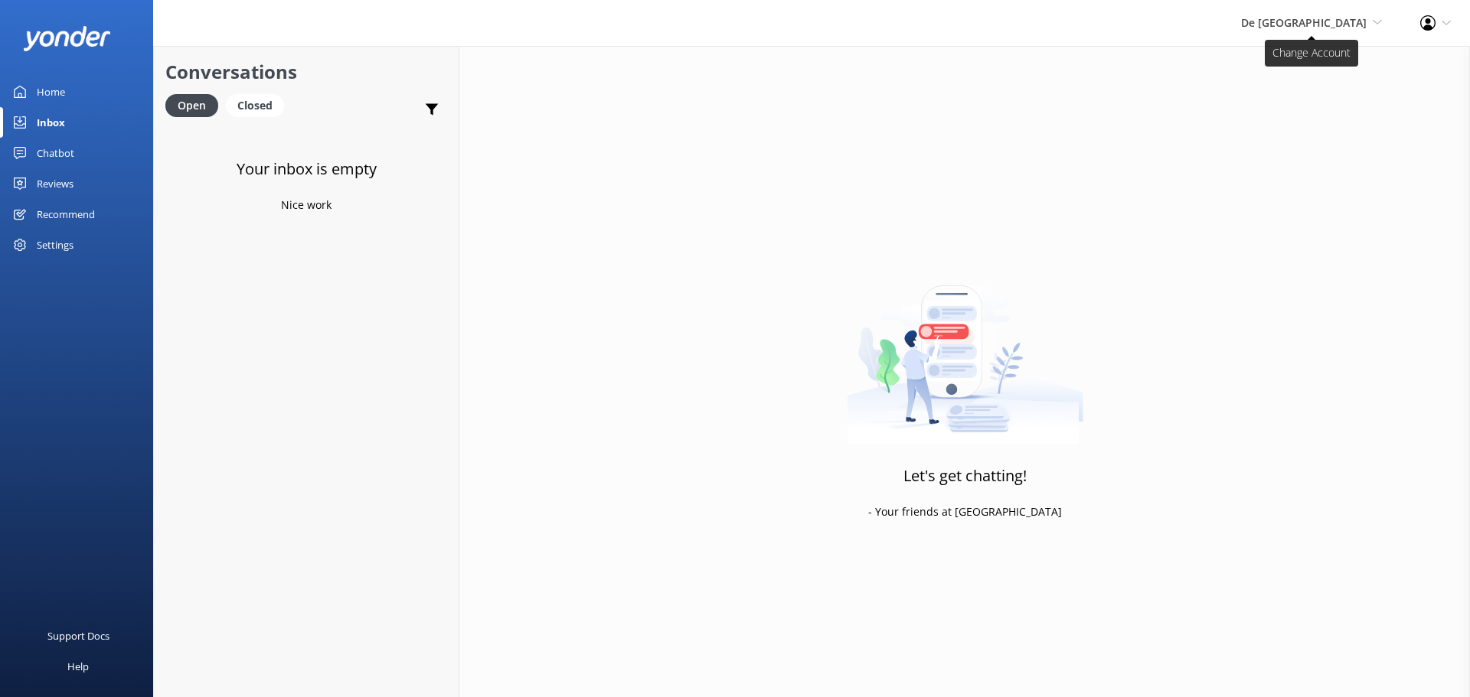
drag, startPoint x: 1312, startPoint y: 29, endPoint x: 1322, endPoint y: 68, distance: 40.3
click at [1313, 29] on span "De [GEOGRAPHIC_DATA]" at bounding box center [1304, 22] width 126 height 15
click at [1321, 104] on link "Aruba's Activities Expert" at bounding box center [1325, 102] width 153 height 37
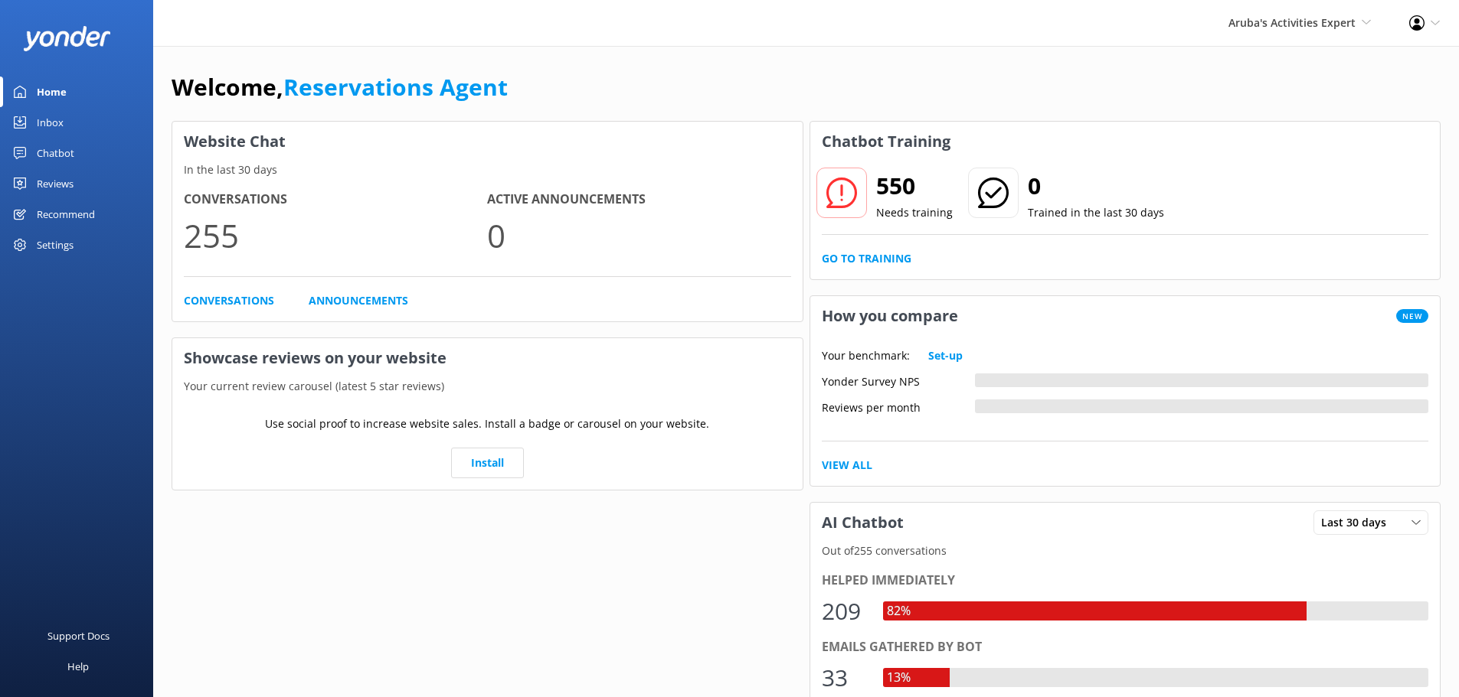
click at [57, 122] on div "Inbox" at bounding box center [50, 122] width 27 height 31
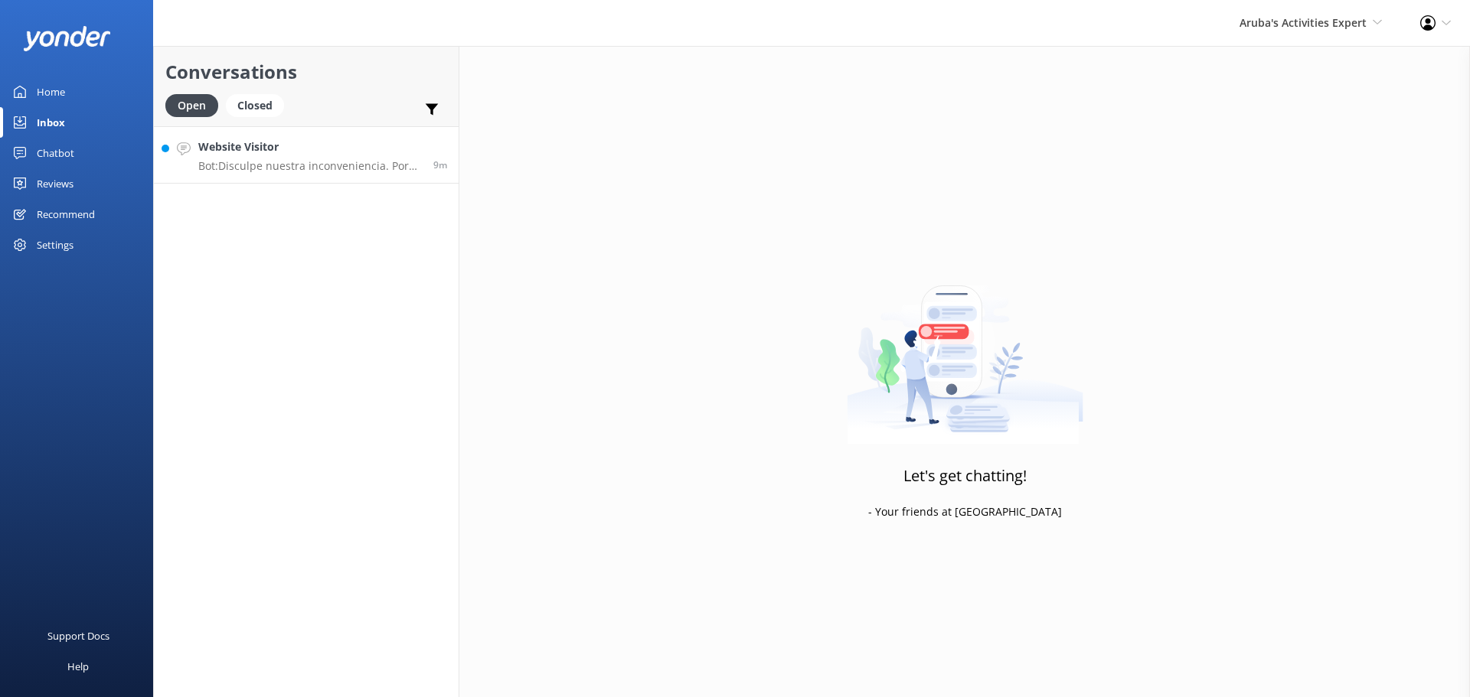
click at [279, 174] on link "Website Visitor Bot: Disculpe nuestra inconveniencia. Por favor, llámenos al [P…" at bounding box center [306, 154] width 305 height 57
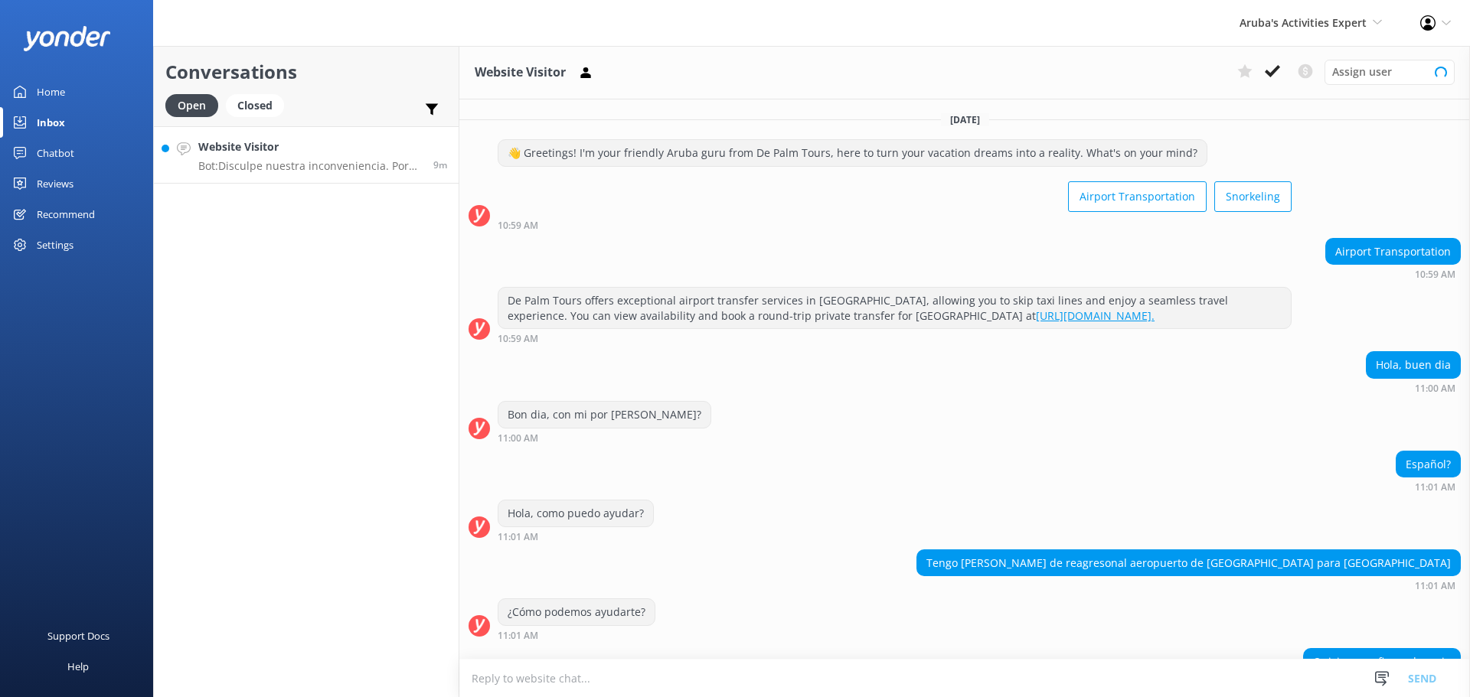
scroll to position [88, 0]
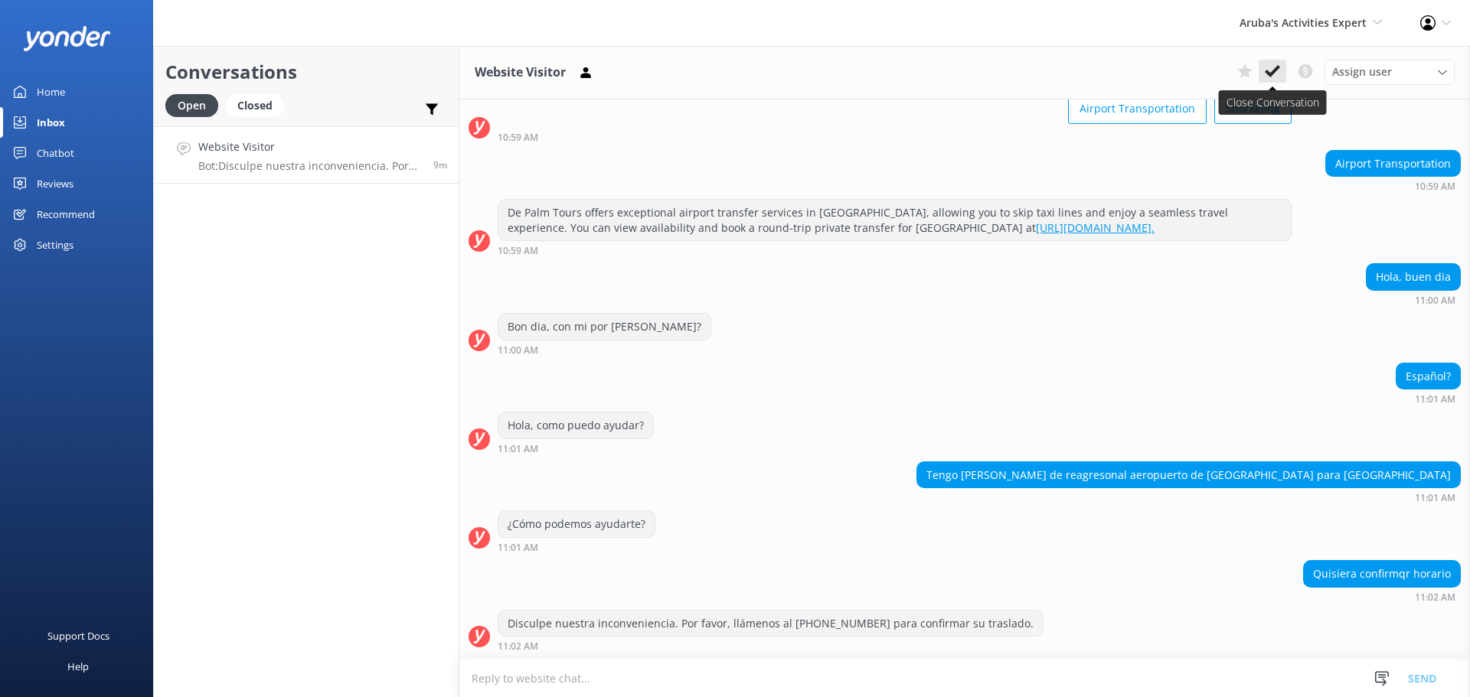
click at [1269, 72] on icon at bounding box center [1272, 71] width 15 height 15
